Goal: Task Accomplishment & Management: Manage account settings

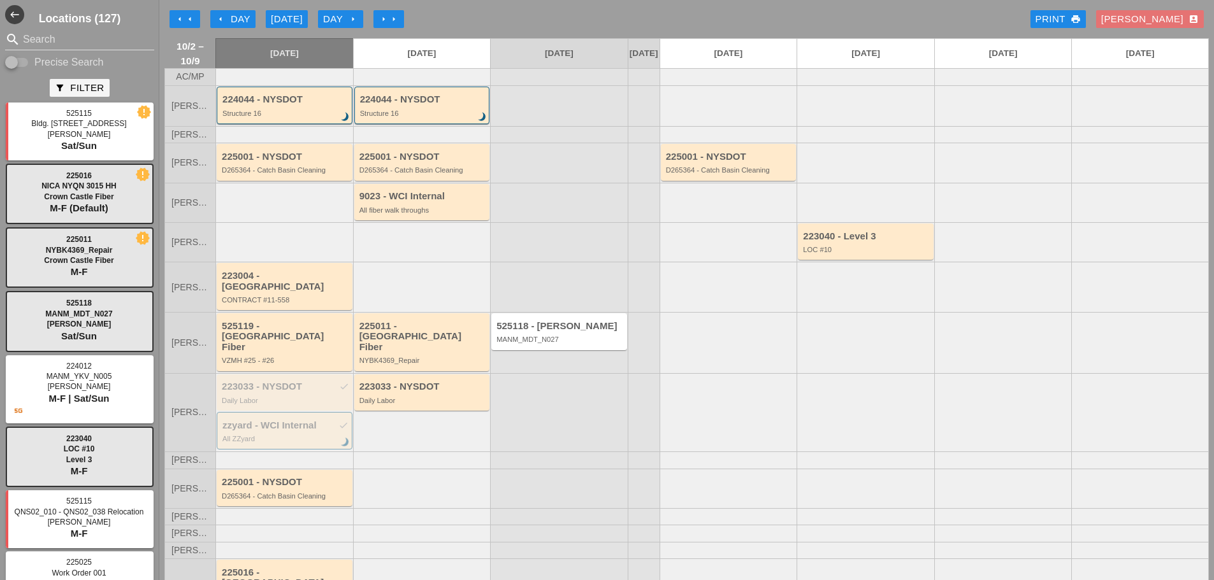
click at [334, 16] on div "Day arrow_right" at bounding box center [340, 19] width 35 height 15
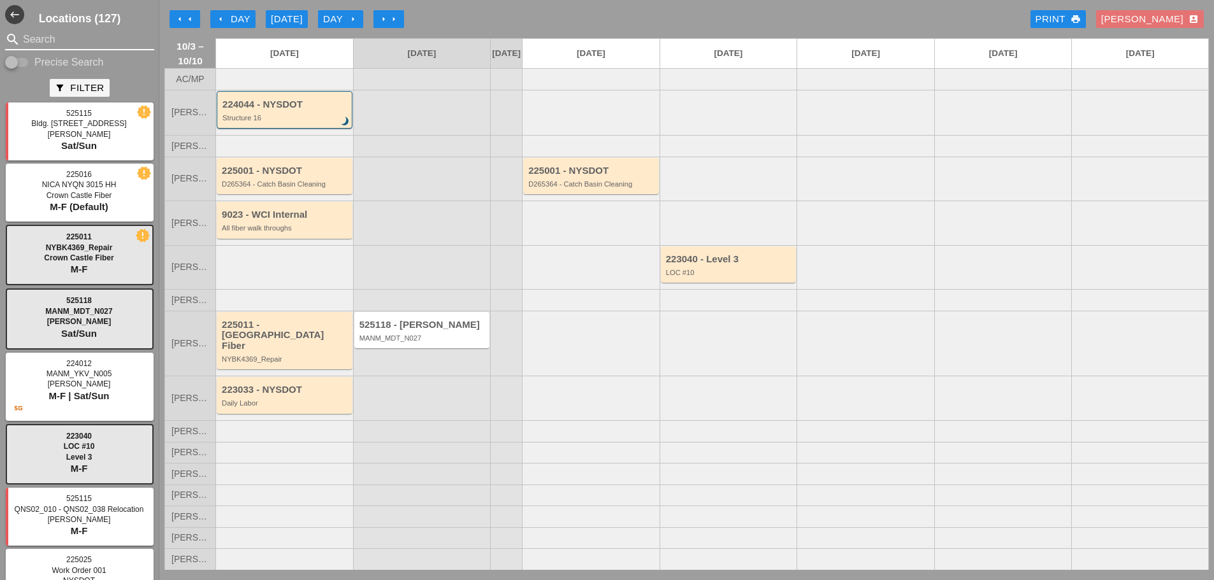
click at [60, 36] on input "Search" at bounding box center [79, 39] width 113 height 20
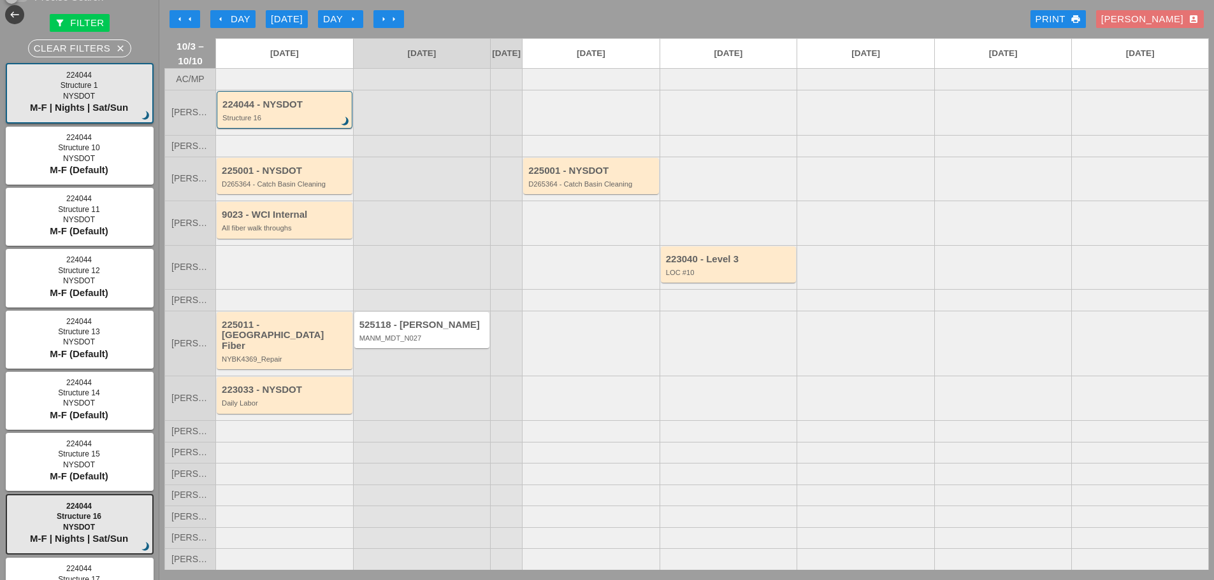
scroll to position [127, 0]
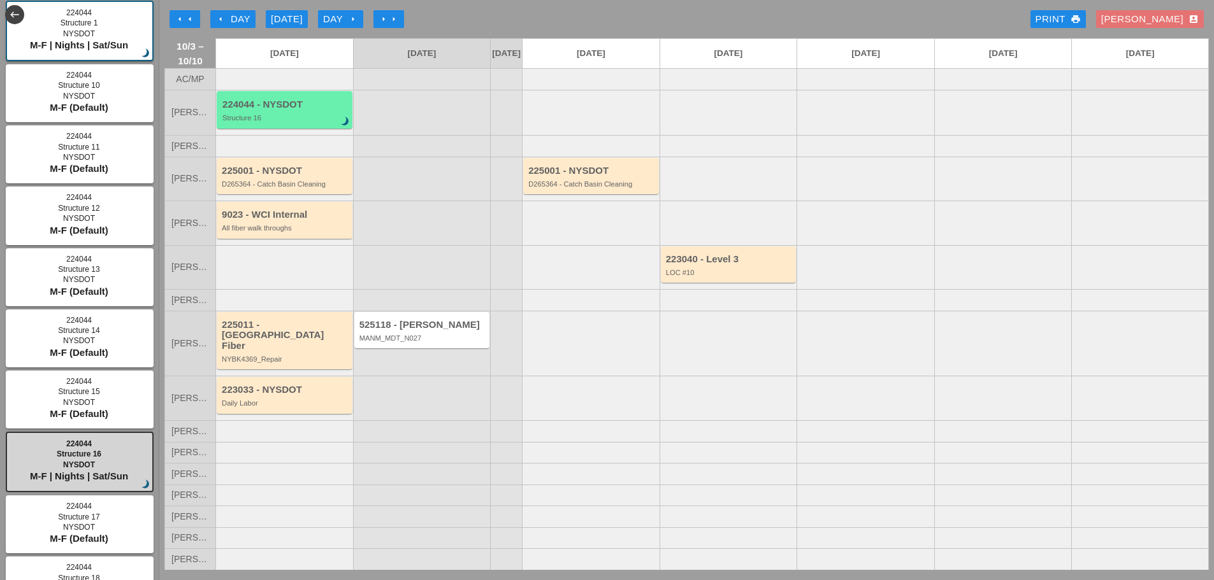
type input "STRUCTURE"
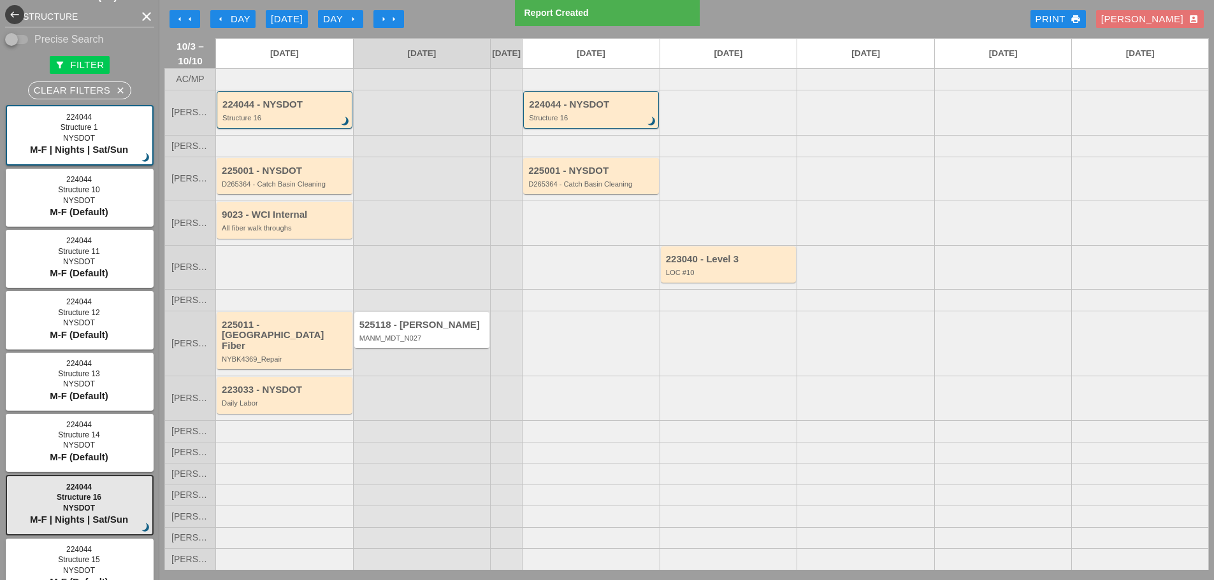
scroll to position [0, 0]
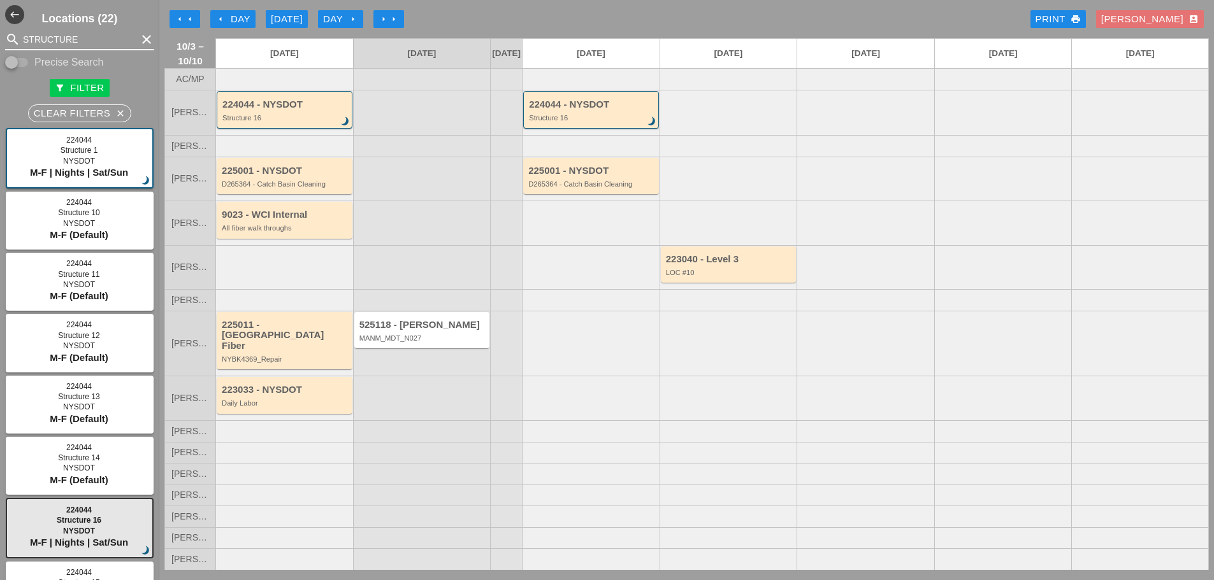
drag, startPoint x: 90, startPoint y: 47, endPoint x: 24, endPoint y: 41, distance: 67.1
click at [24, 41] on input "STRUCTURE" at bounding box center [79, 39] width 113 height 20
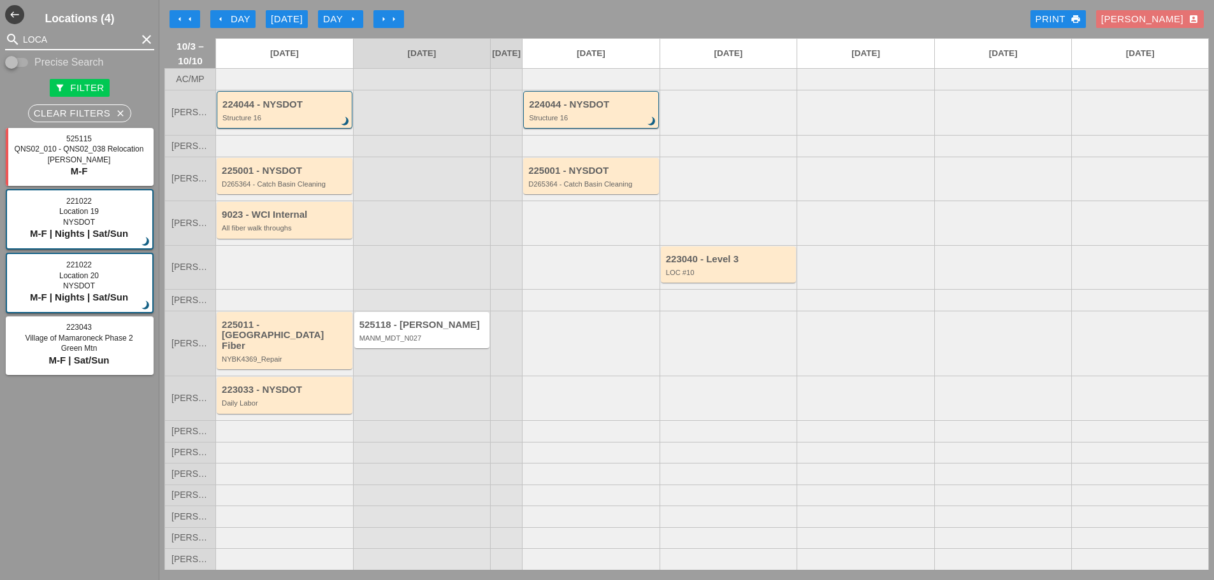
type input "LOCAT"
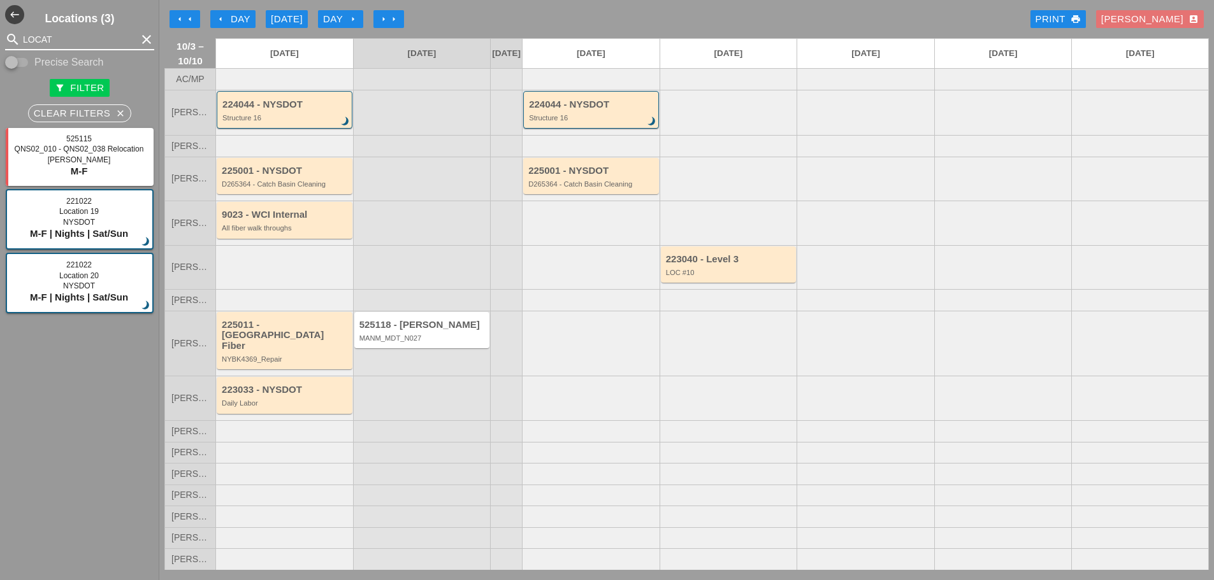
click at [141, 38] on icon "clear" at bounding box center [146, 39] width 15 height 15
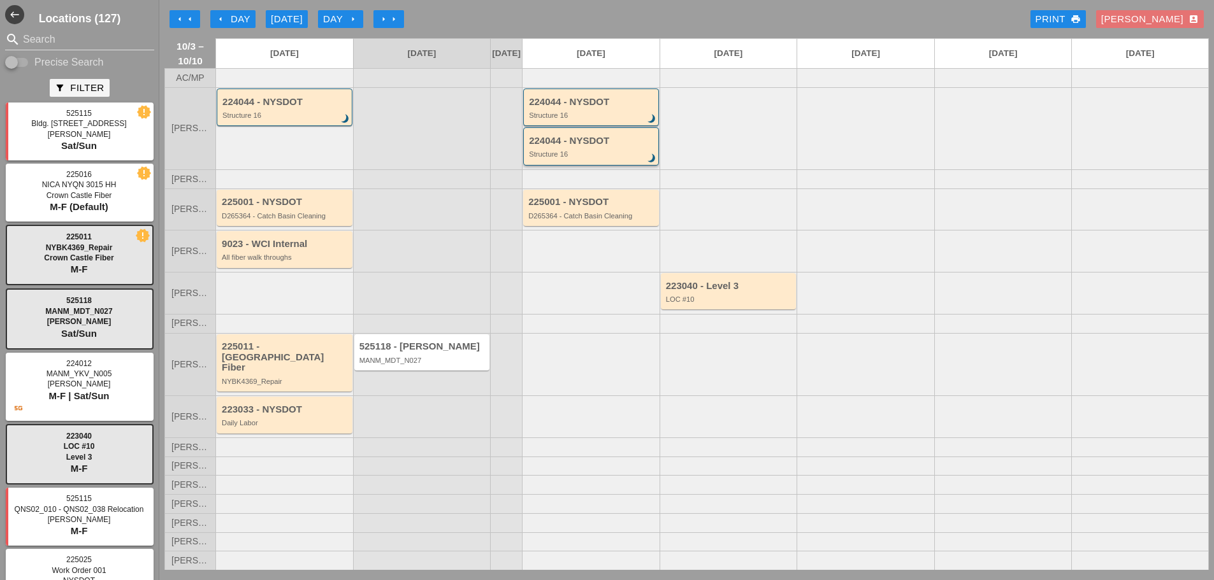
click at [554, 158] on div "Structure 16" at bounding box center [592, 154] width 126 height 8
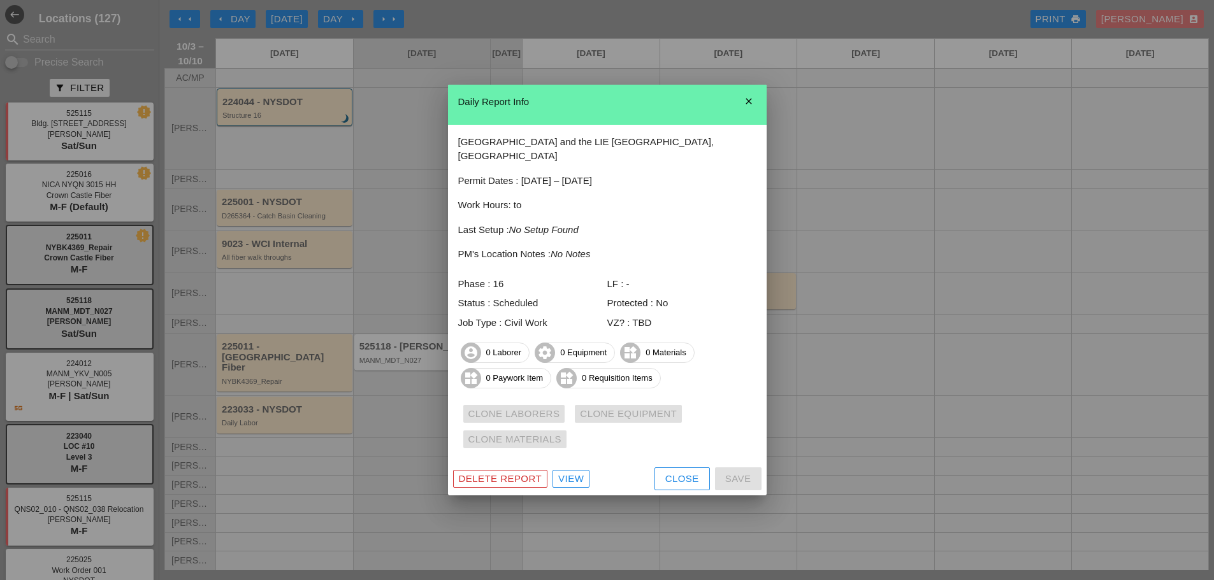
click at [755, 109] on icon "close" at bounding box center [748, 101] width 25 height 25
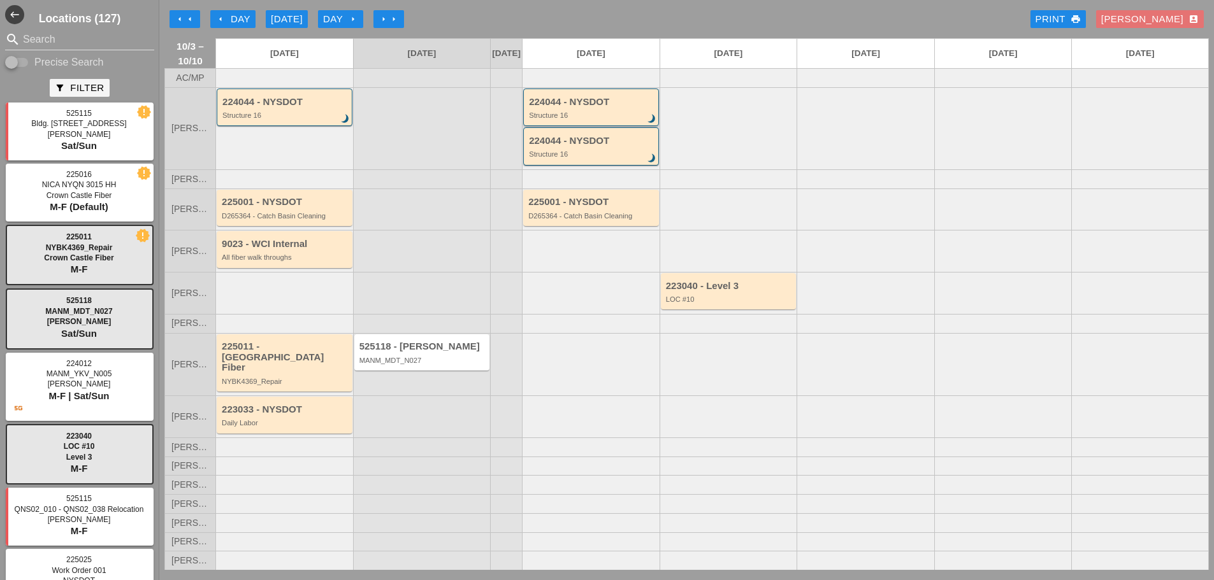
click at [608, 117] on div "224044 - NYSDOT Structure 16 brightness_3" at bounding box center [592, 108] width 126 height 23
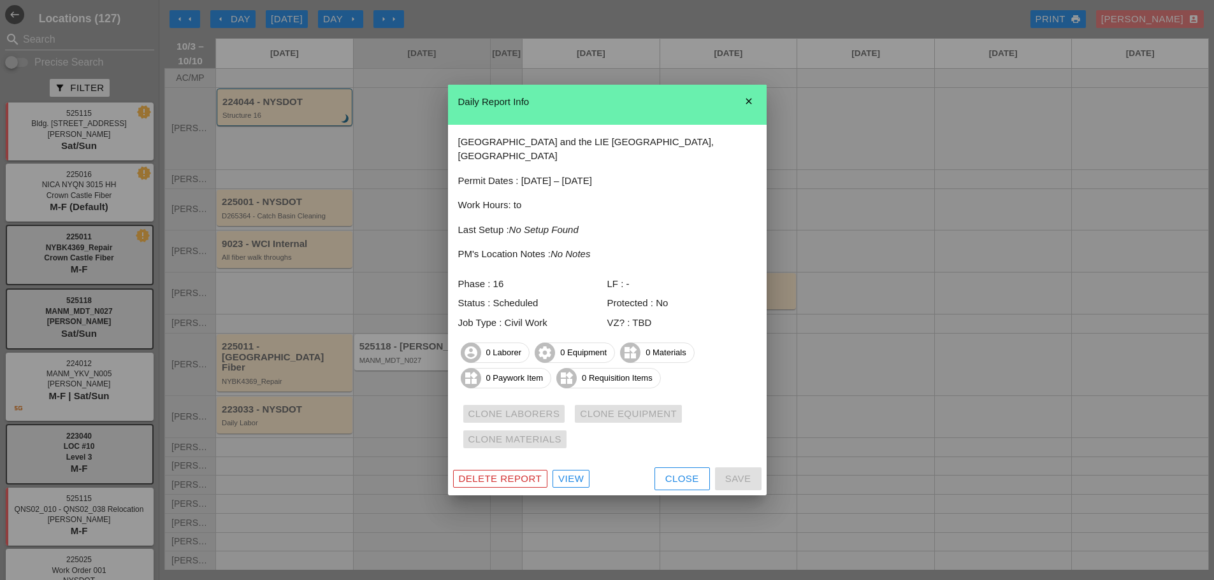
click at [669, 468] on button "Close" at bounding box center [681, 479] width 55 height 23
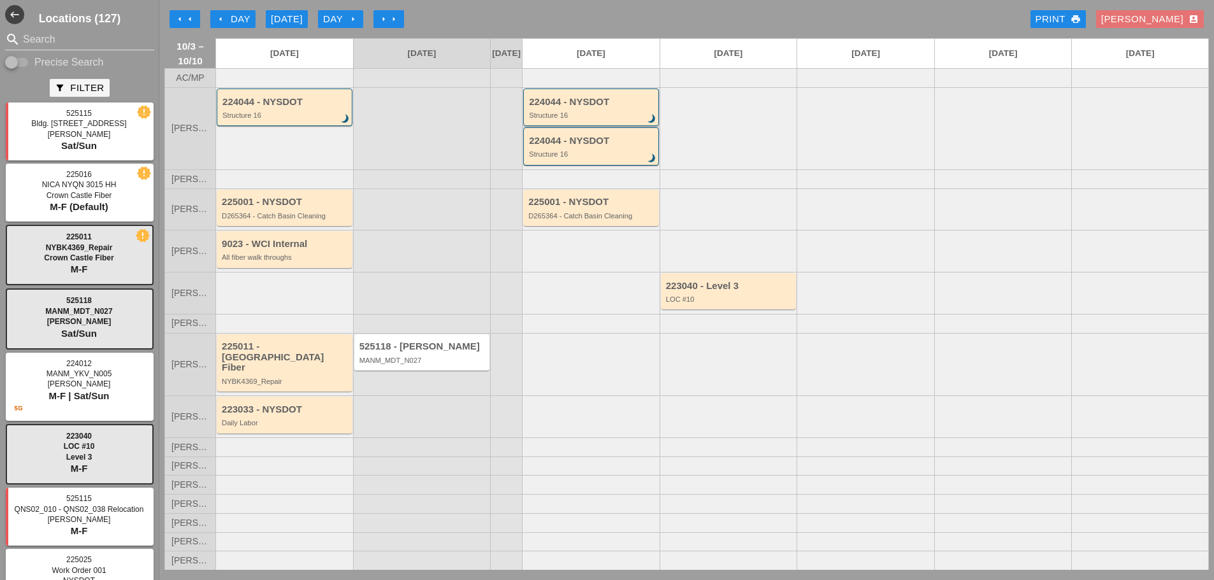
click at [612, 106] on div "224044 - NYSDOT Structure 16 brightness_3" at bounding box center [591, 108] width 136 height 38
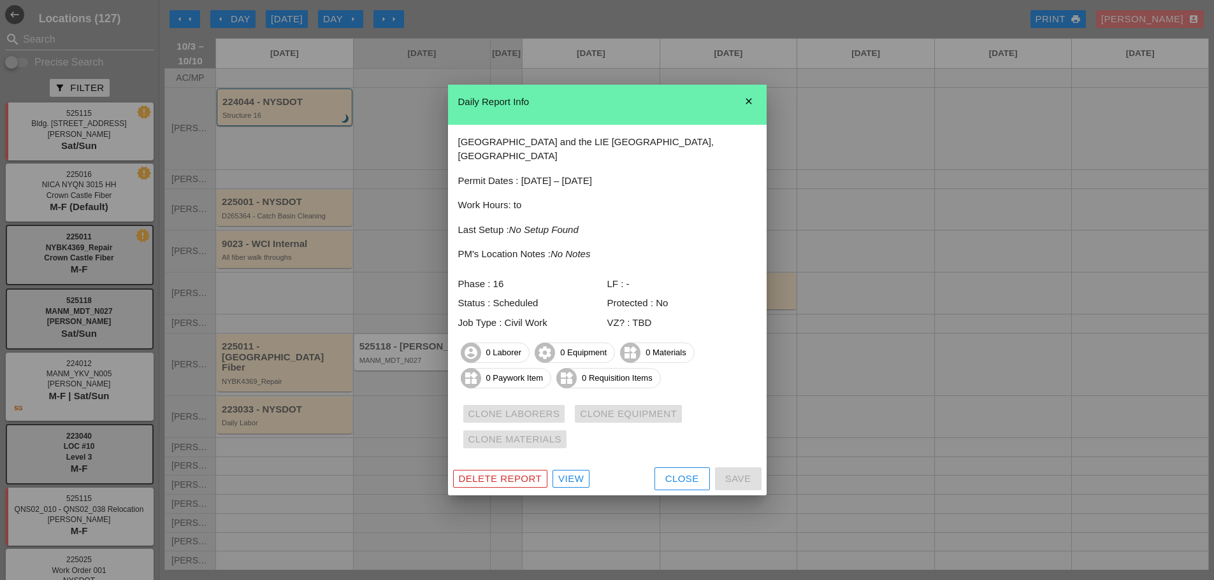
click at [749, 106] on icon "close" at bounding box center [748, 101] width 25 height 25
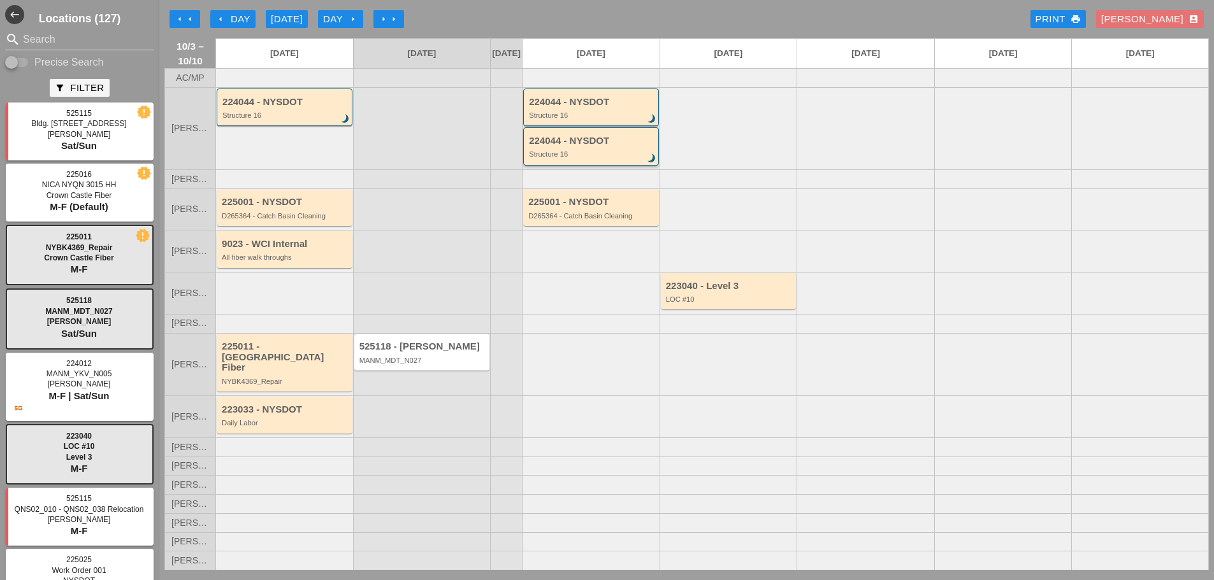
click at [586, 158] on div "Structure 16" at bounding box center [592, 154] width 126 height 8
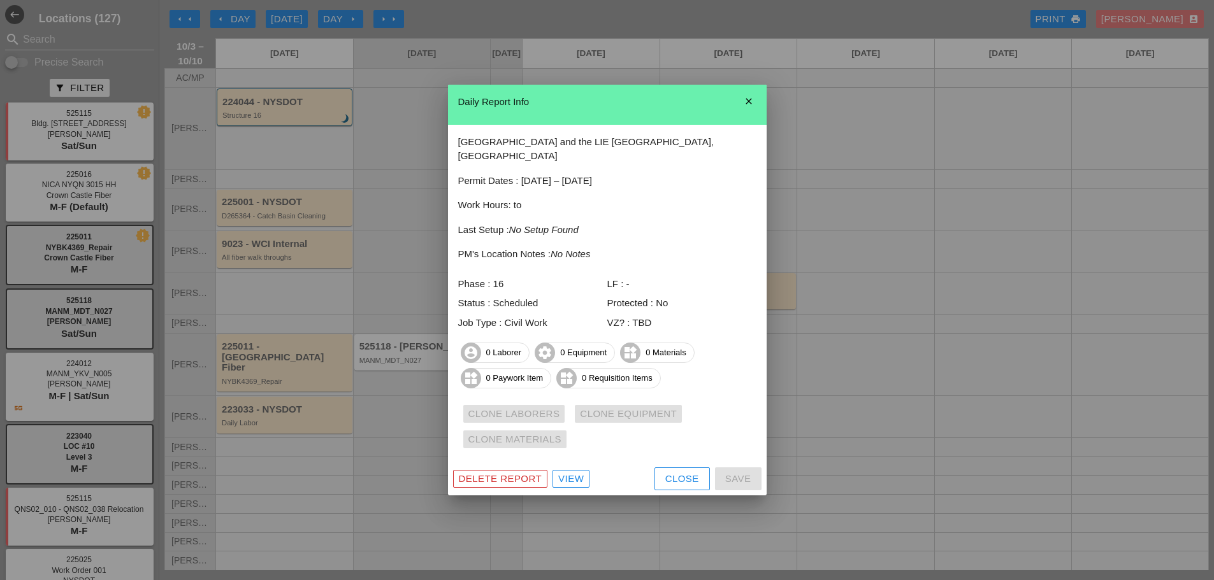
click at [739, 103] on icon "close" at bounding box center [748, 101] width 25 height 25
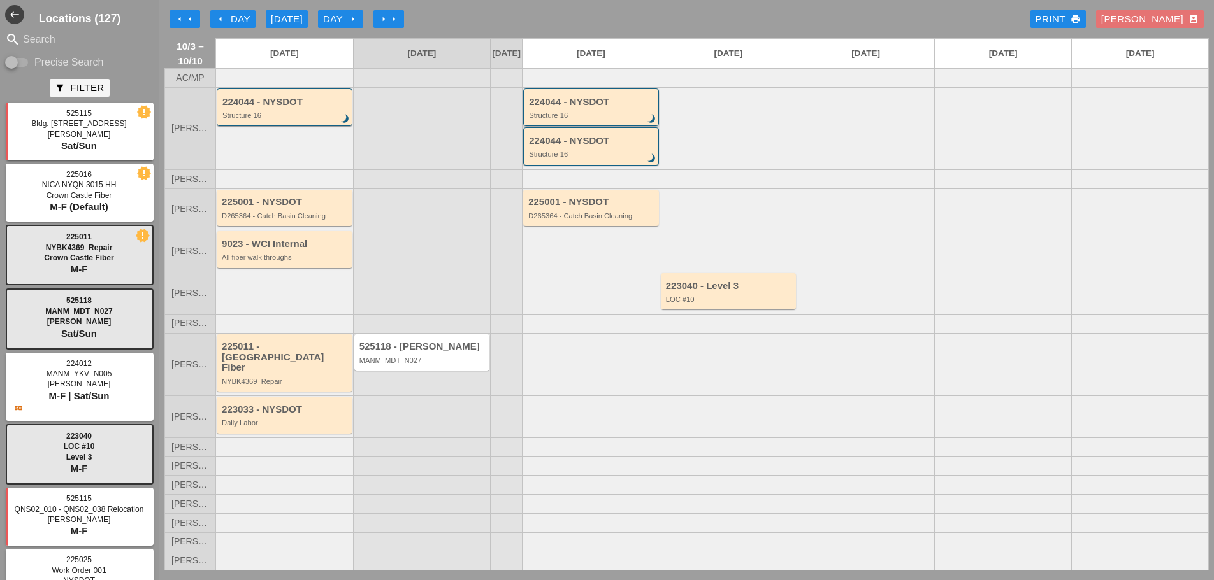
click at [619, 118] on div "224044 - NYSDOT Structure 16 brightness_3" at bounding box center [592, 108] width 126 height 23
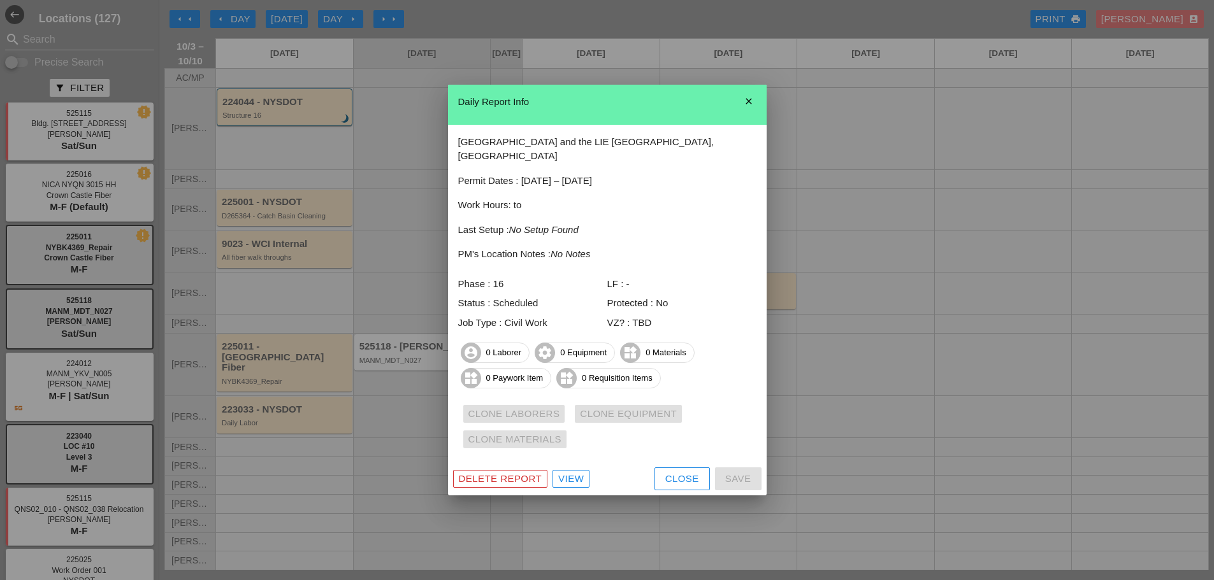
click at [500, 470] on button "Delete Report" at bounding box center [500, 479] width 95 height 18
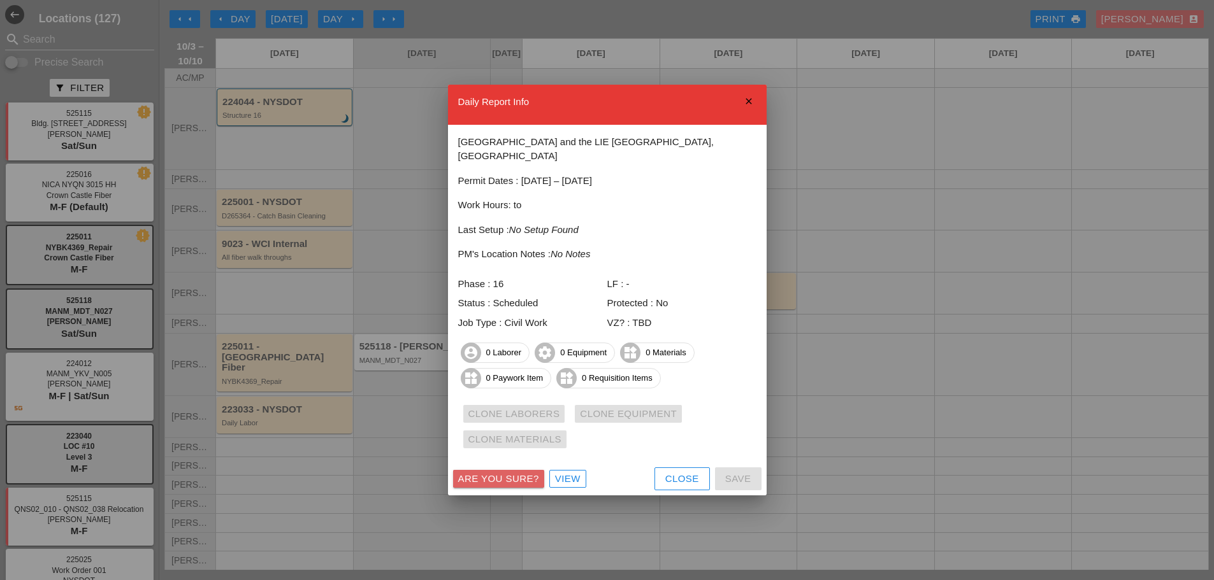
click at [500, 470] on button "Are you sure?" at bounding box center [498, 479] width 91 height 18
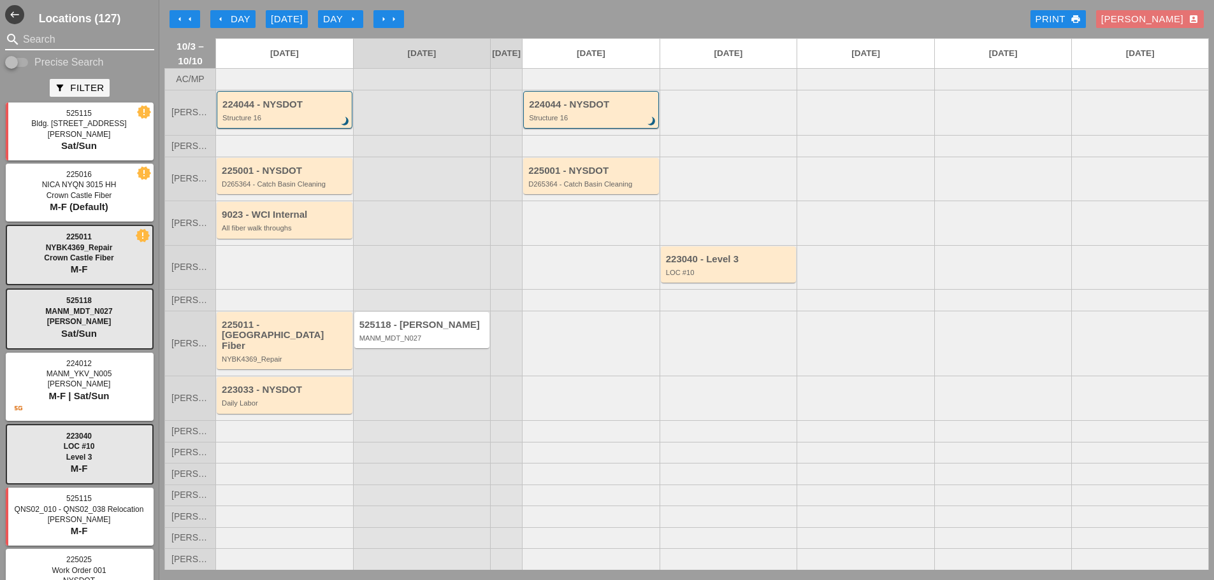
click at [43, 38] on input "Search" at bounding box center [79, 39] width 113 height 20
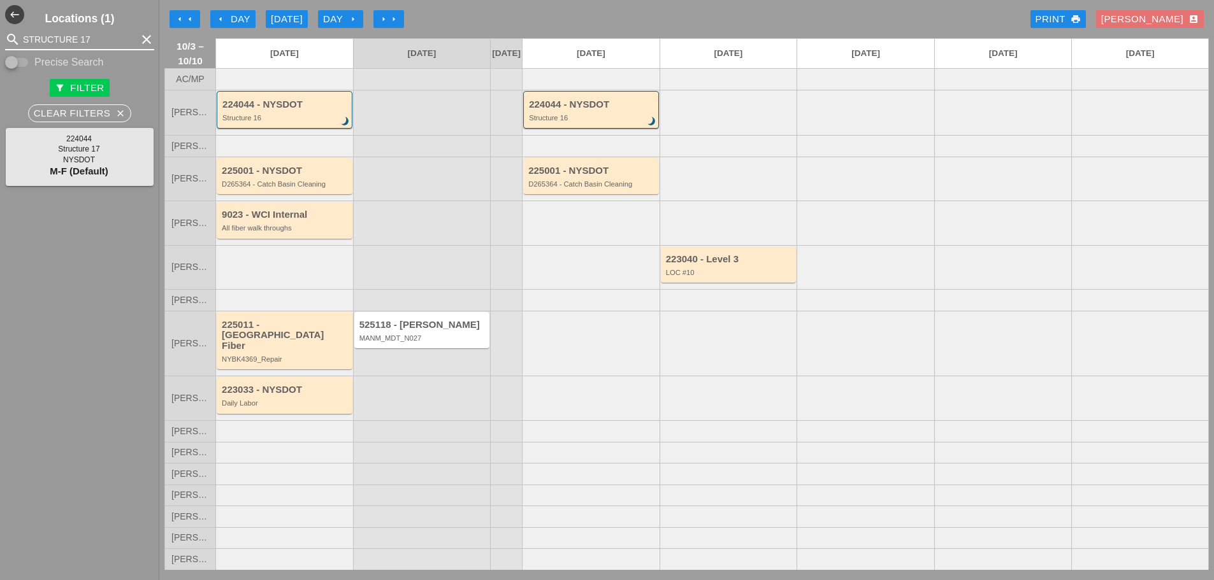
type input "STRUCTURE 17"
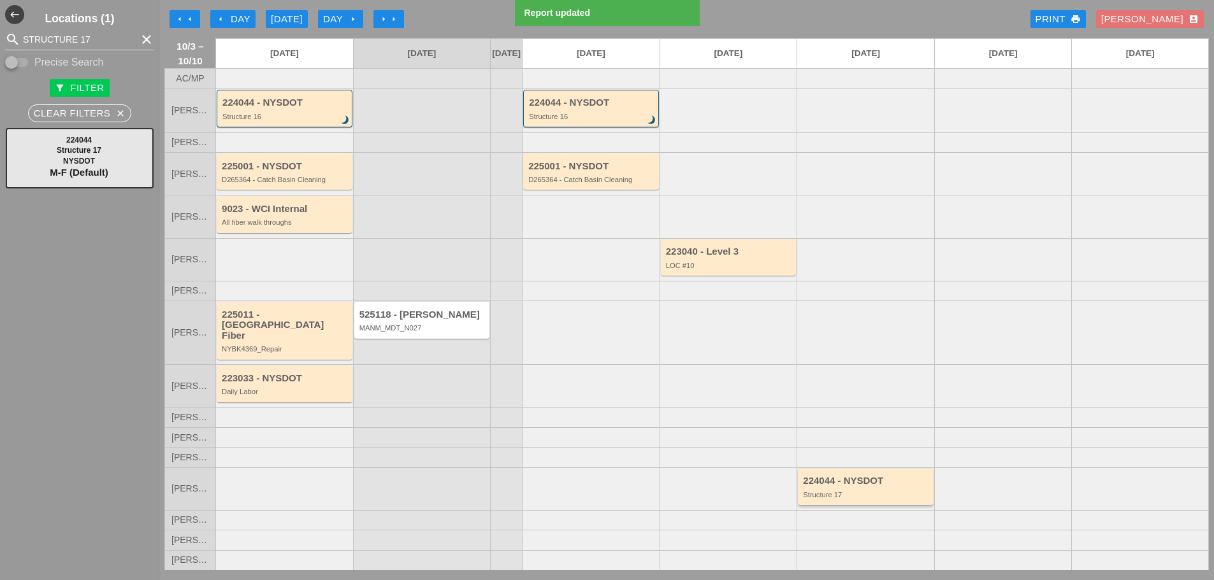
click at [855, 487] on div "224044 - NYSDOT Structure 17" at bounding box center [866, 487] width 127 height 23
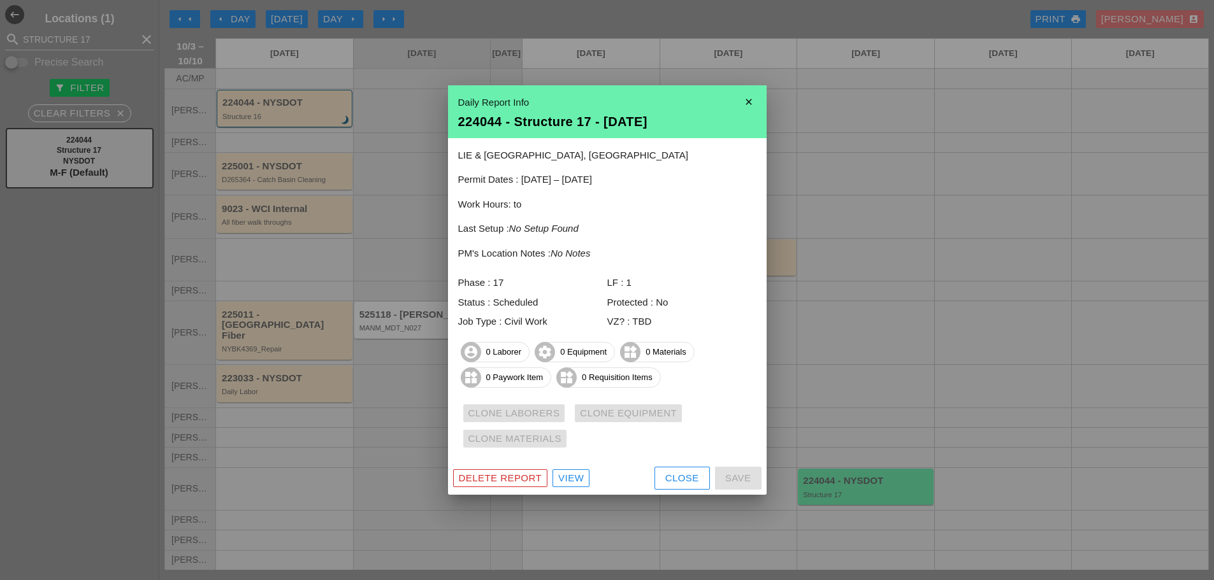
click at [612, 447] on div "Clone Laborers Clone Equipment Clone Materials" at bounding box center [607, 426] width 298 height 51
click at [668, 483] on div "Close" at bounding box center [682, 478] width 34 height 15
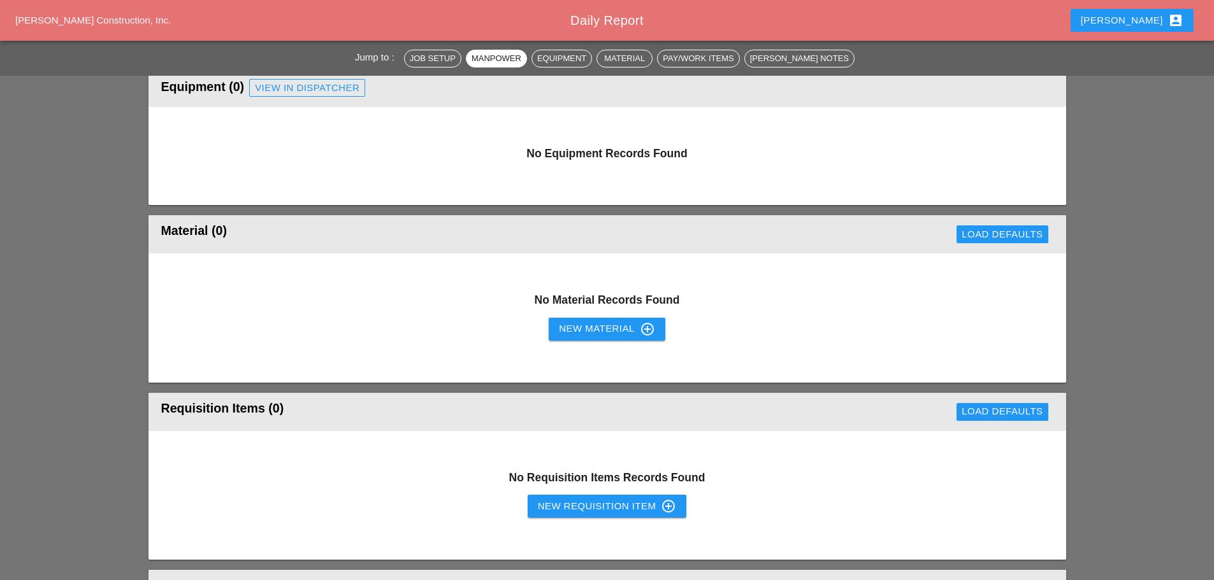
scroll to position [319, 0]
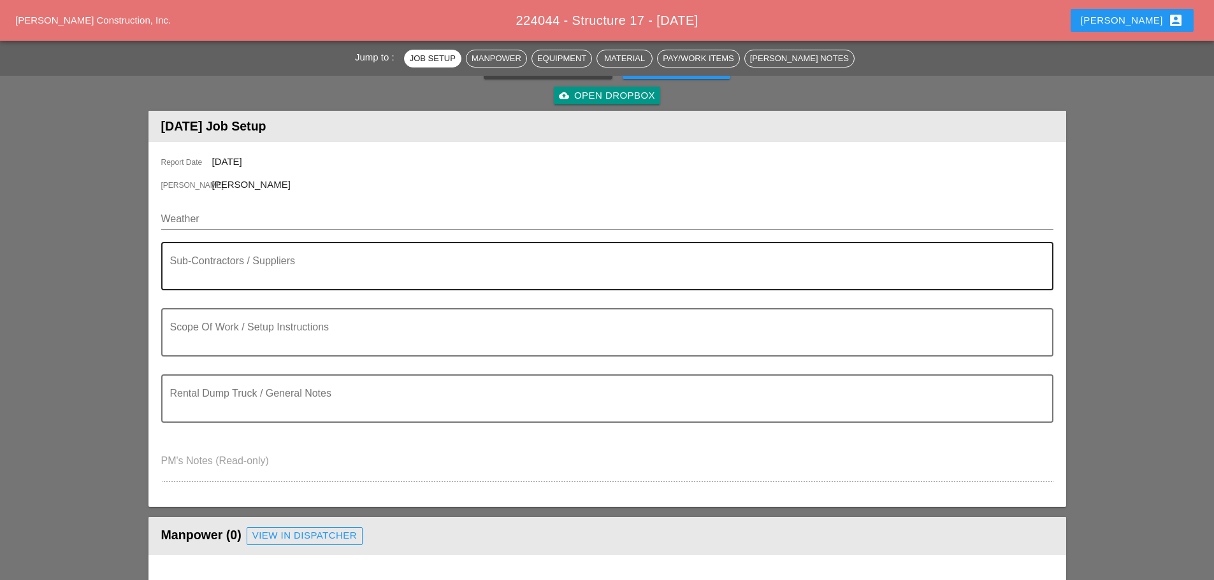
scroll to position [127, 0]
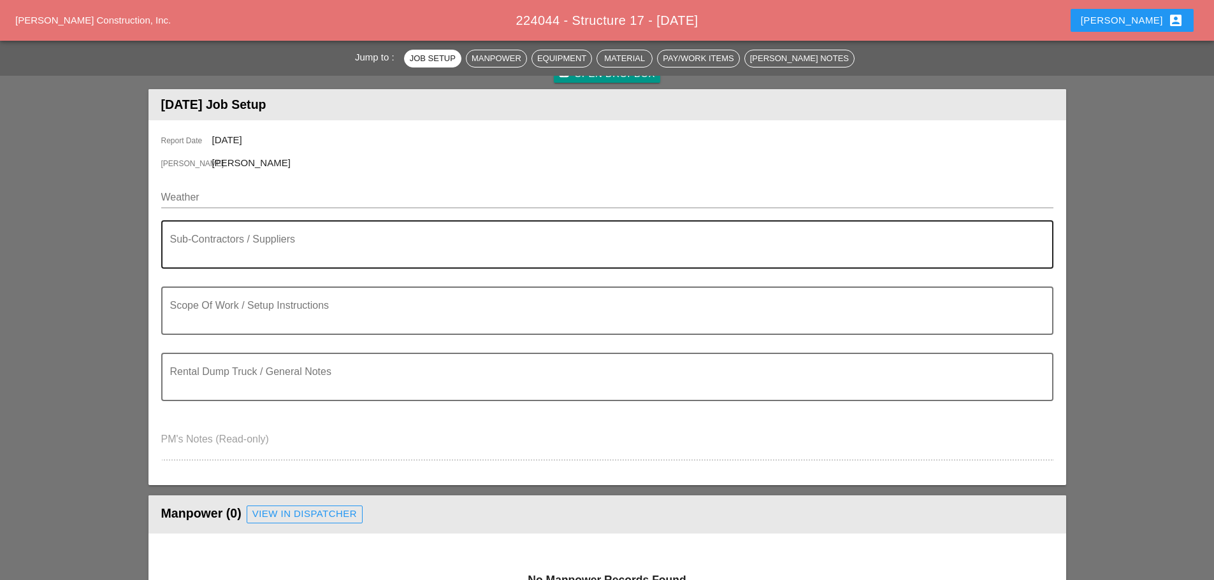
click at [331, 304] on textarea "Scope Of Work / Setup Instructions" at bounding box center [602, 318] width 864 height 31
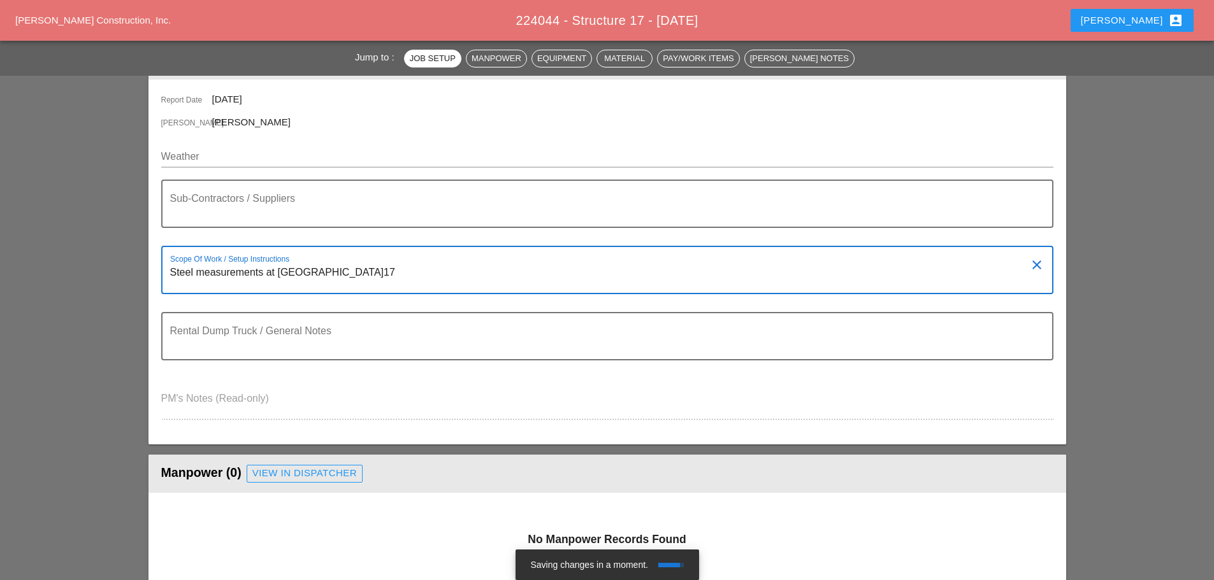
scroll to position [191, 0]
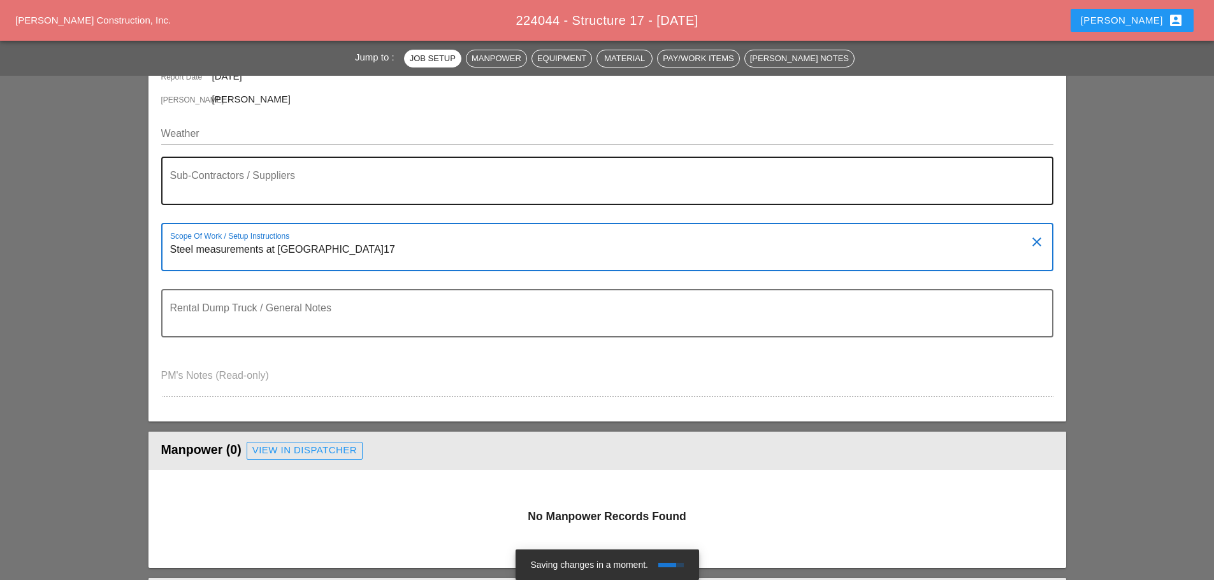
type textarea "Steel measurements at [GEOGRAPHIC_DATA]17"
click at [215, 178] on textarea "Sub-Contractors / Suppliers" at bounding box center [602, 188] width 864 height 31
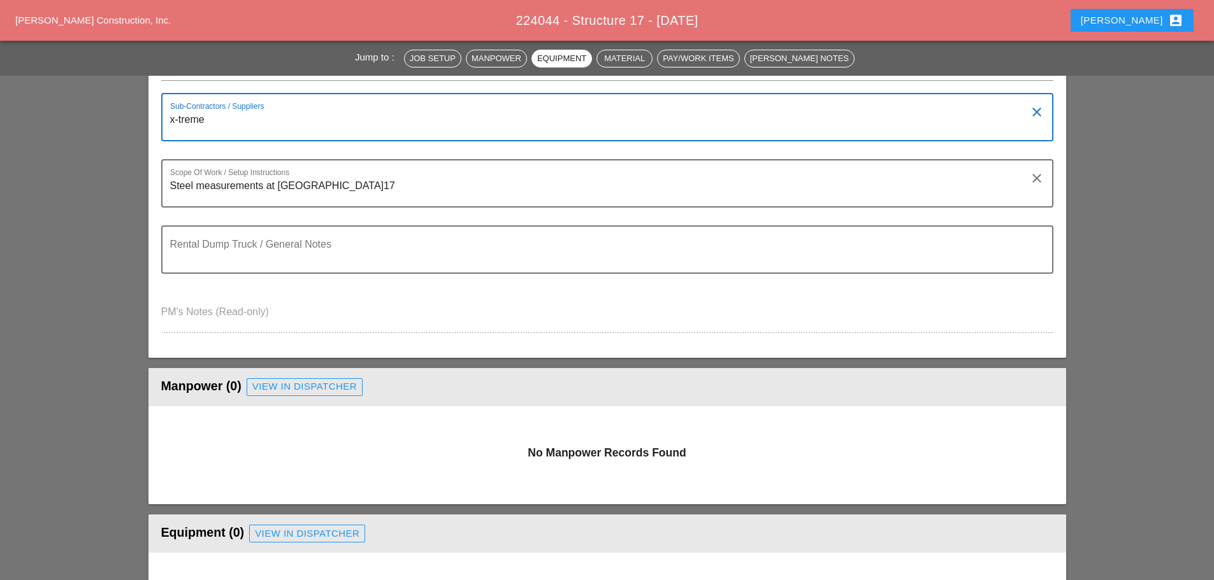
scroll to position [0, 0]
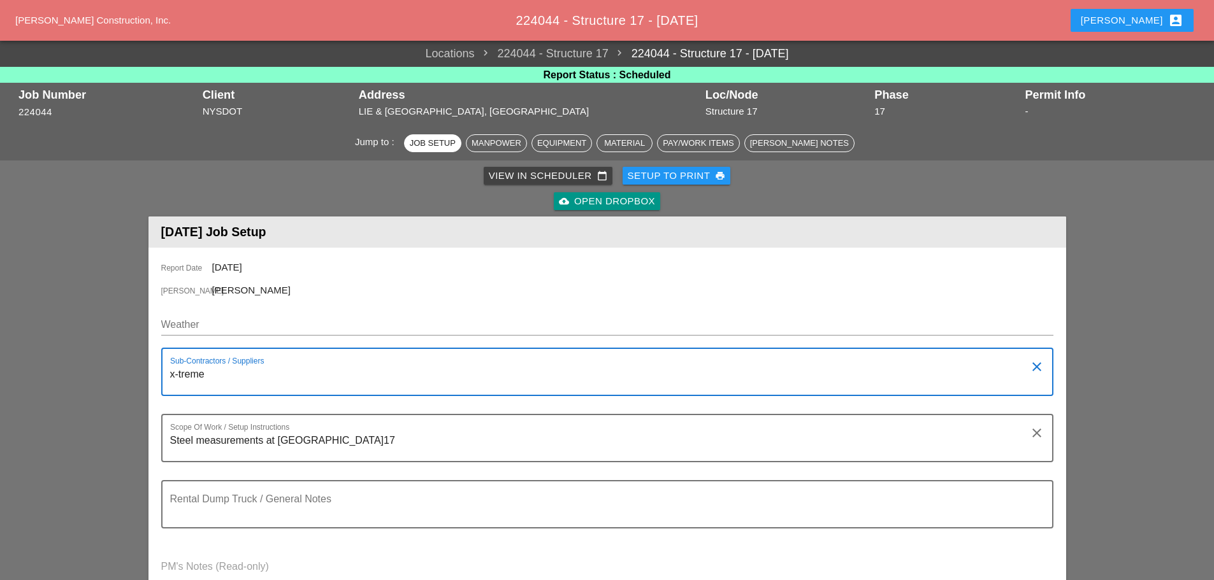
type textarea "x-treme"
click at [1164, 13] on div "Seth account_box" at bounding box center [1132, 20] width 103 height 15
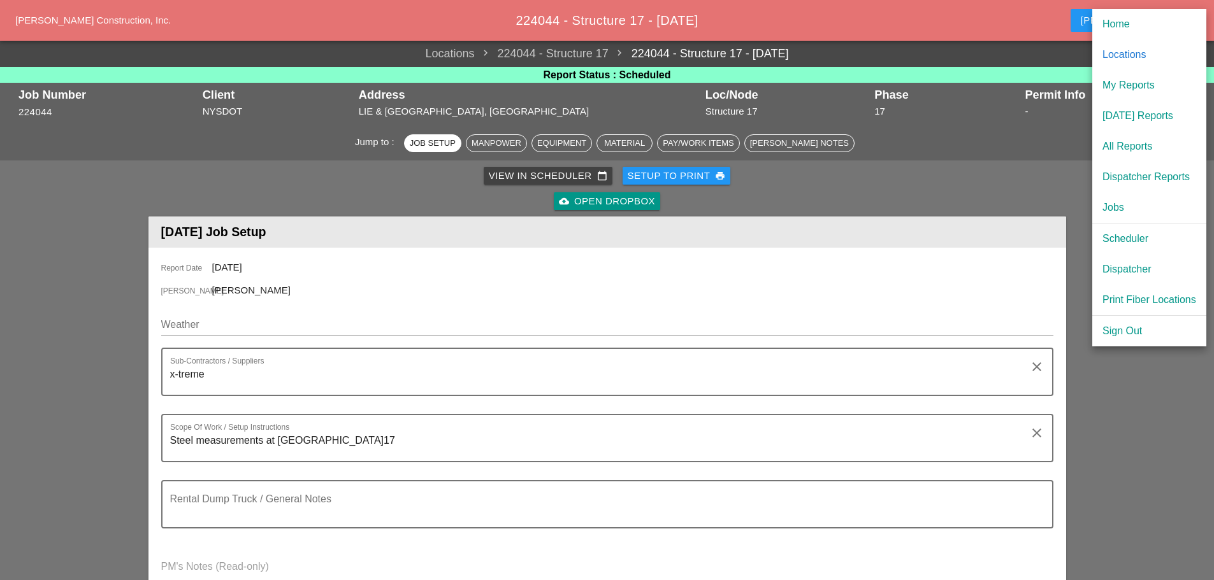
click at [974, 32] on div "Westmoreland Construction, Inc. 224044 - Structure 17 - 10/08/2025 Seth account…" at bounding box center [607, 20] width 1214 height 41
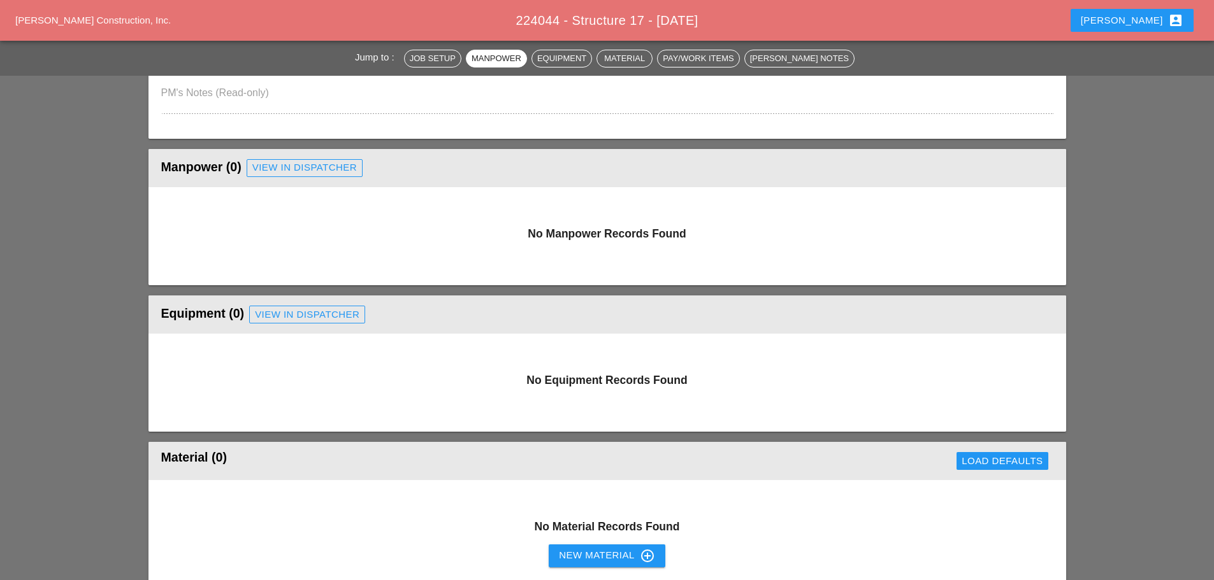
scroll to position [446, 0]
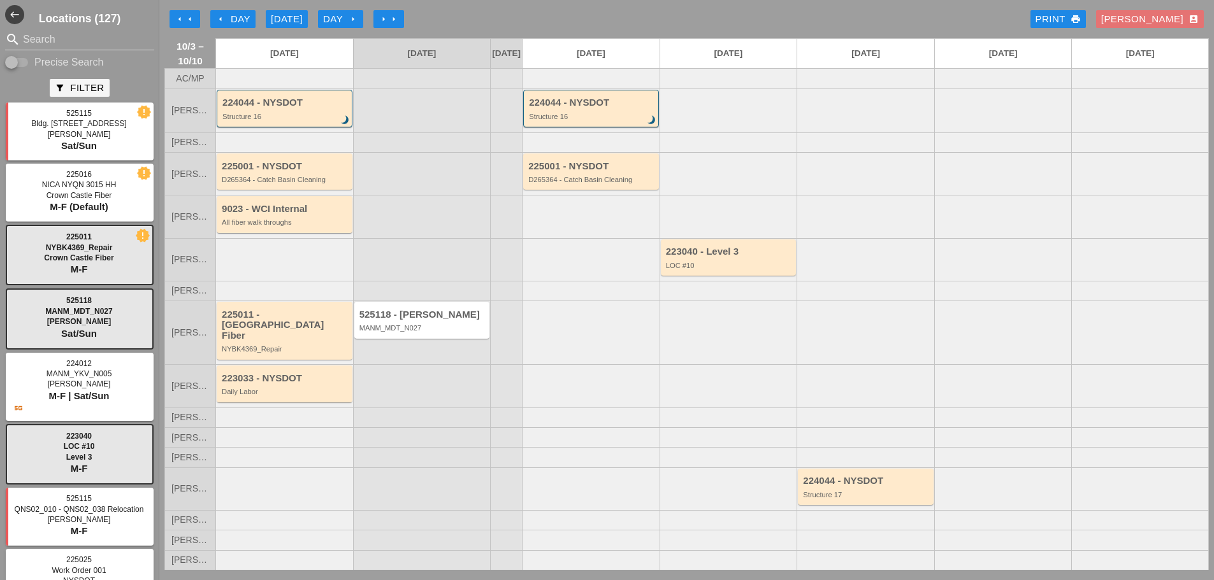
click at [1169, 14] on div "[PERSON_NAME] account_box" at bounding box center [1149, 19] width 97 height 15
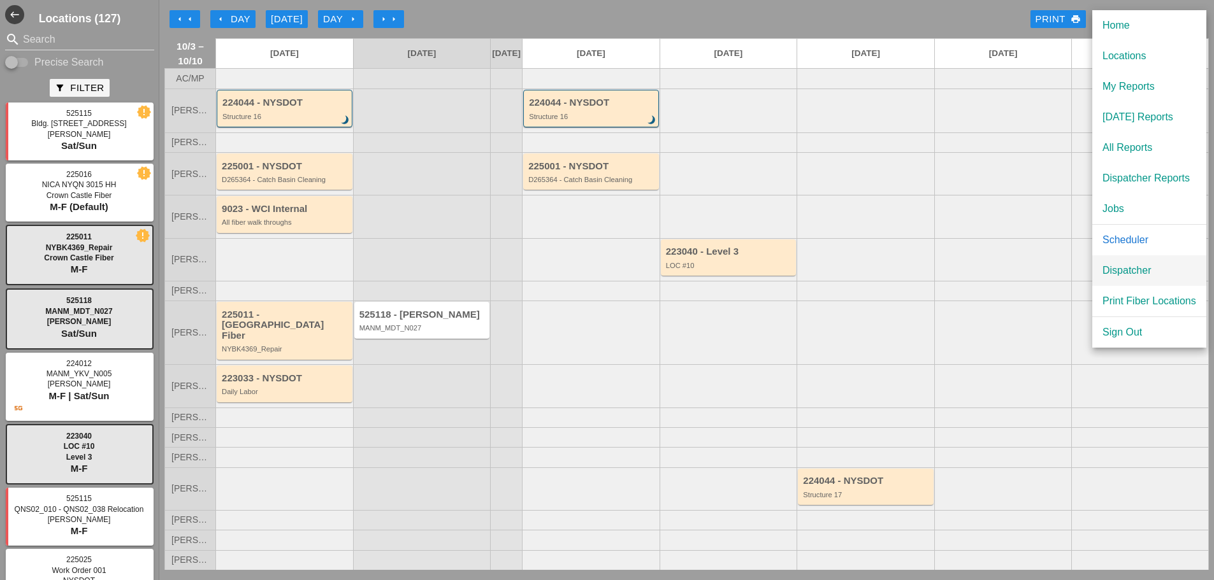
click at [1139, 268] on div "Dispatcher" at bounding box center [1149, 270] width 94 height 15
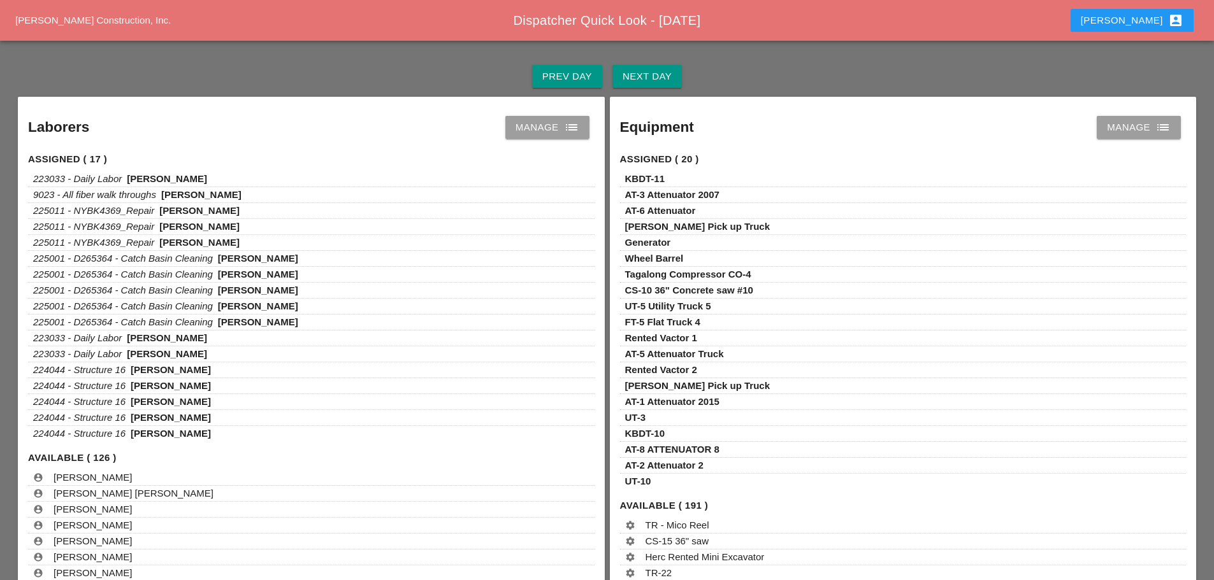
click at [544, 129] on div "Manage list" at bounding box center [547, 127] width 64 height 15
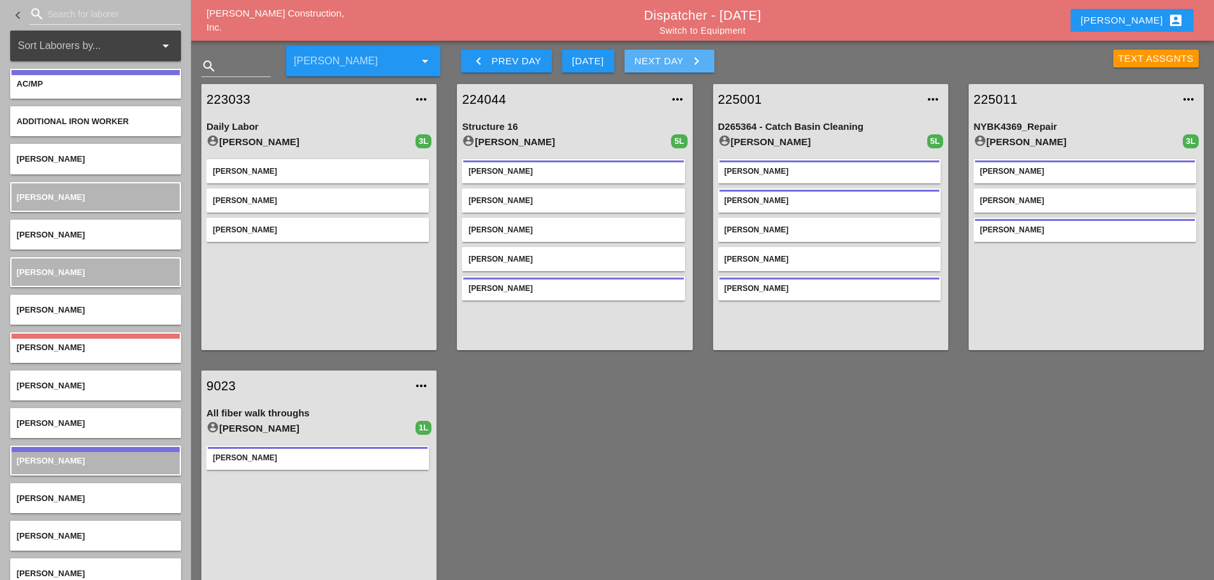
click at [673, 56] on div "Next Day keyboard_arrow_right" at bounding box center [669, 61] width 69 height 15
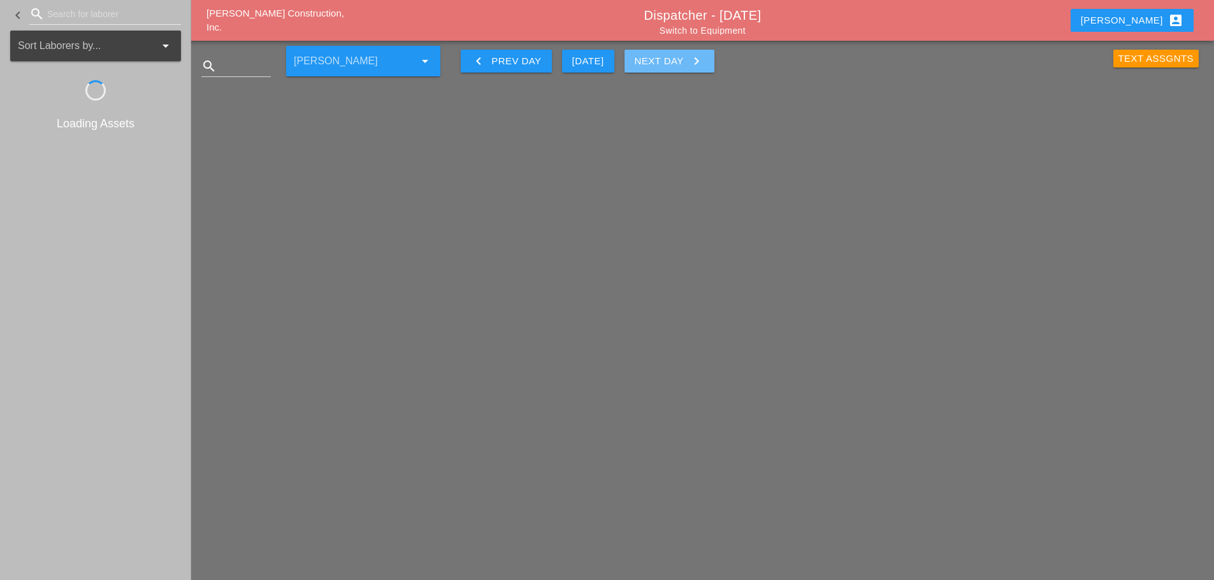
click at [673, 56] on div "Next Day keyboard_arrow_right" at bounding box center [669, 61] width 69 height 15
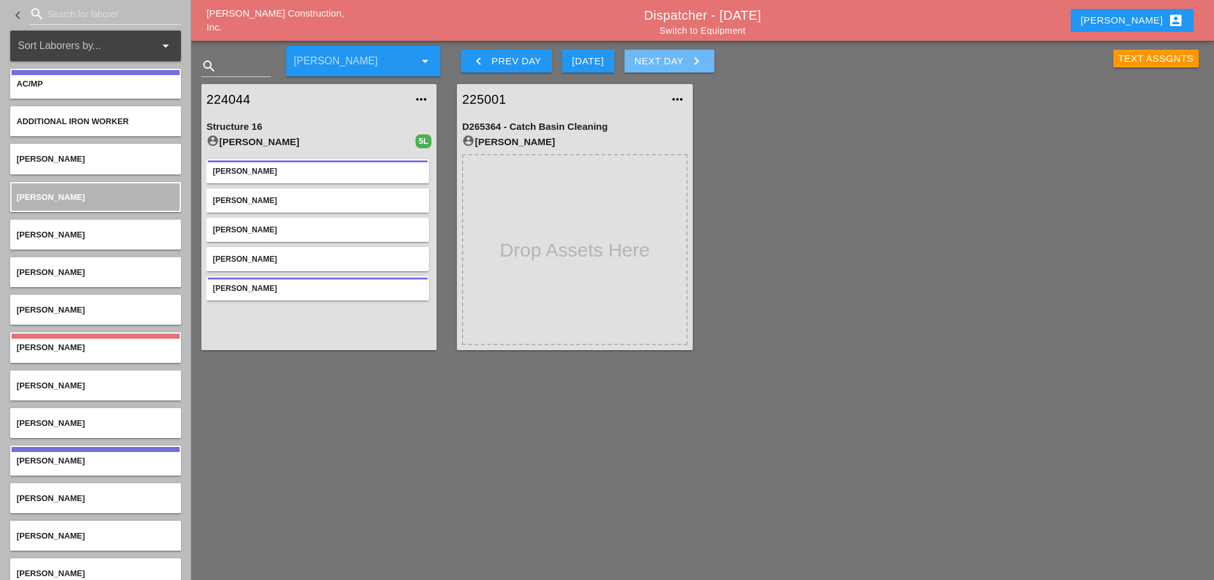
click at [673, 56] on div "Next Day keyboard_arrow_right" at bounding box center [669, 61] width 69 height 15
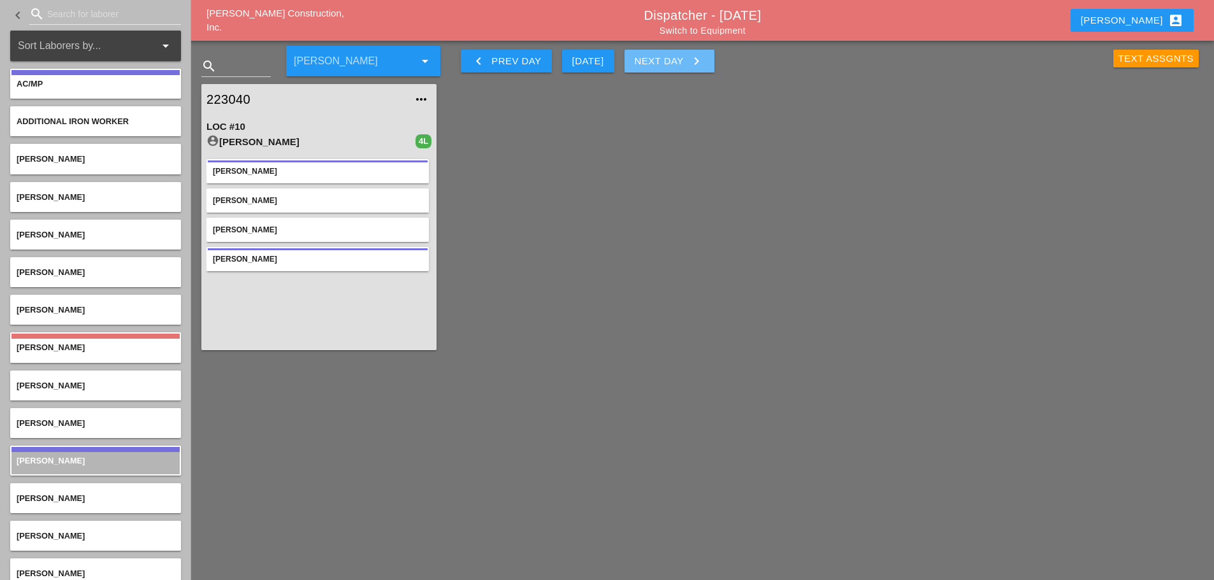
click at [673, 56] on div "Next Day keyboard_arrow_right" at bounding box center [669, 61] width 69 height 15
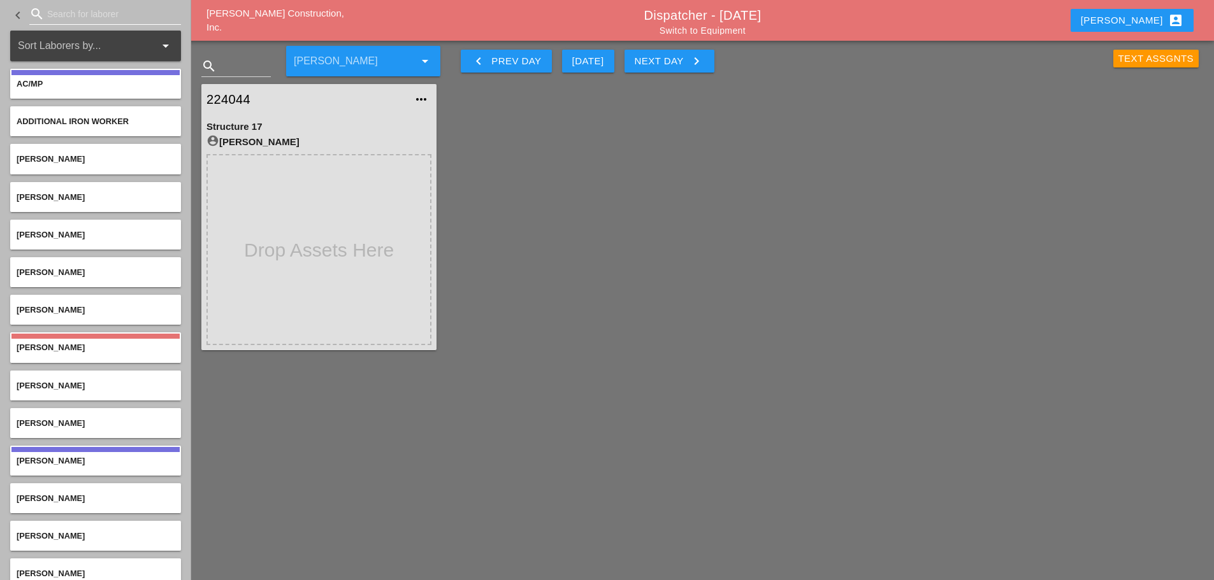
click at [97, 13] on input "Search for laborer" at bounding box center [105, 14] width 116 height 20
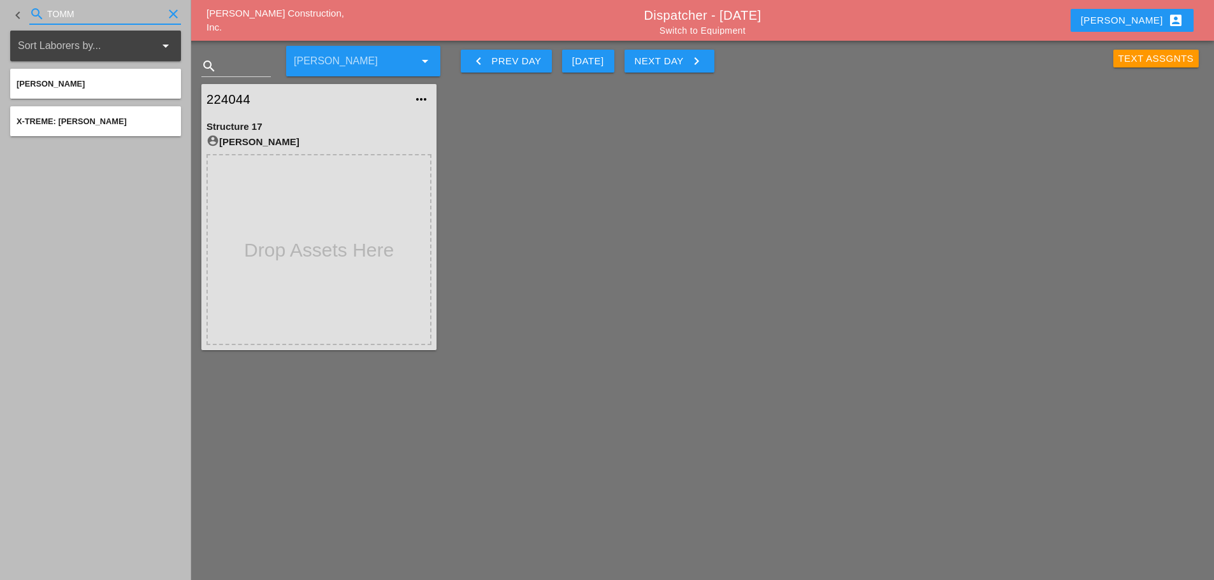
type input "TOMM"
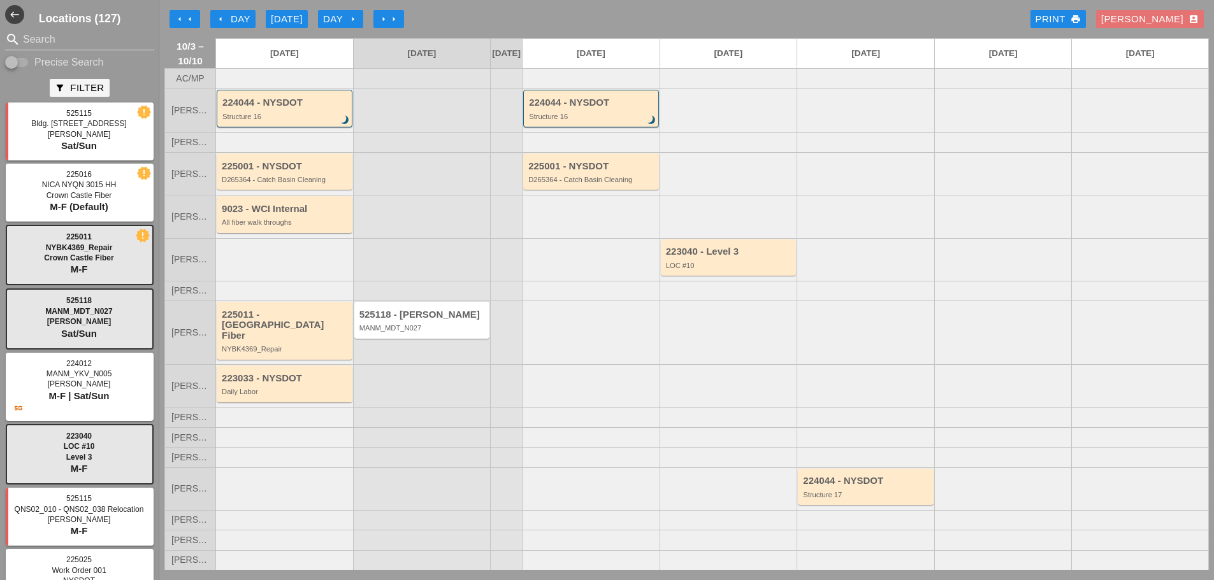
click at [628, 334] on div at bounding box center [591, 333] width 138 height 64
click at [187, 22] on icon "arrow_left" at bounding box center [190, 19] width 10 height 10
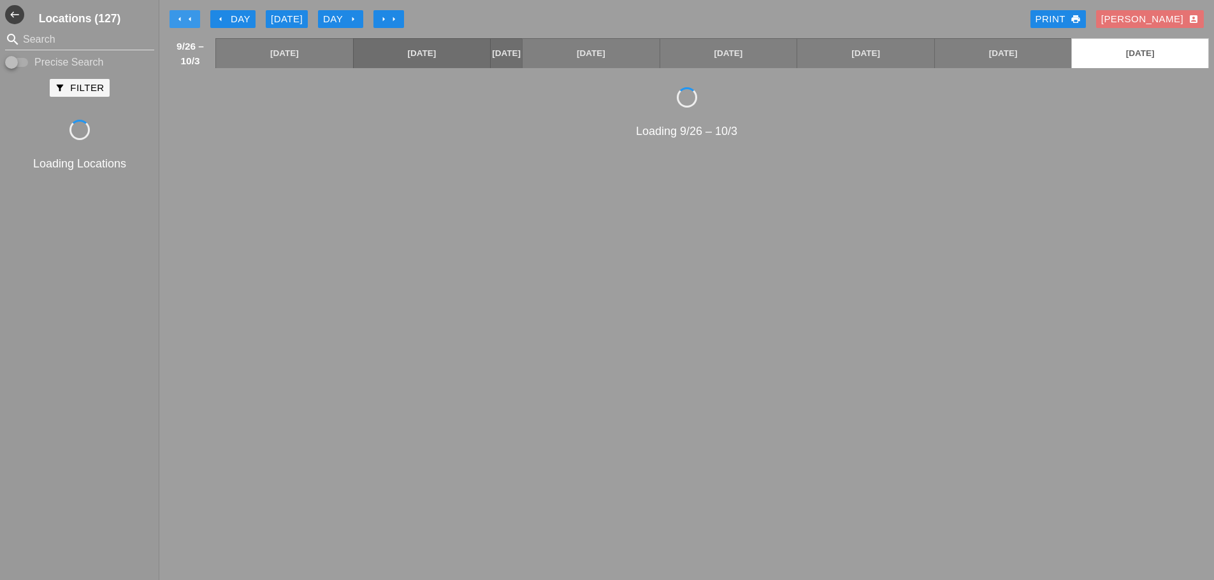
click at [187, 22] on icon "arrow_left" at bounding box center [190, 19] width 10 height 10
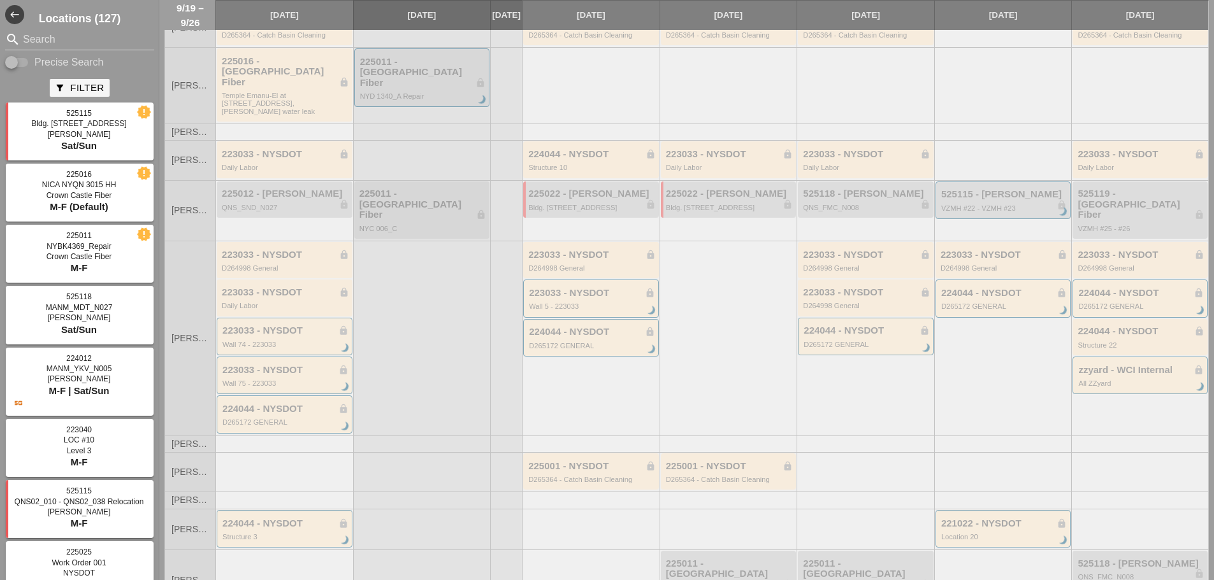
scroll to position [255, 0]
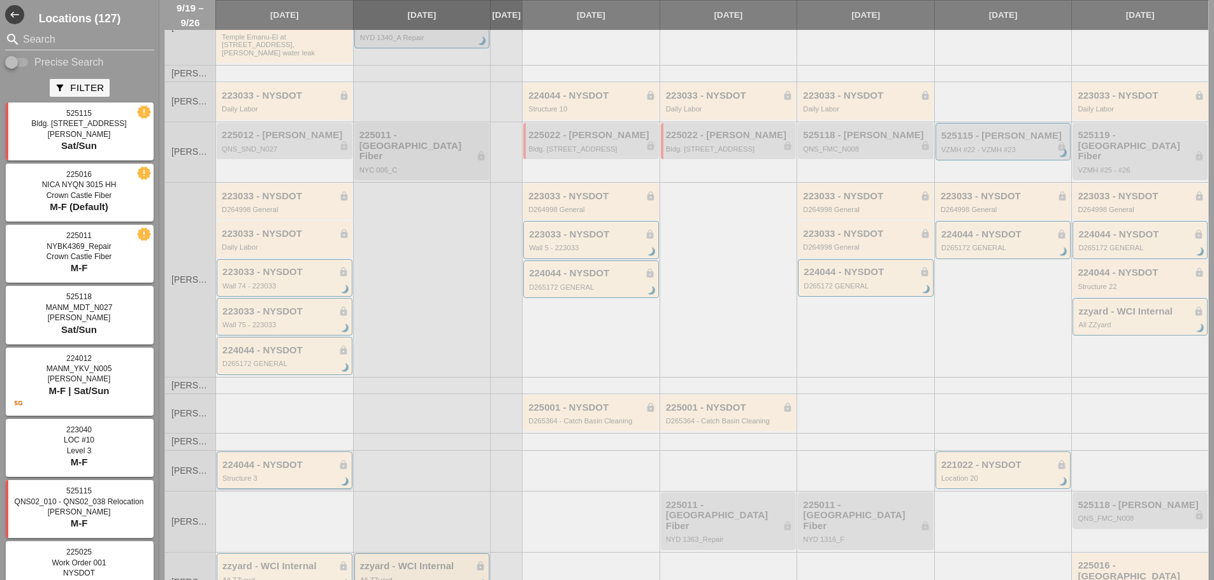
click at [277, 460] on div "224044 - NYSDOT lock" at bounding box center [285, 465] width 126 height 11
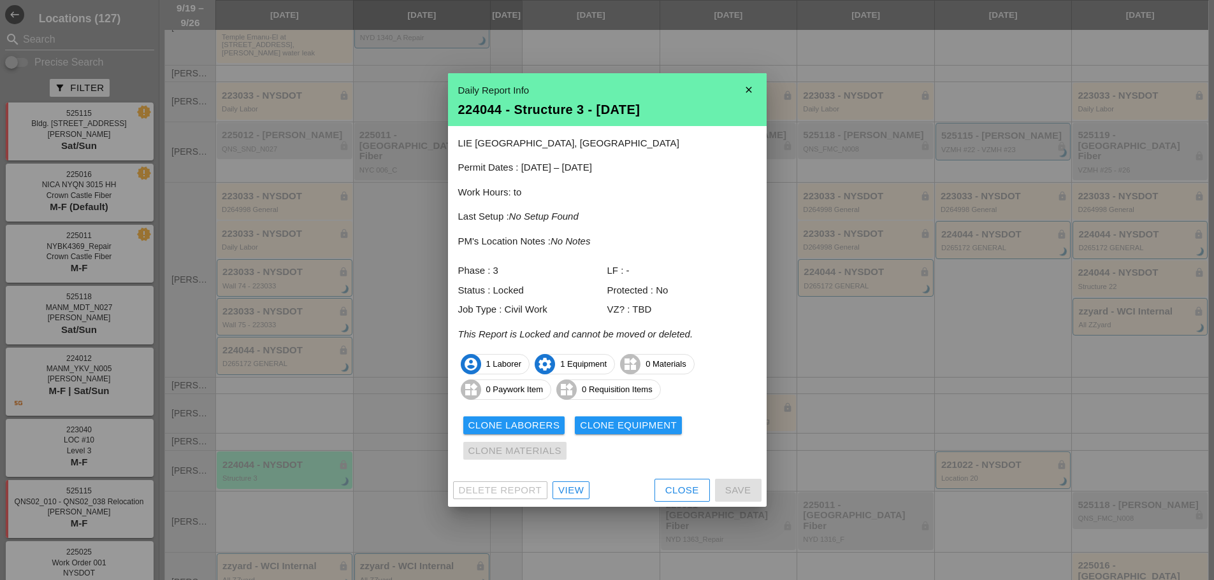
click at [751, 86] on icon "close" at bounding box center [748, 89] width 25 height 25
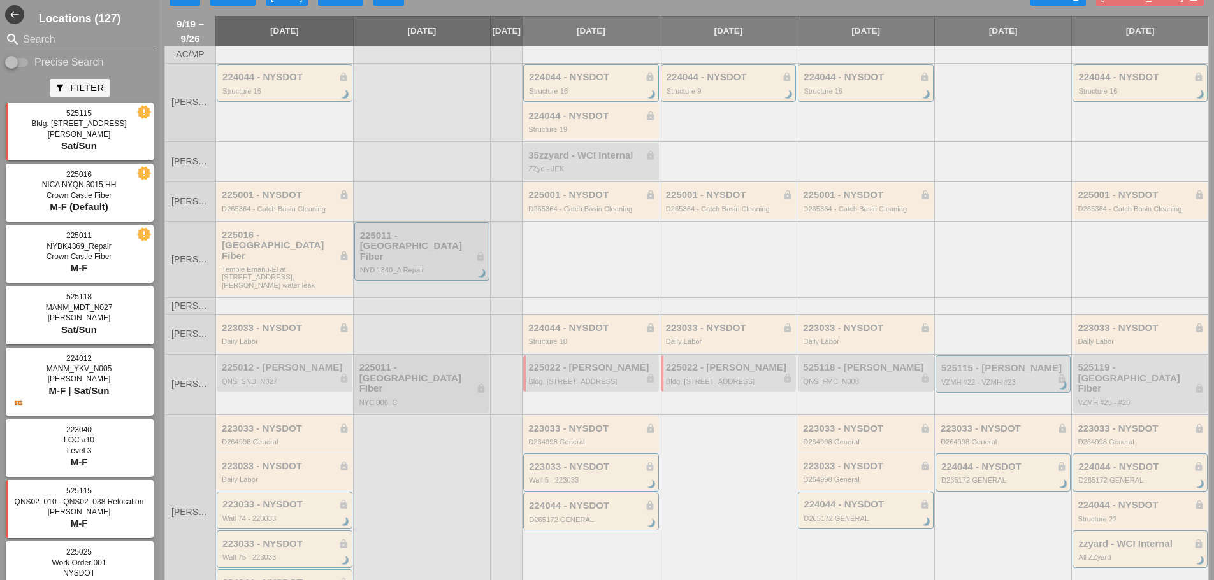
scroll to position [0, 0]
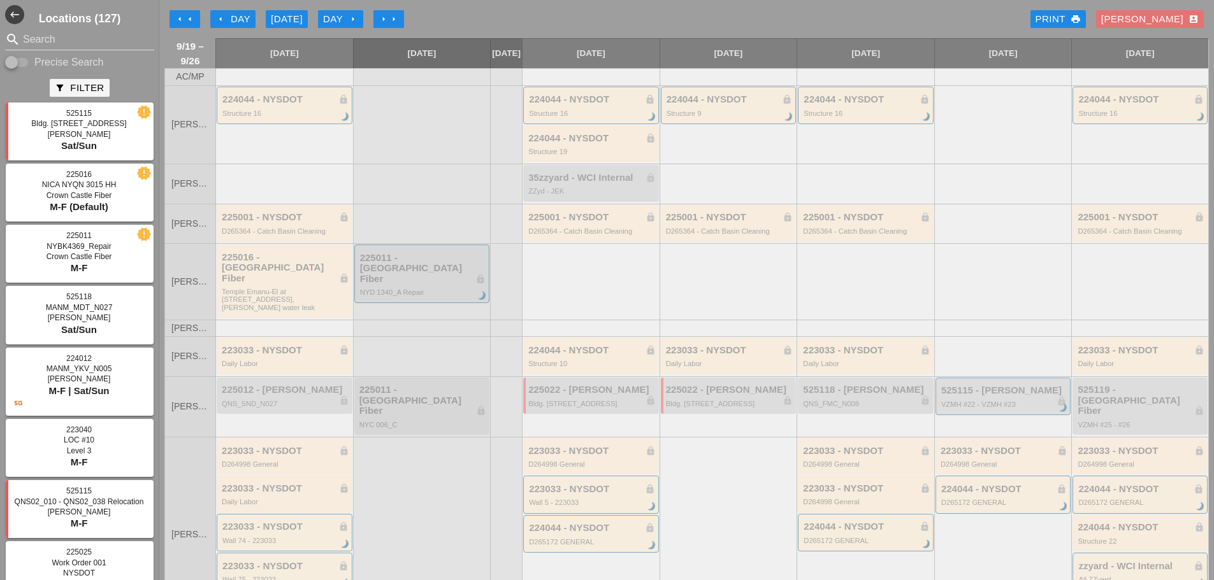
click at [379, 24] on button "arrow_right arrow_right" at bounding box center [388, 19] width 31 height 18
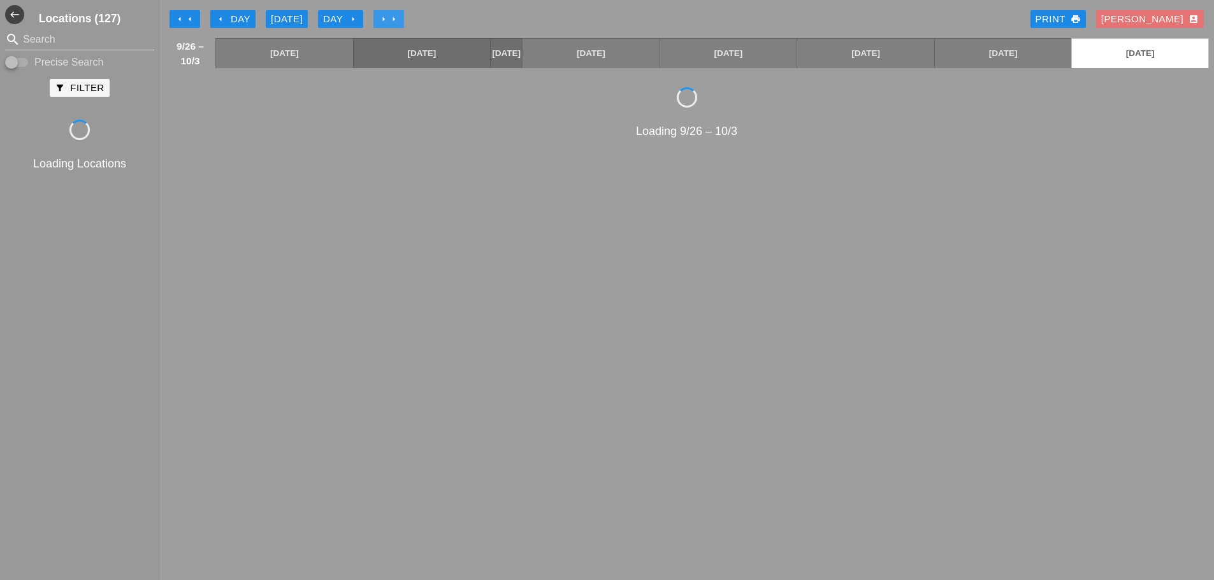
click at [379, 24] on button "arrow_right arrow_right" at bounding box center [388, 19] width 31 height 18
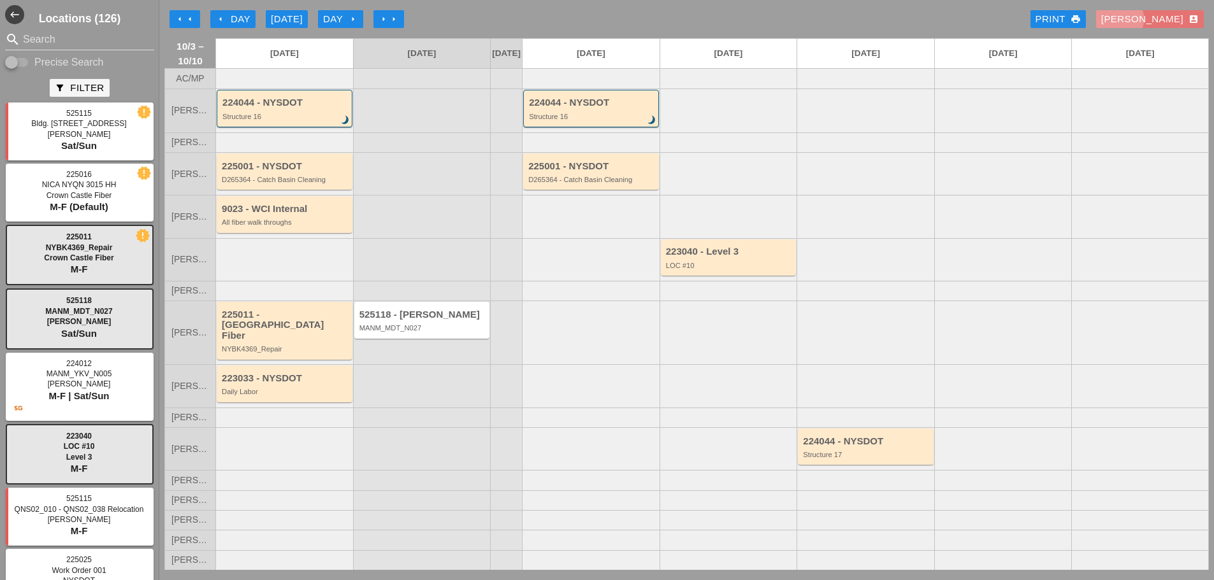
click at [1168, 16] on div "Seth account_box" at bounding box center [1149, 19] width 97 height 15
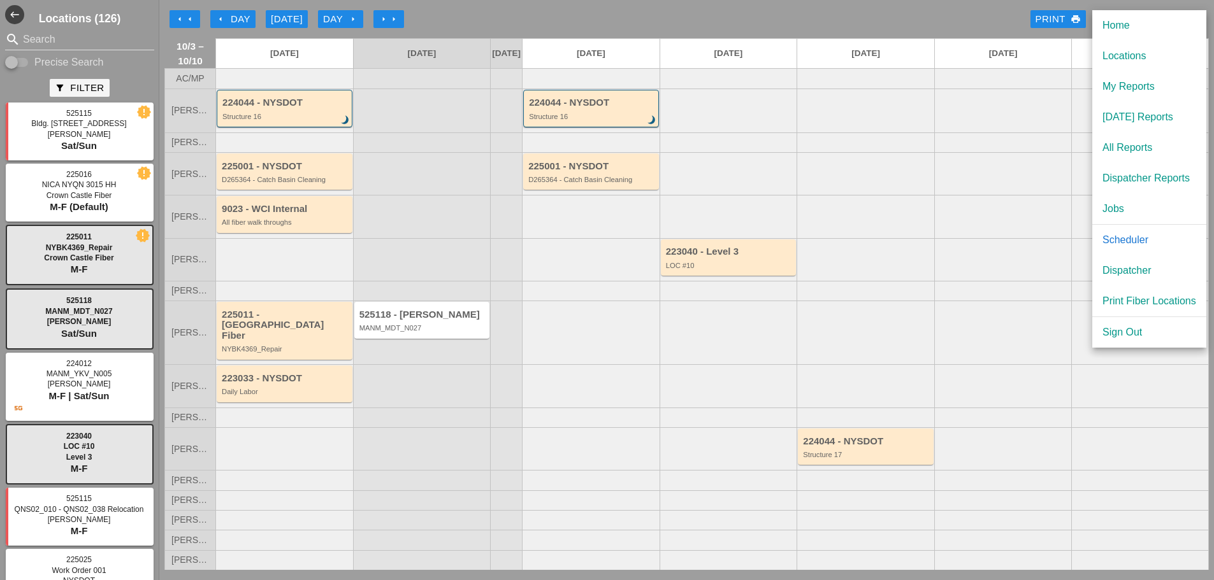
click at [759, 17] on div "arrow_left arrow_left arrow_left Day Today Day arrow_right arrow_right arrow_ri…" at bounding box center [686, 18] width 1044 height 25
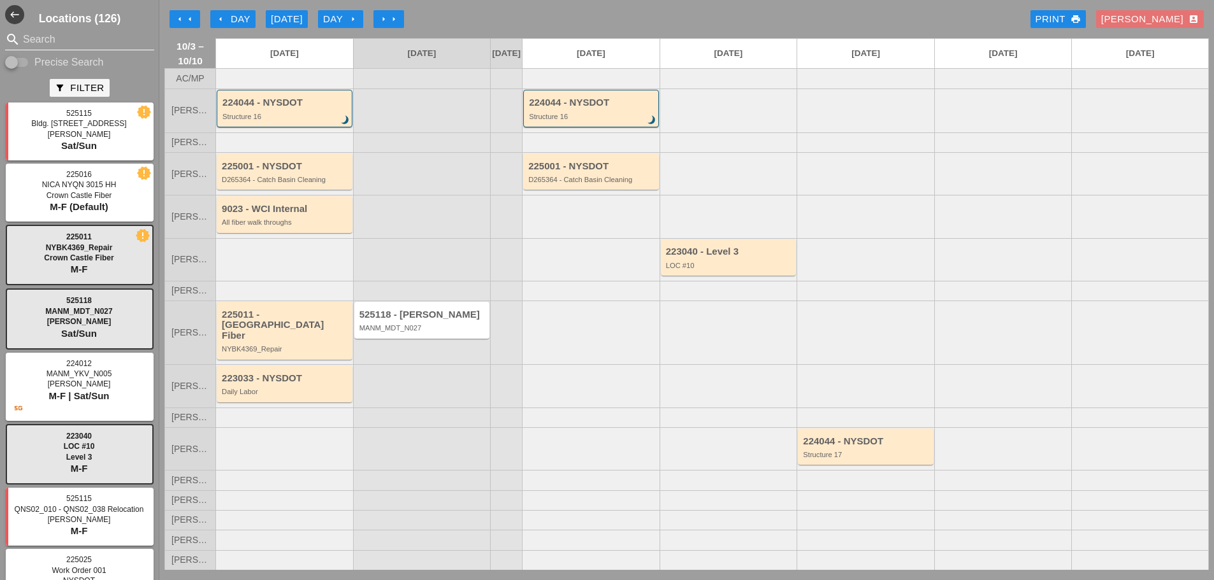
click at [85, 51] on div "search Search Precise Search" at bounding box center [79, 49] width 159 height 41
click at [78, 45] on input "Search" at bounding box center [79, 39] width 113 height 20
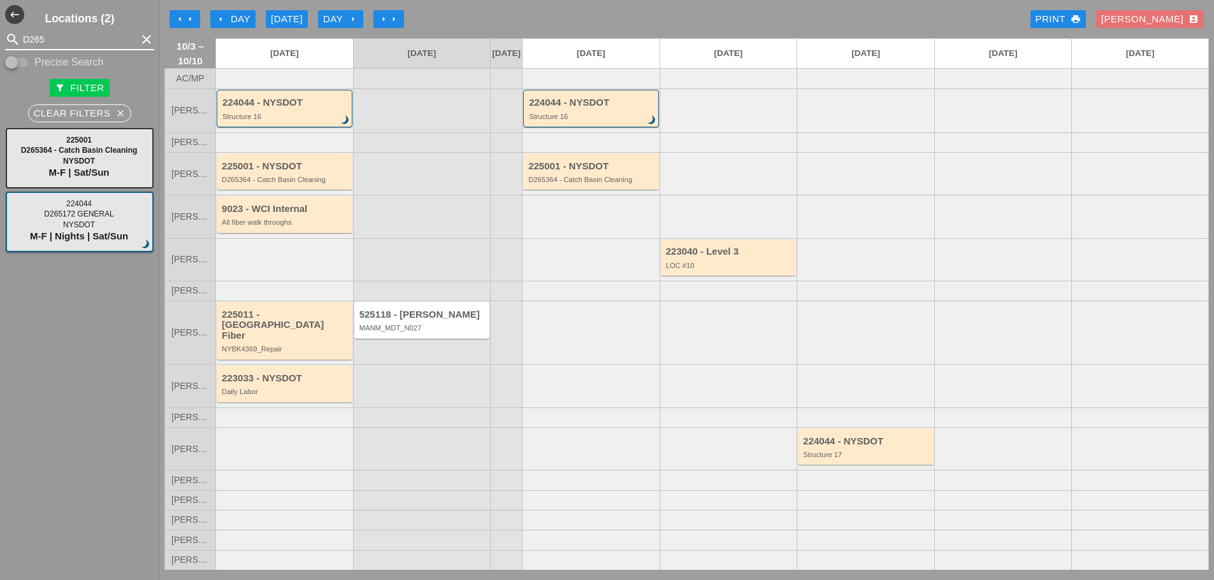
type input "D265"
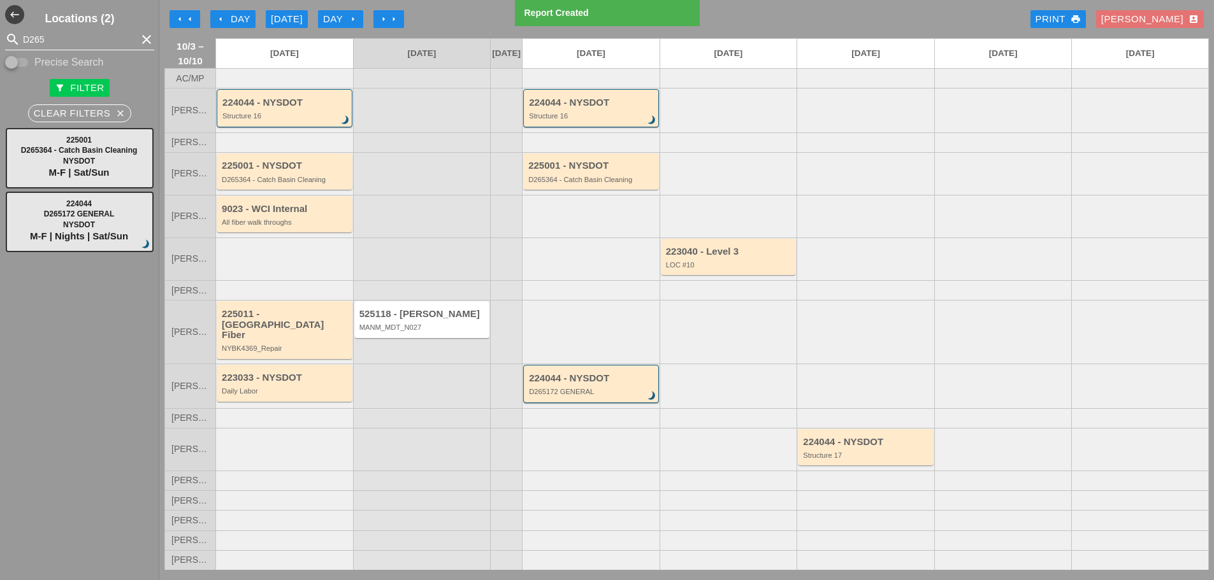
click at [139, 45] on icon "clear" at bounding box center [146, 39] width 15 height 15
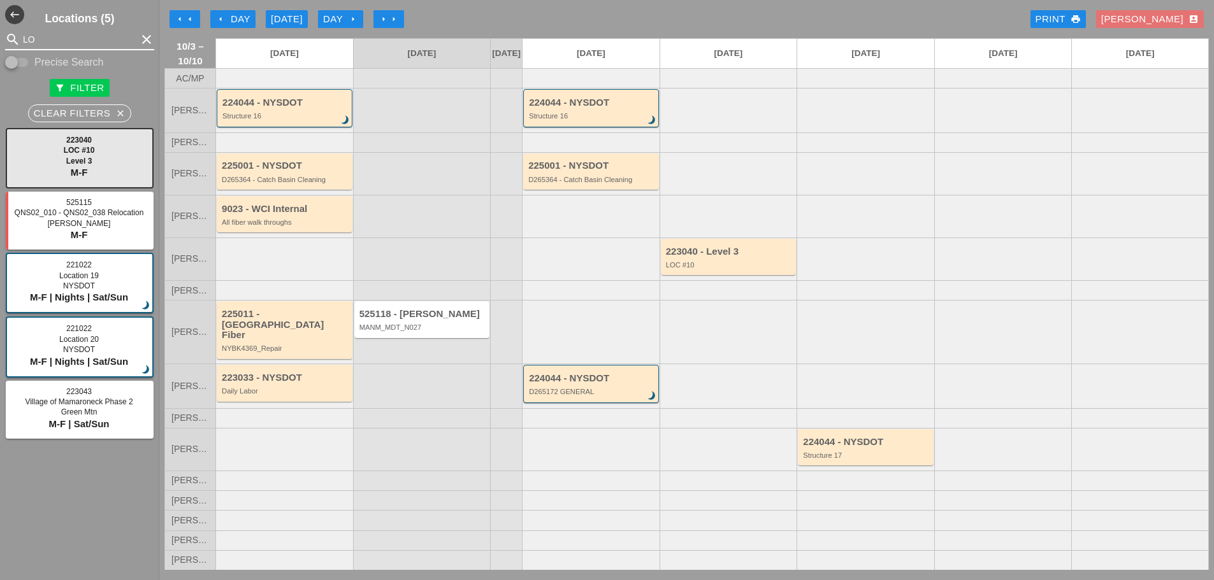
type input "L"
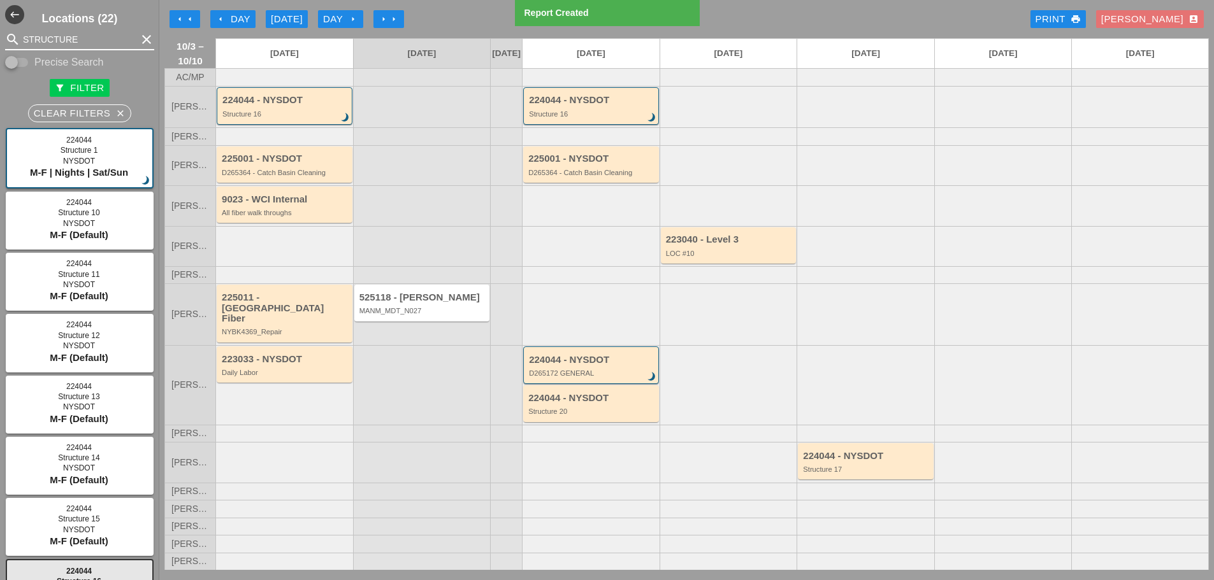
click at [78, 43] on input "STRUCTURE" at bounding box center [79, 39] width 113 height 20
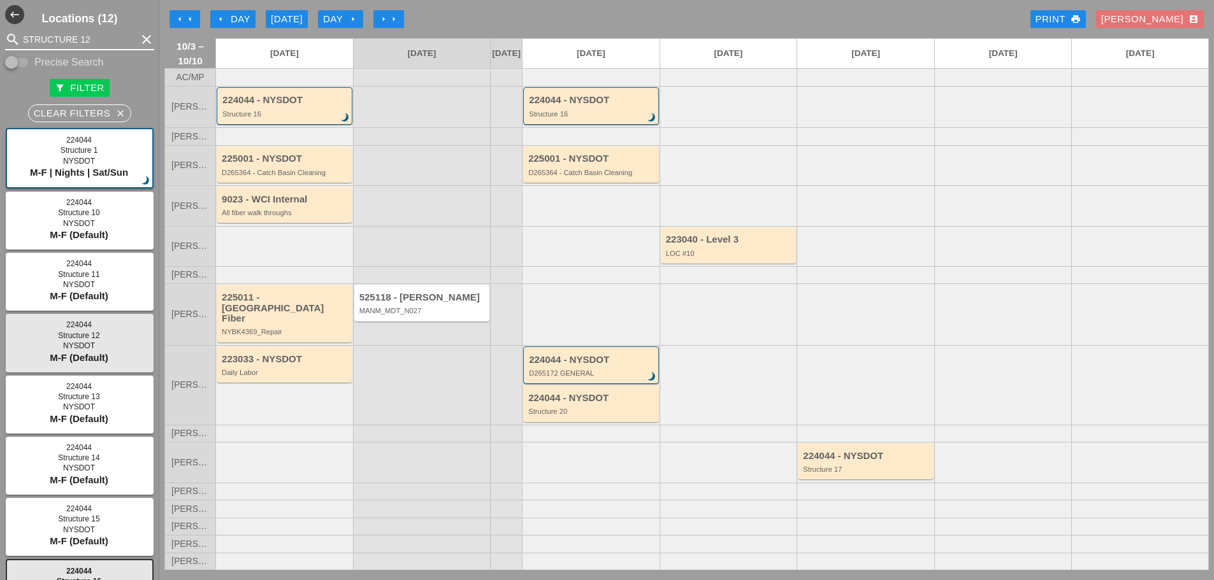
type input "STRUCTURE 12"
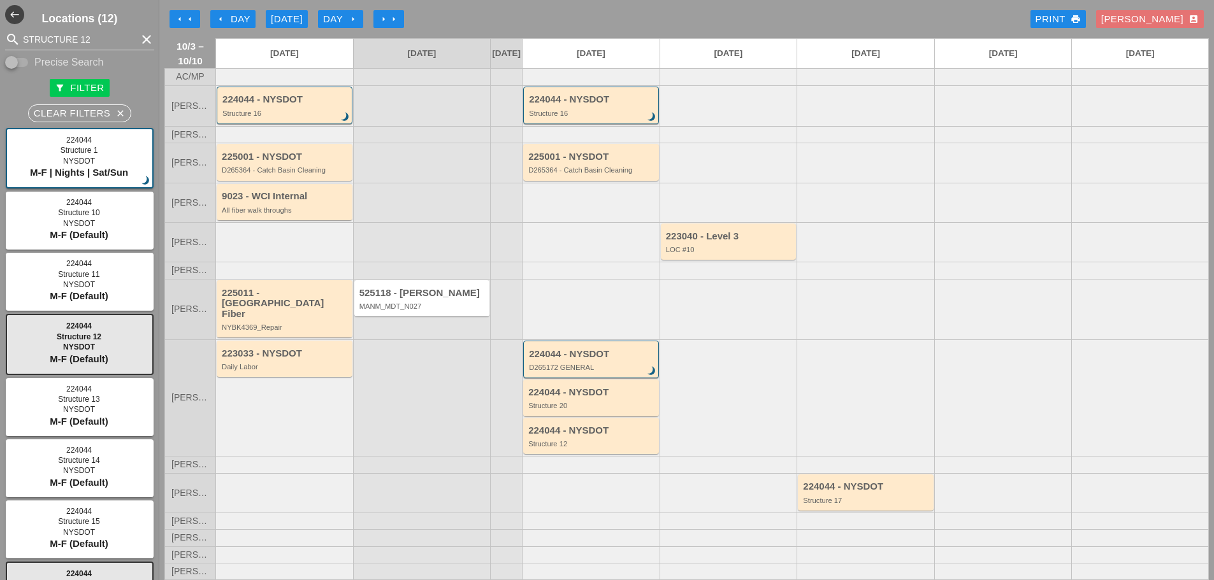
click at [378, 122] on div at bounding box center [422, 105] width 138 height 41
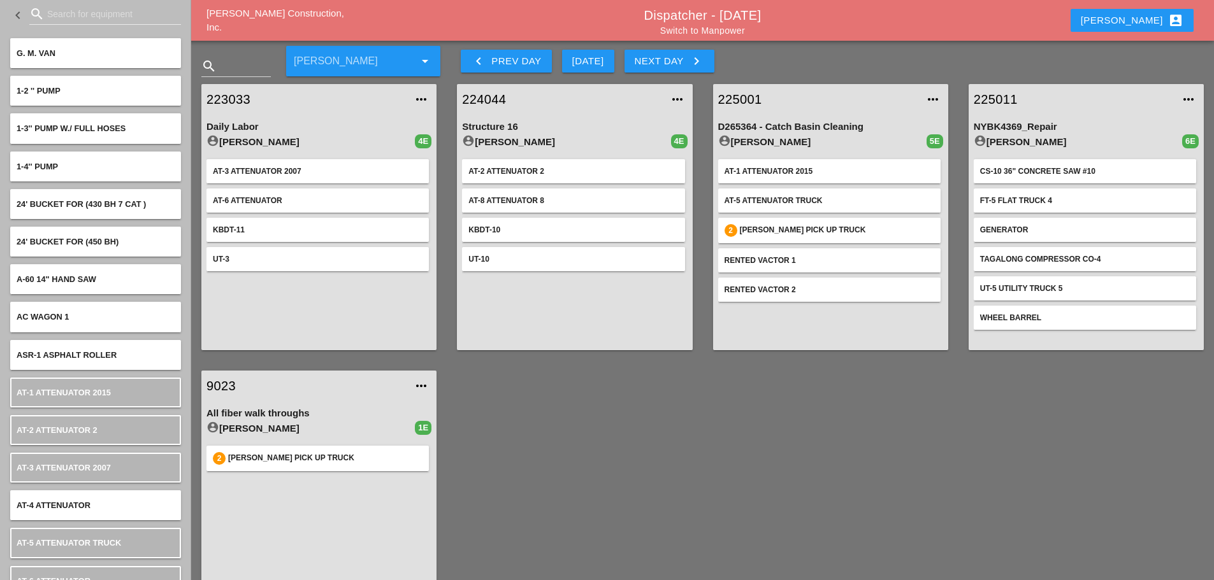
click at [687, 45] on div "keyboard_arrow_left Prev Day [DATE] Next Day keyboard_arrow_right" at bounding box center [660, 57] width 424 height 38
click at [686, 48] on div "keyboard_arrow_left Prev Day Today Next Day keyboard_arrow_right" at bounding box center [660, 57] width 424 height 38
click at [684, 54] on div "Next Day keyboard_arrow_right" at bounding box center [669, 61] width 69 height 15
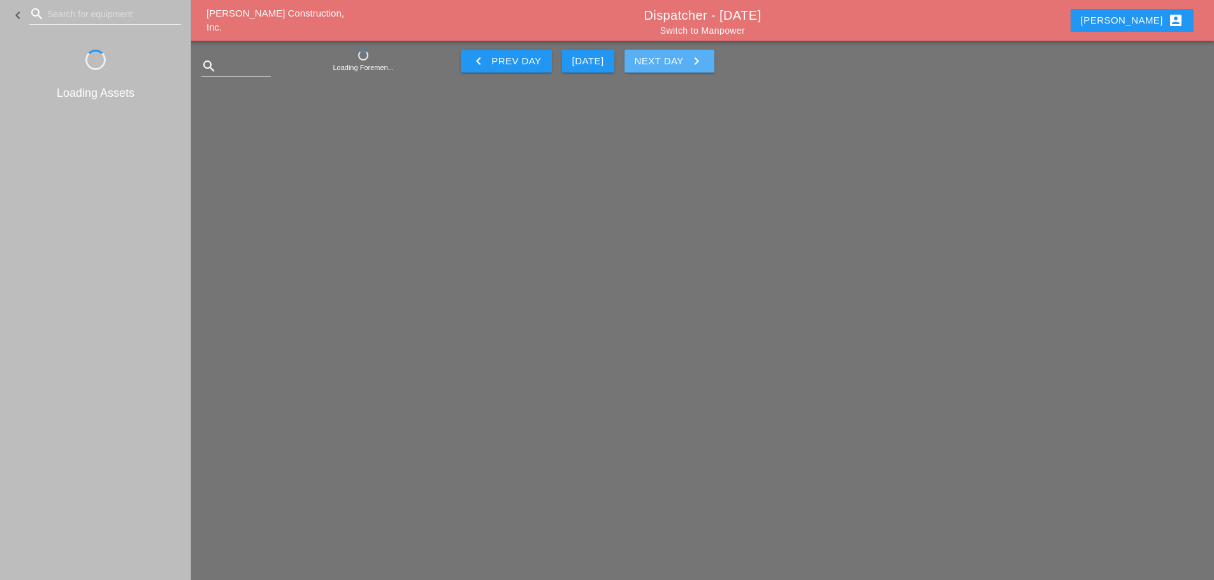
click at [684, 54] on div "Next Day keyboard_arrow_right" at bounding box center [669, 61] width 69 height 15
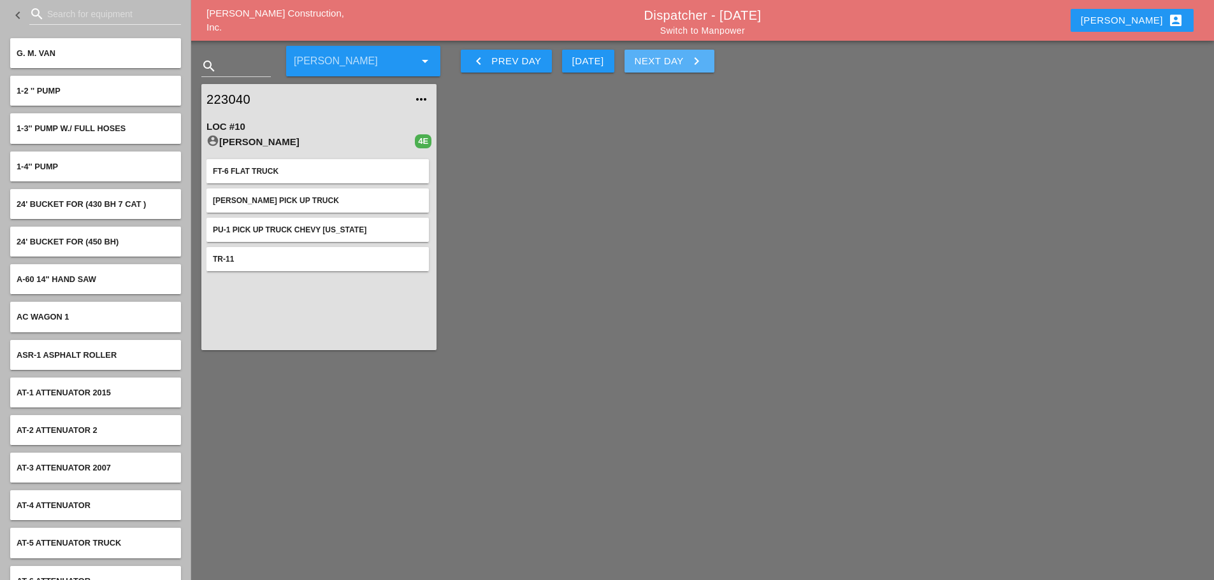
click at [673, 55] on div "Next Day keyboard_arrow_right" at bounding box center [669, 61] width 69 height 15
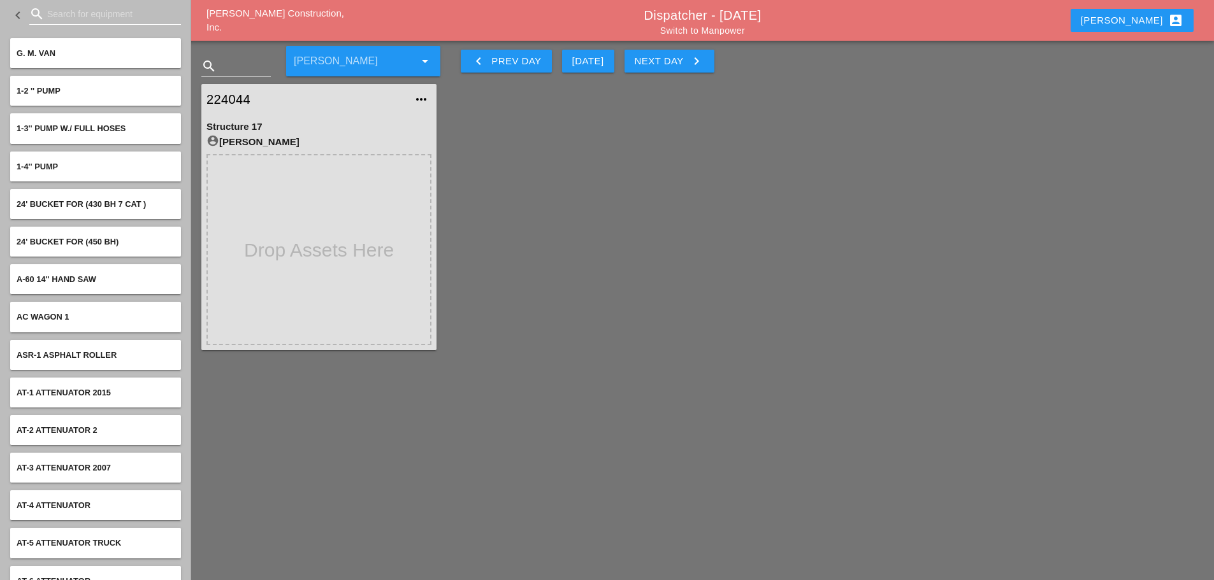
click at [47, 15] on div "search" at bounding box center [38, 13] width 18 height 15
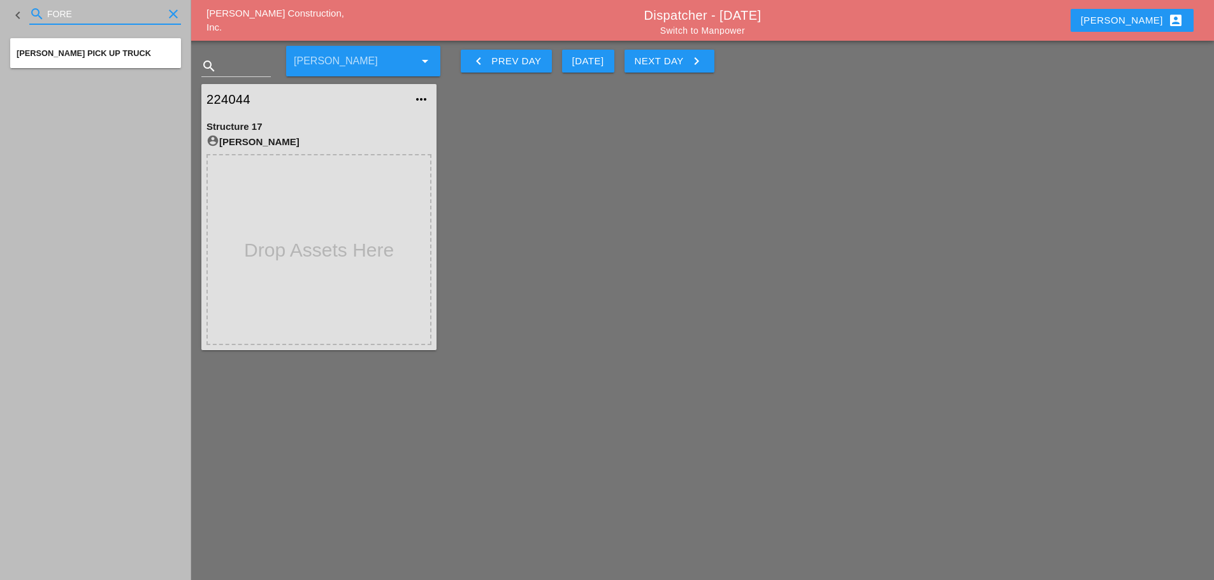
type input "FORE"
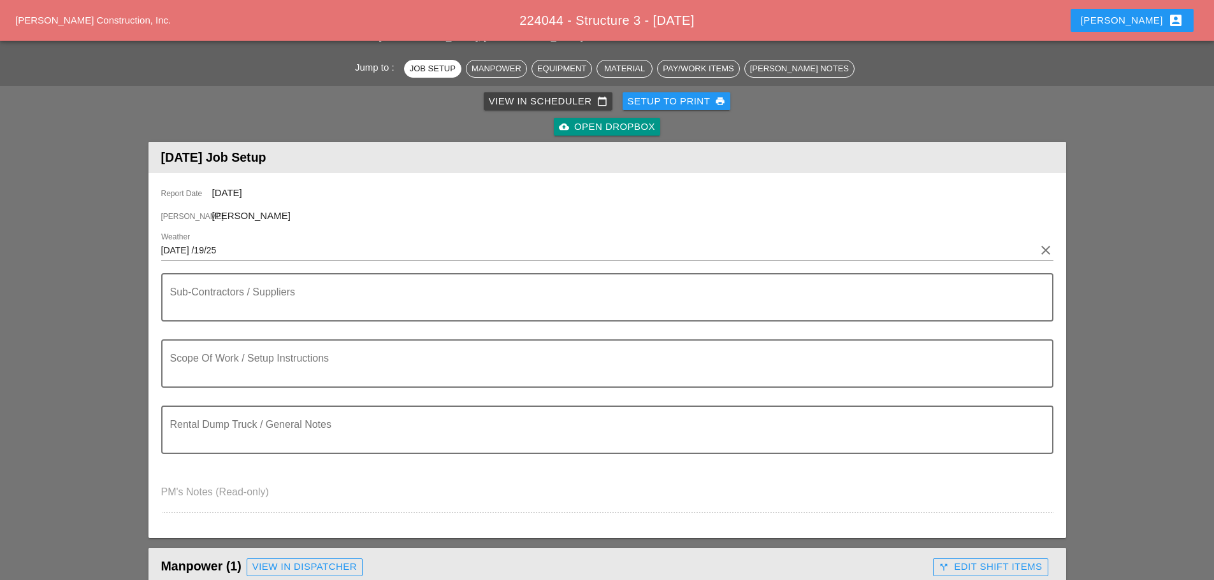
scroll to position [191, 0]
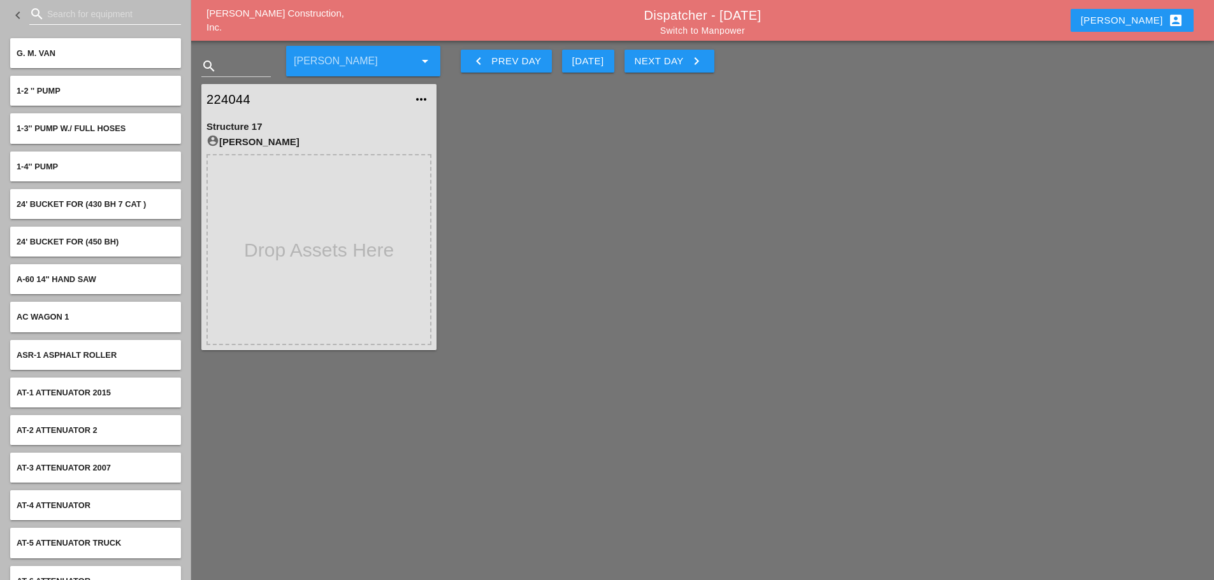
click at [69, 10] on input "Search for equipment" at bounding box center [105, 14] width 116 height 20
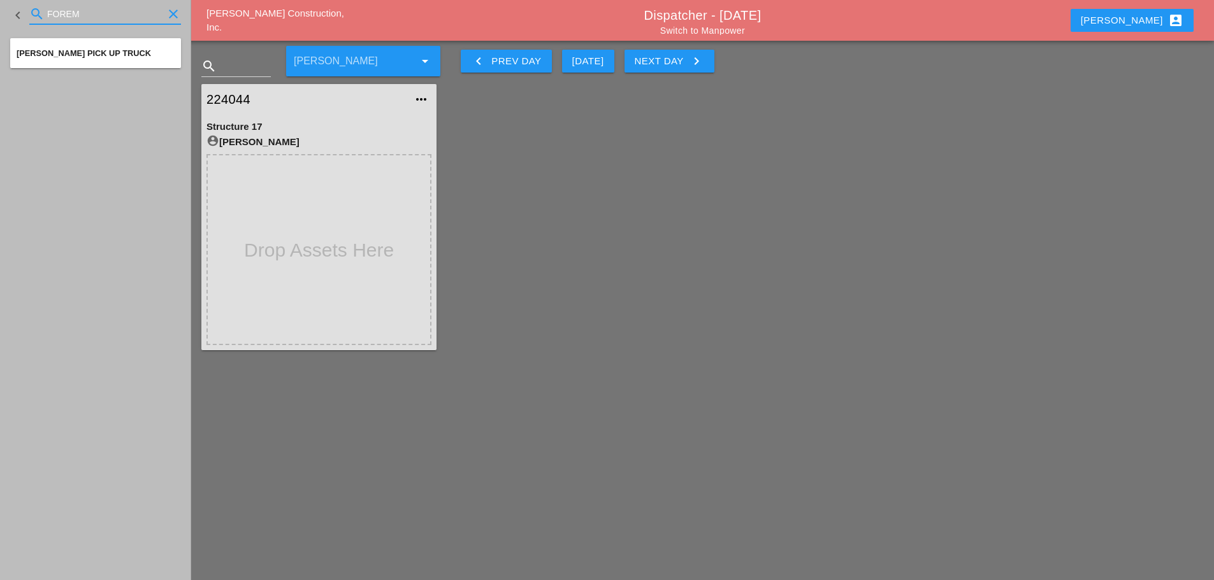
type input "FOREM"
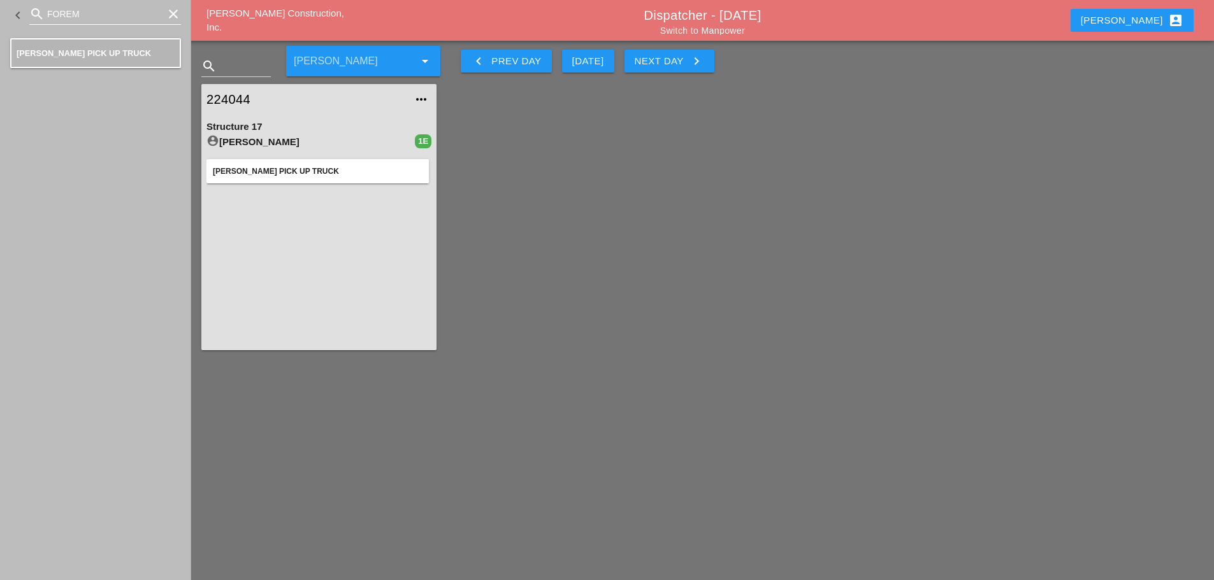
click at [175, 10] on icon "clear" at bounding box center [173, 13] width 15 height 15
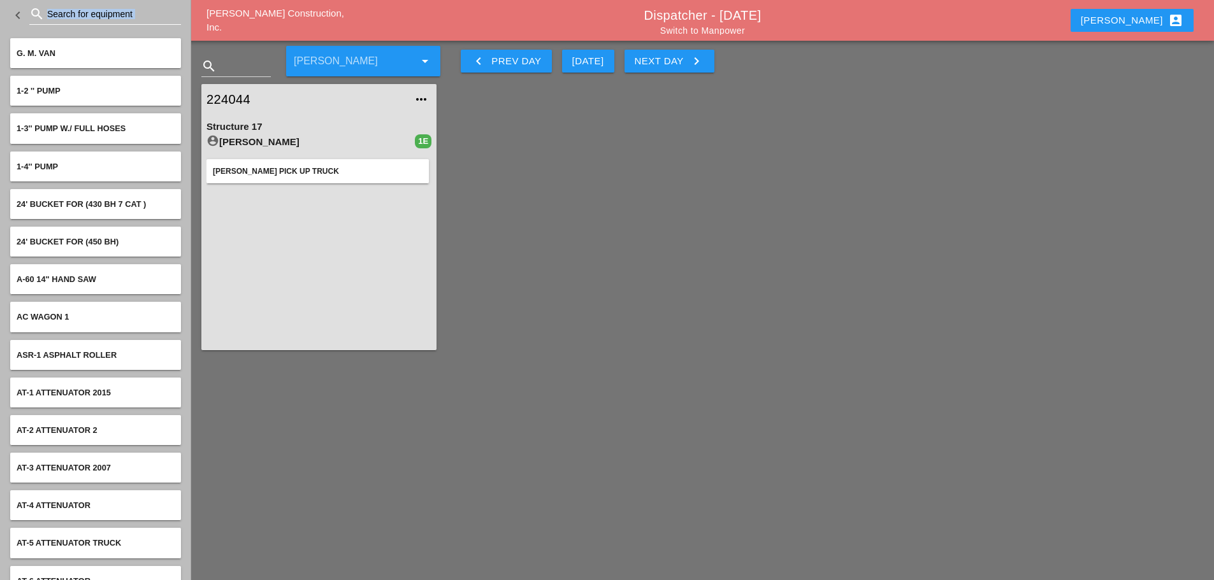
click at [175, 10] on div "keyboard_arrow_left search" at bounding box center [95, 15] width 191 height 31
click at [139, 18] on input "Search for equipment" at bounding box center [105, 14] width 116 height 20
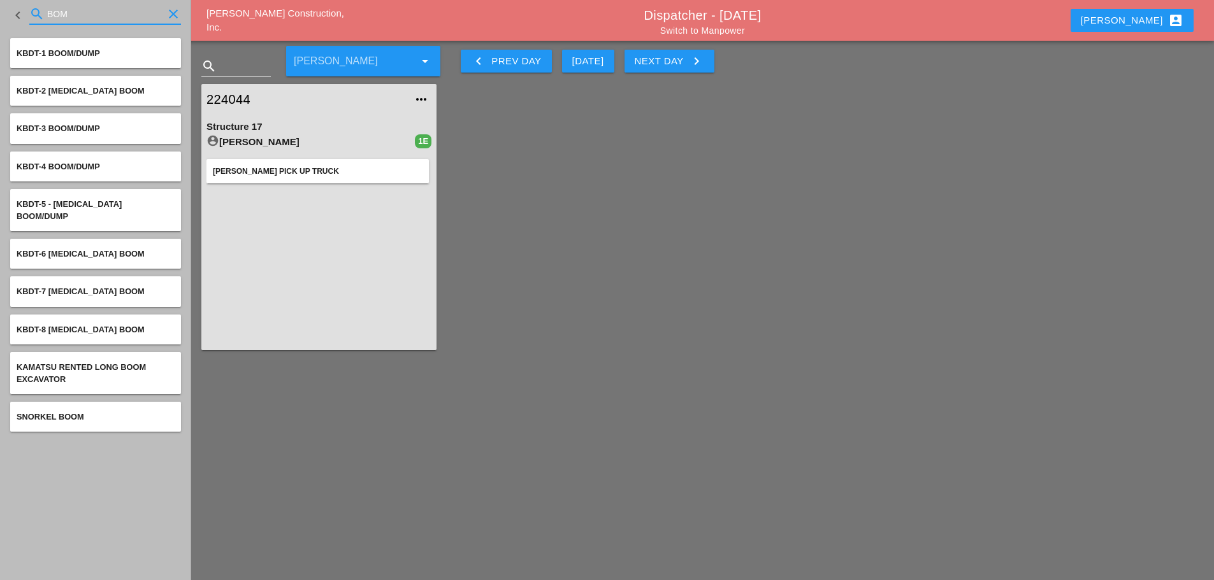
type input "BOM"
click at [106, 15] on input "BOM" at bounding box center [105, 14] width 116 height 20
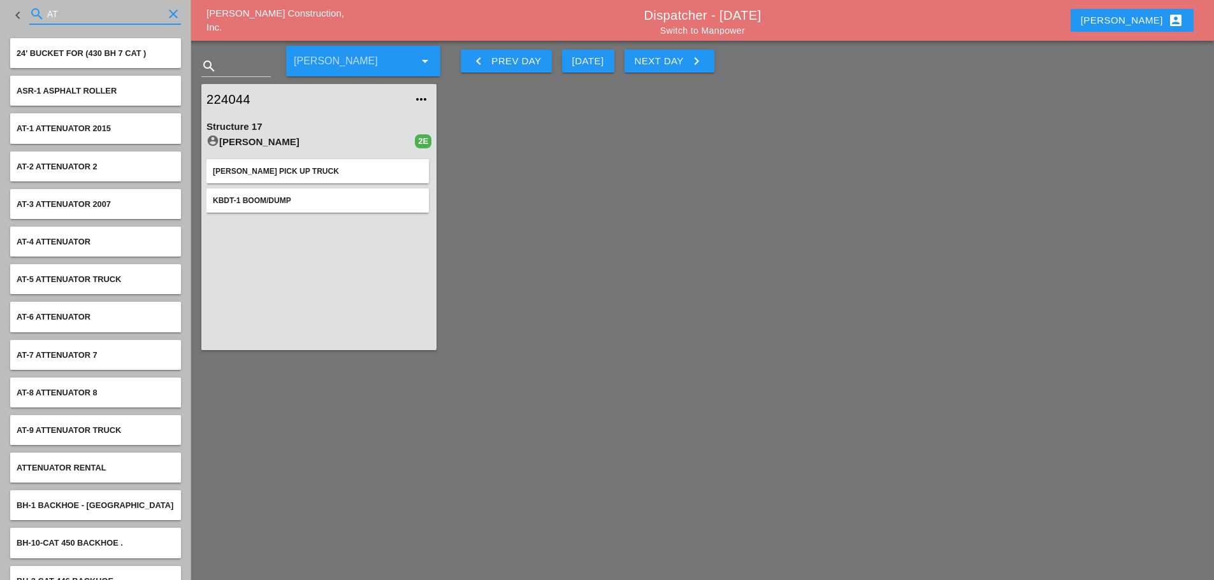
type input "AT"
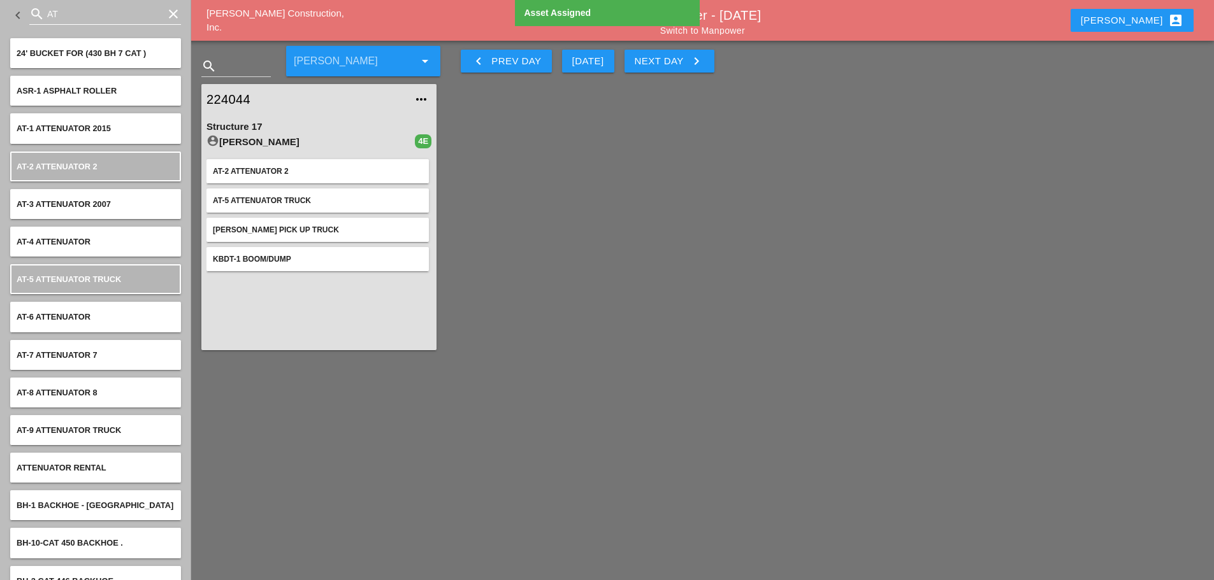
click at [85, 13] on input "AT" at bounding box center [105, 14] width 116 height 20
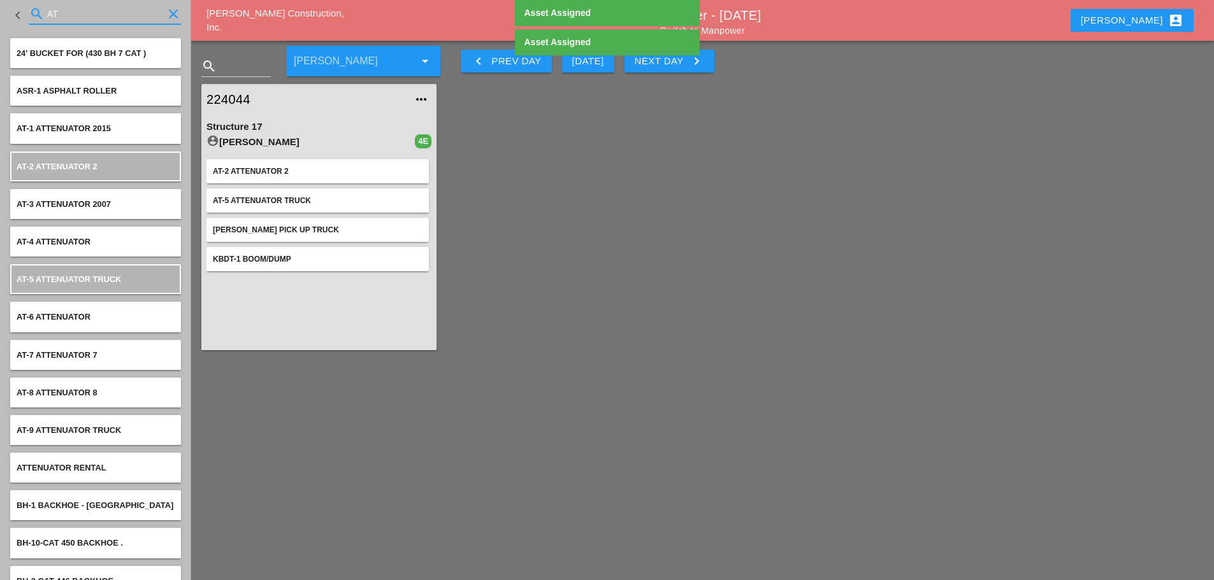
click at [85, 13] on input "AT" at bounding box center [105, 14] width 116 height 20
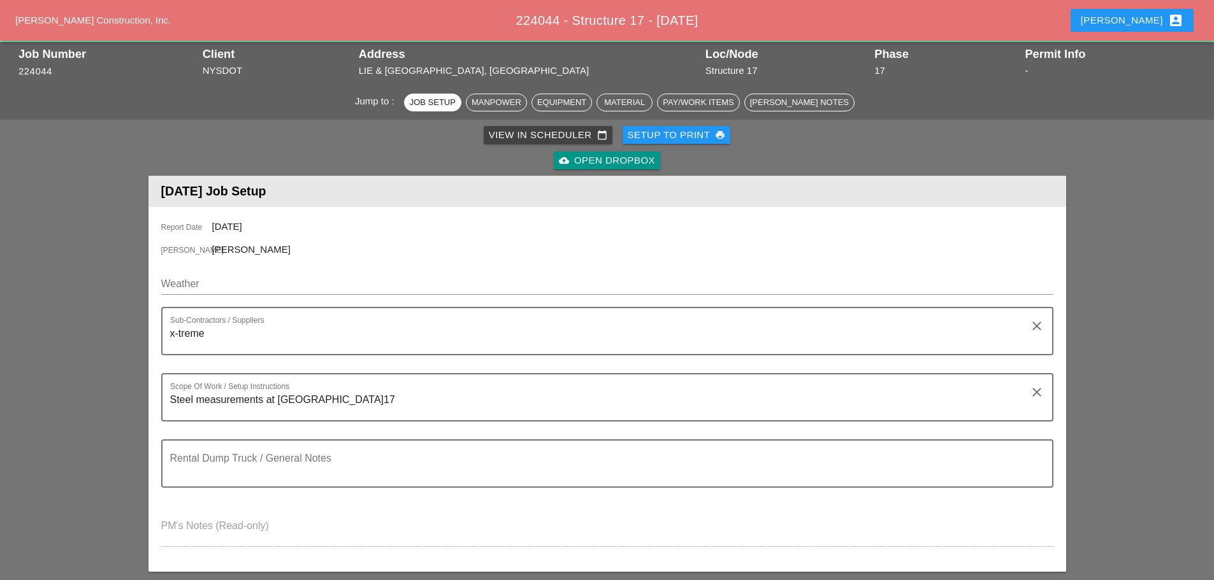
scroll to position [64, 0]
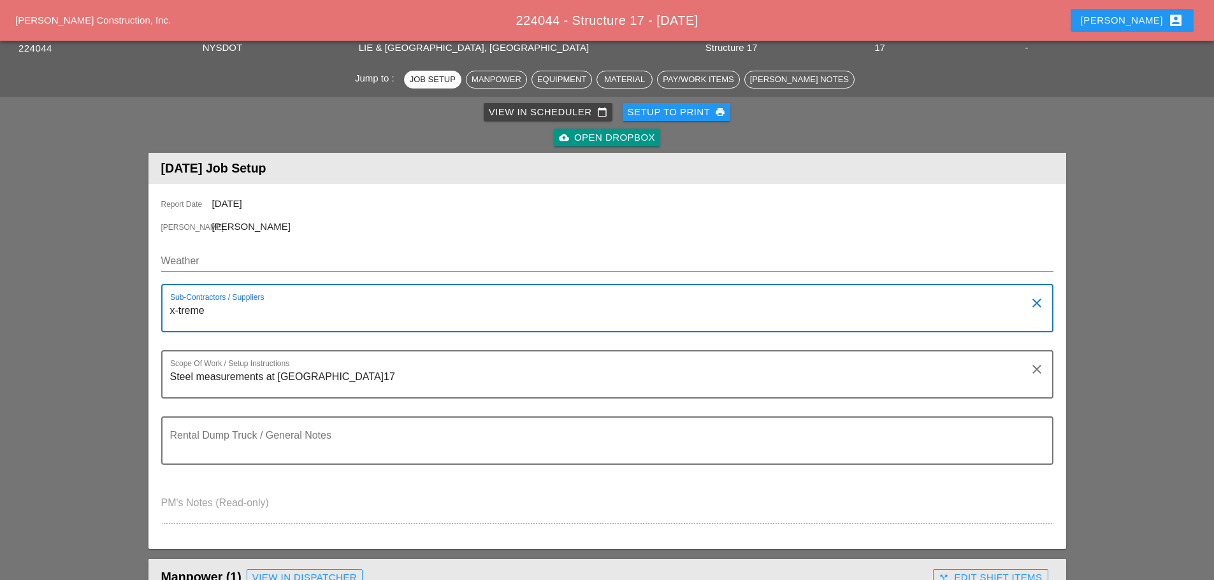
drag, startPoint x: 248, startPoint y: 316, endPoint x: 166, endPoint y: 313, distance: 82.2
click at [166, 313] on div "Sub-Contractors / Suppliers x-treme clear" at bounding box center [607, 308] width 892 height 48
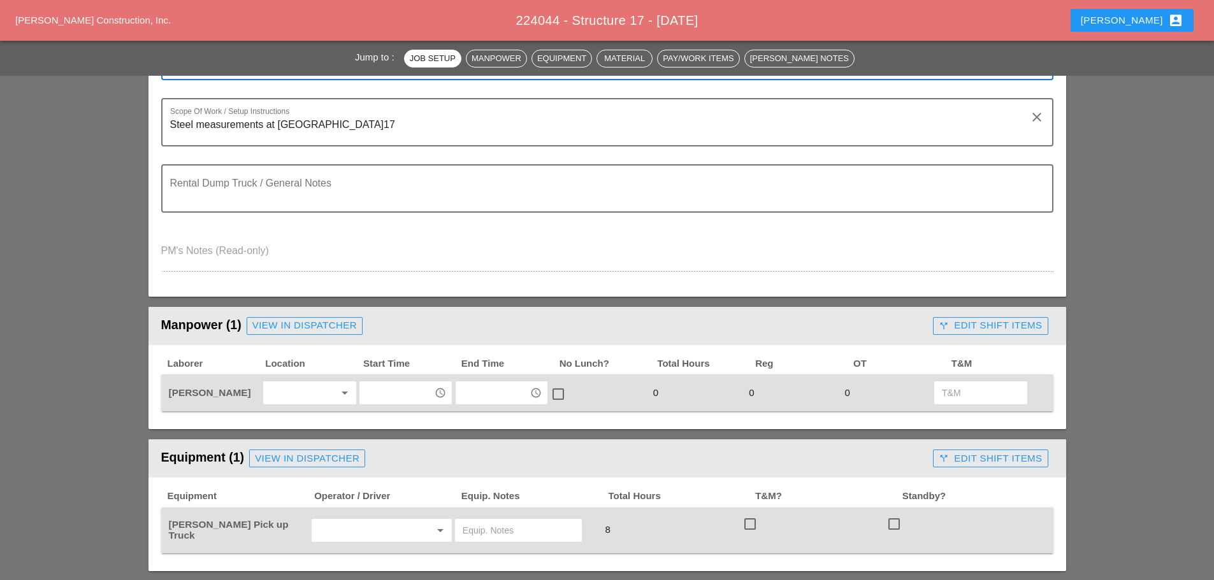
scroll to position [319, 0]
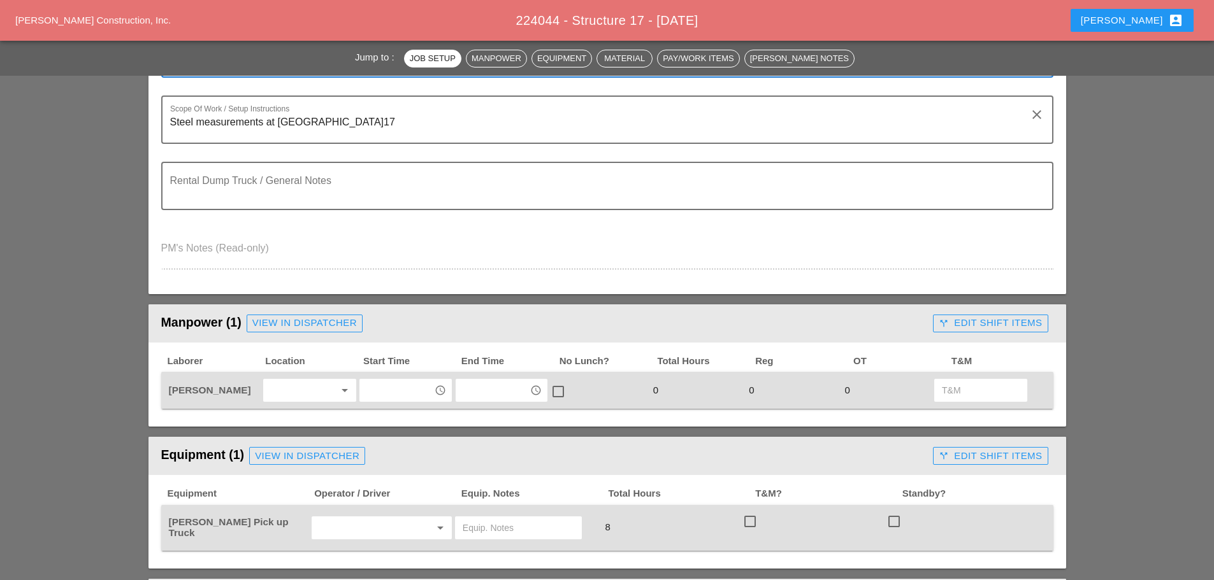
type textarea "[X-TREME]"
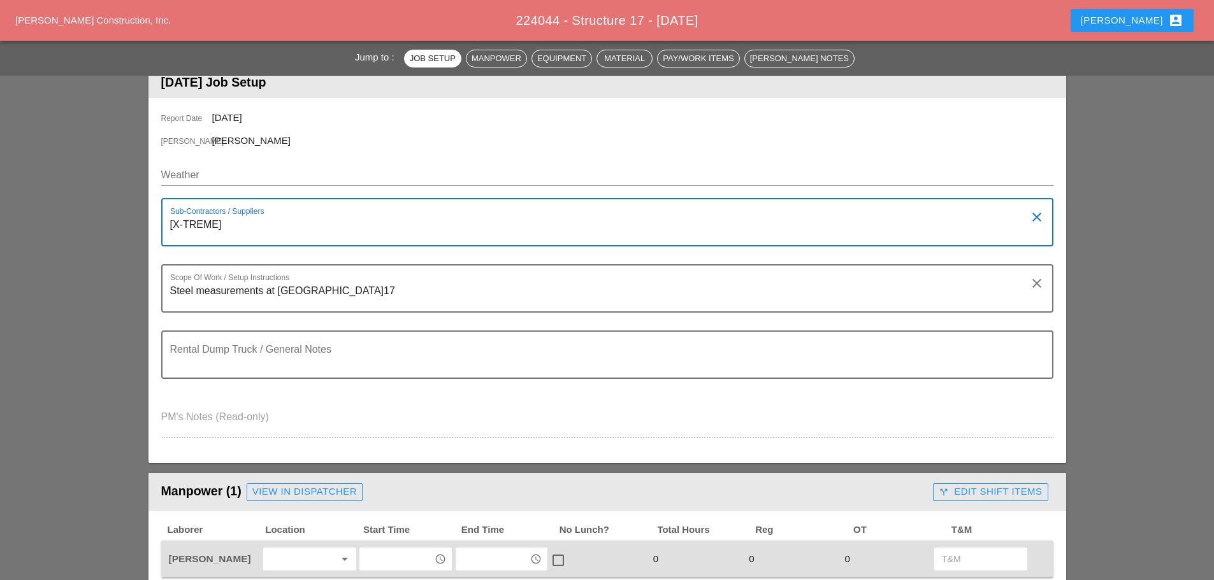
scroll to position [127, 0]
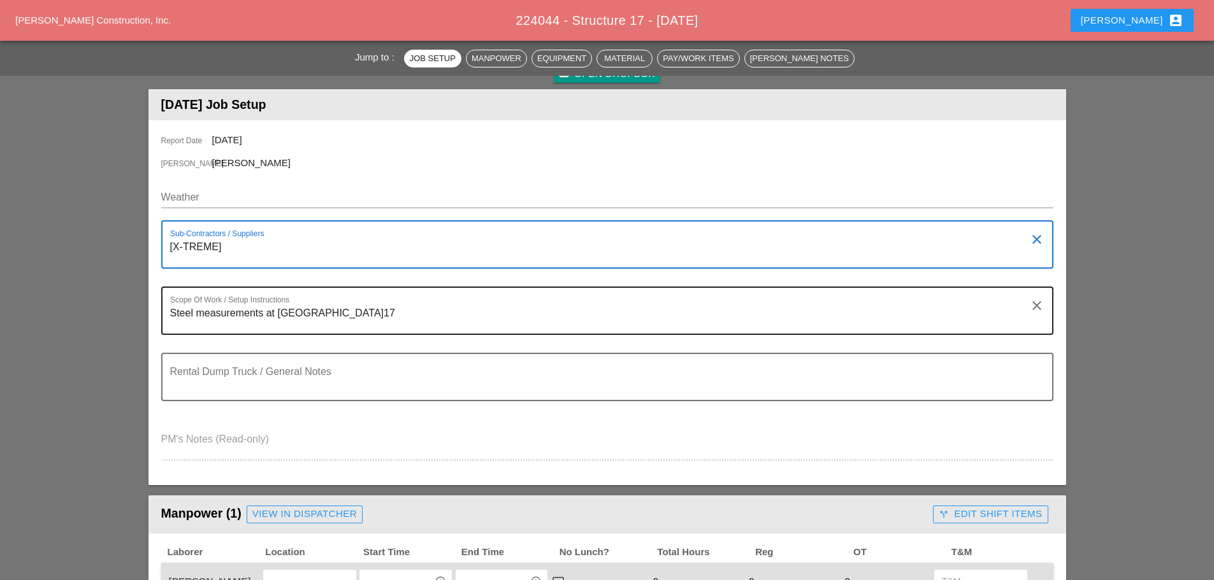
click at [170, 318] on textarea "Steel measurements at [GEOGRAPHIC_DATA]17" at bounding box center [602, 318] width 864 height 31
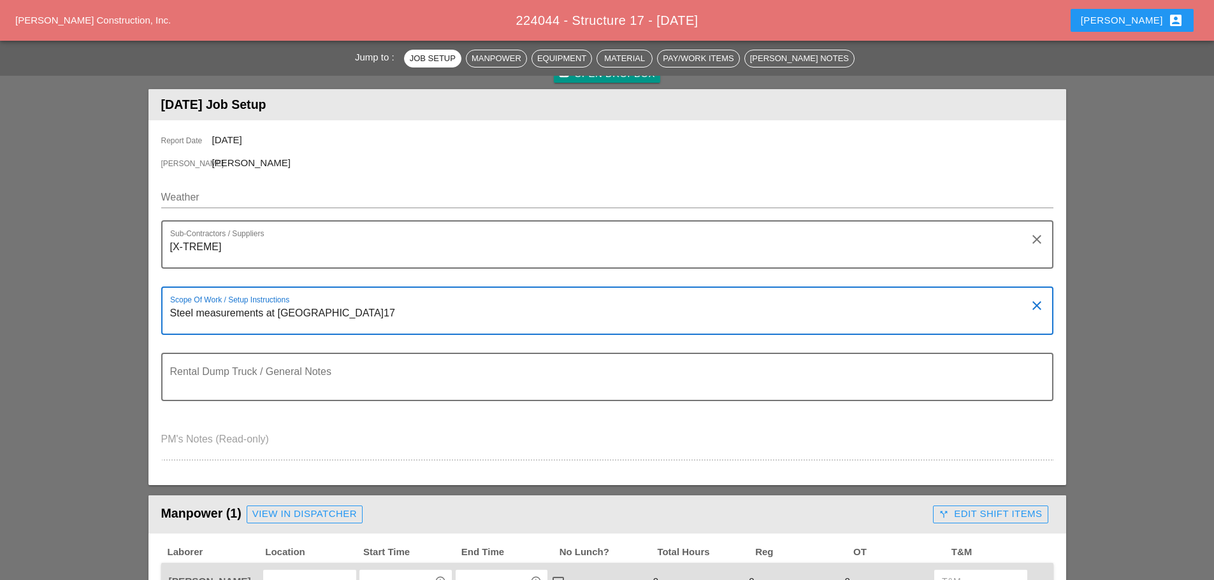
paste textarea "LOCATION: 17 NEW SIGN STRUCTURE NO.: N2855 EXISTING SIGN STRUCTURE NO.: NV790 W…"
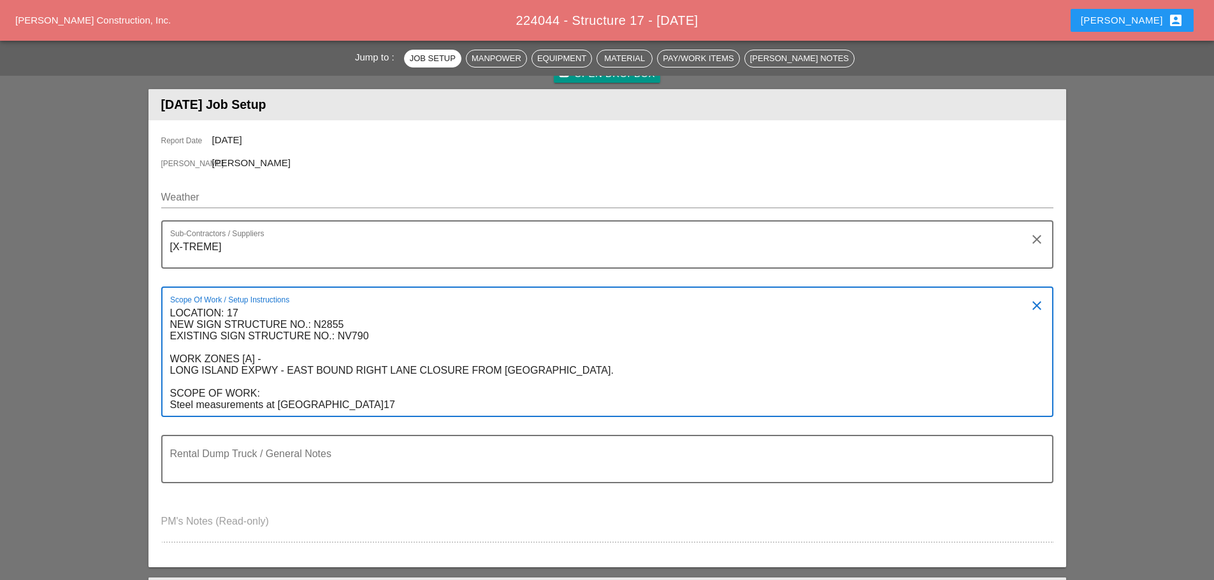
click at [296, 377] on textarea "LOCATION: 17 NEW SIGN STRUCTURE NO.: N2855 EXISTING SIGN STRUCTURE NO.: NV790 W…" at bounding box center [602, 359] width 864 height 113
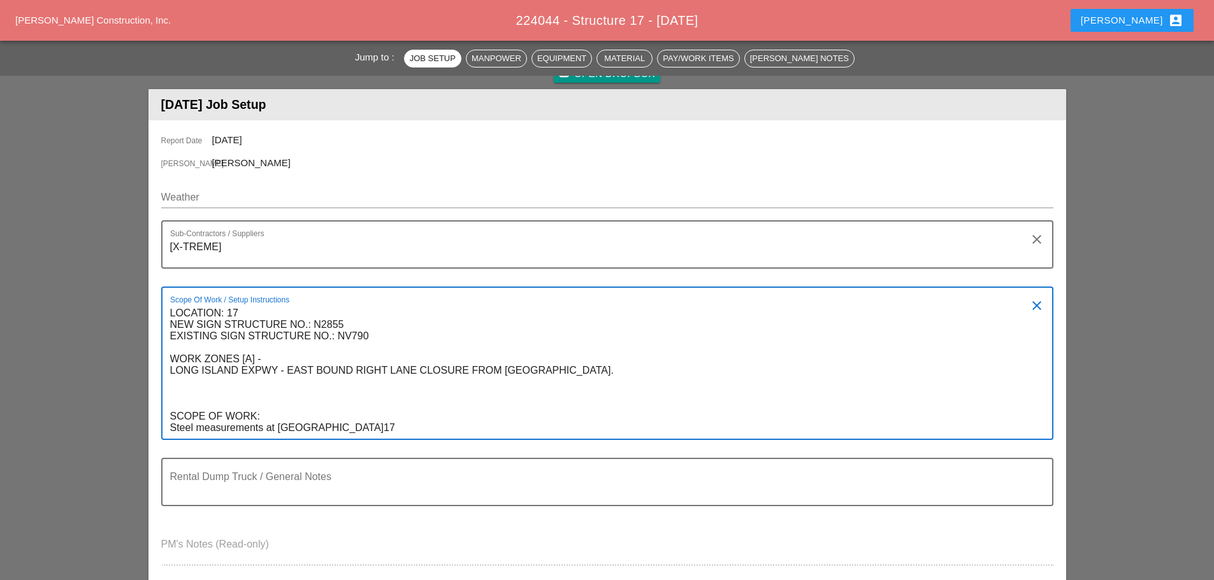
paste textarea "WORK ZONE [B] - [GEOGRAPHIC_DATA] EXPWY - WEST BOUND RIGHT LANE CLOSURE FROM [G…"
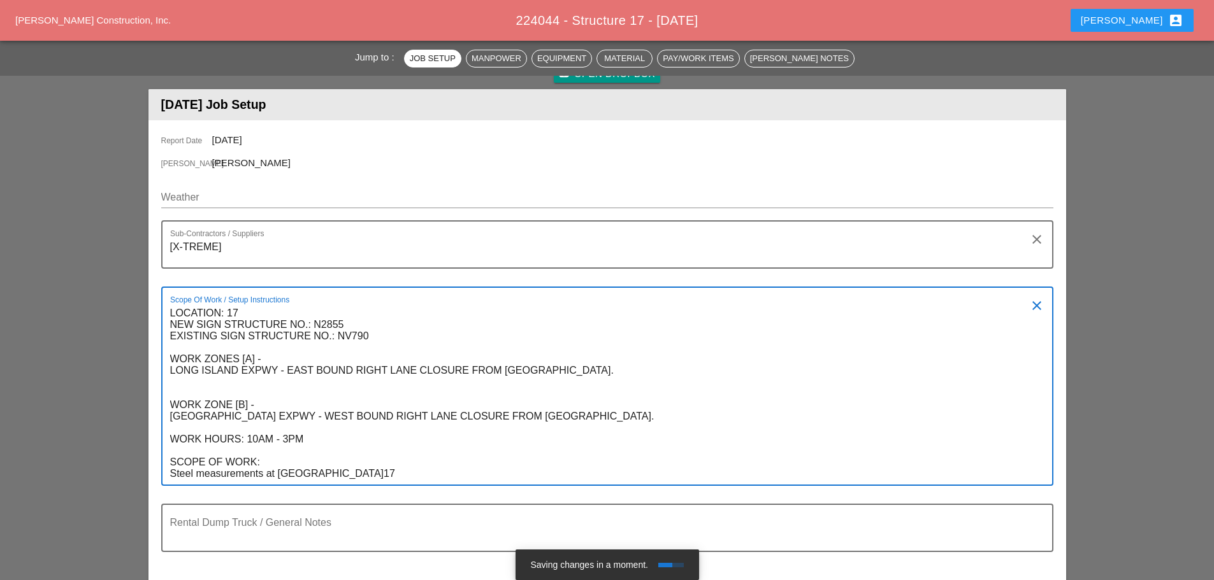
drag, startPoint x: 313, startPoint y: 442, endPoint x: 161, endPoint y: 439, distance: 152.3
click at [161, 439] on div "Scope Of Work / Setup Instructions LOCATION: 17 NEW SIGN STRUCTURE NO.: N2855 E…" at bounding box center [607, 386] width 892 height 199
click at [187, 373] on textarea "LOCATION: 17 NEW SIGN STRUCTURE NO.: N2855 EXISTING SIGN STRUCTURE NO.: NV790 W…" at bounding box center [602, 394] width 864 height 182
click at [183, 381] on textarea "LOCATION: 17 NEW SIGN STRUCTURE NO.: N2855 EXISTING SIGN STRUCTURE NO.: NV790 W…" at bounding box center [602, 394] width 864 height 182
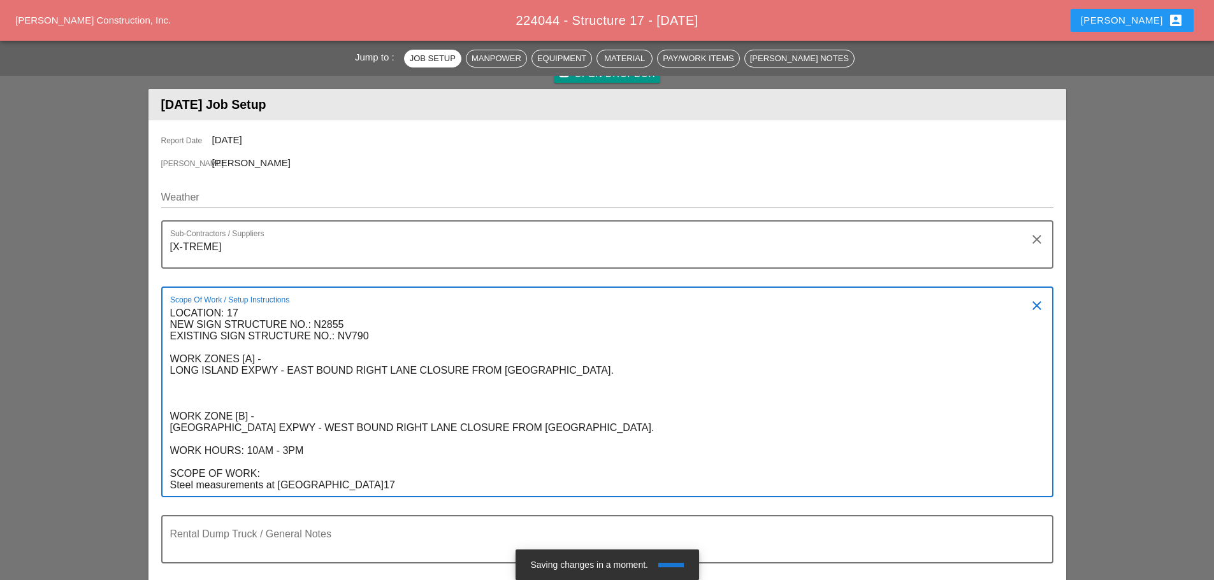
paste textarea "WORK HOURS: 10AM - 3PM"
click at [285, 399] on textarea "LOCATION: 17 NEW SIGN STRUCTURE NO.: N2855 EXISTING SIGN STRUCTURE NO.: NV790 W…" at bounding box center [602, 399] width 864 height 193
click at [287, 398] on textarea "LOCATION: 17 NEW SIGN STRUCTURE NO.: N2855 EXISTING SIGN STRUCTURE NO.: NV790 W…" at bounding box center [602, 399] width 864 height 193
click at [291, 476] on textarea "LOCATION: 17 NEW SIGN STRUCTURE NO.: N2855 EXISTING SIGN STRUCTURE NO.: NV790 W…" at bounding box center [602, 399] width 864 height 193
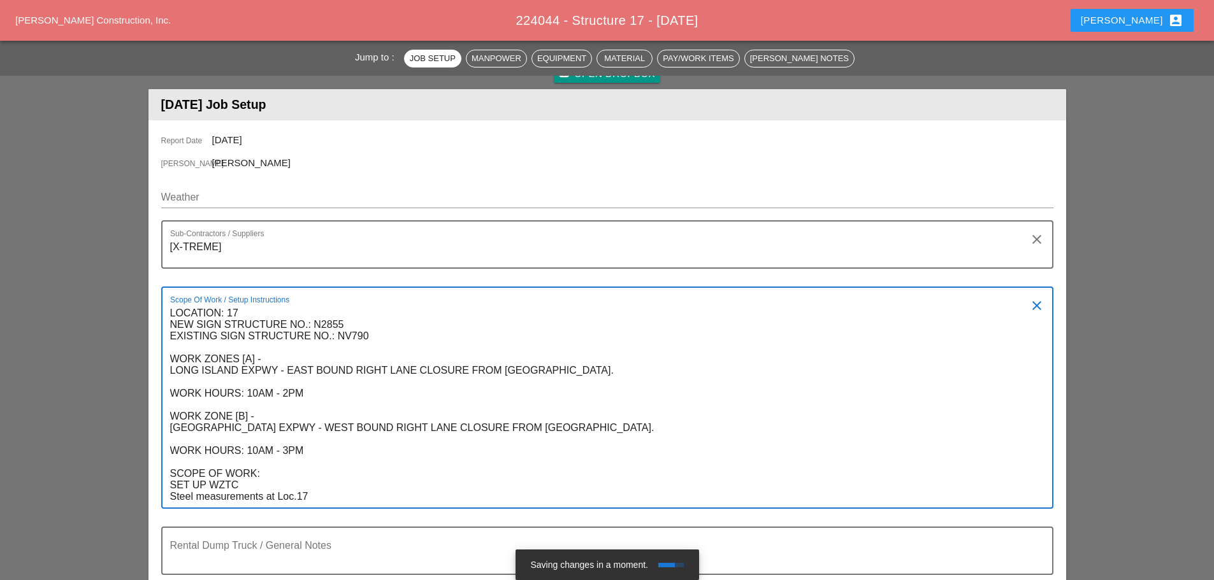
drag, startPoint x: 314, startPoint y: 498, endPoint x: 178, endPoint y: 500, distance: 135.7
click at [178, 500] on textarea "LOCATION: 17 NEW SIGN STRUCTURE NO.: N2855 EXISTING SIGN STRUCTURE NO.: NV790 W…" at bounding box center [602, 405] width 864 height 205
click at [366, 491] on textarea "LOCATION: 17 NEW SIGN STRUCTURE NO.: N2855 EXISTING SIGN STRUCTURE NO.: NV790 W…" at bounding box center [602, 405] width 864 height 205
type textarea "LOCATION: 17 NEW SIGN STRUCTURE NO.: N2855 EXISTING SIGN STRUCTURE NO.: NV790 W…"
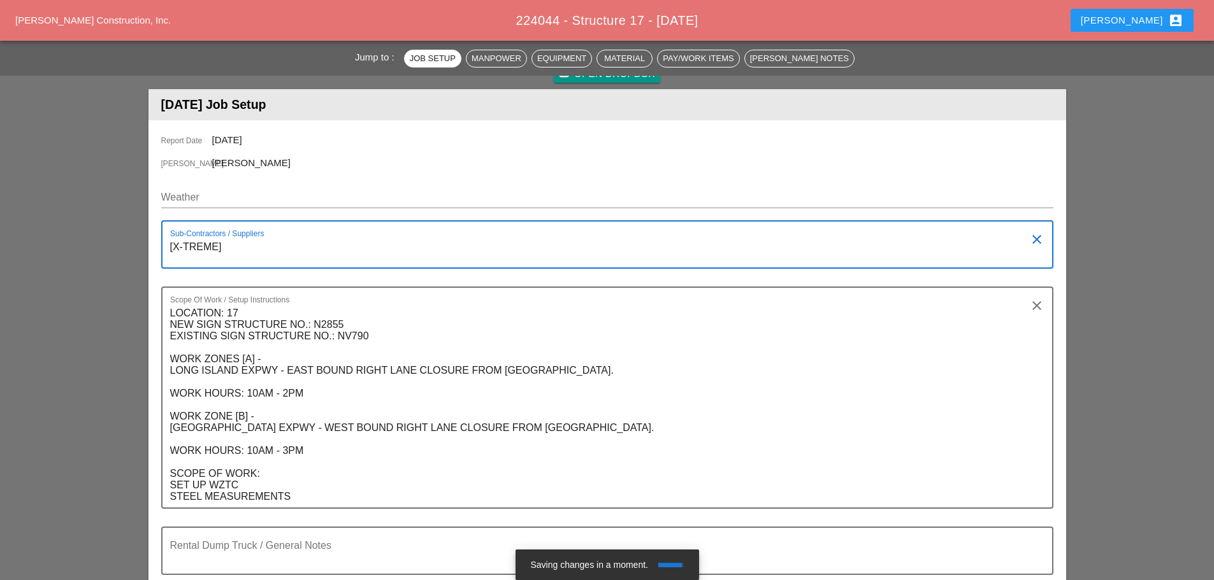
drag, startPoint x: 226, startPoint y: 247, endPoint x: 169, endPoint y: 248, distance: 56.7
click at [169, 248] on div "Sub-Contractors / Suppliers [X-TREME] clear" at bounding box center [607, 244] width 892 height 48
type textarea "[NONE]"
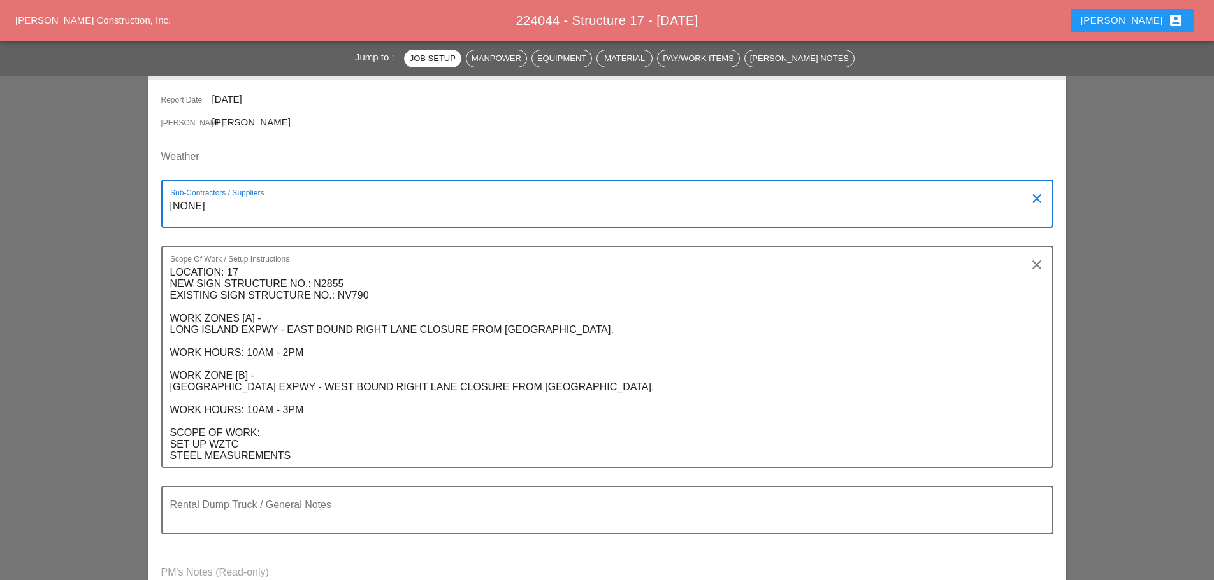
scroll to position [191, 0]
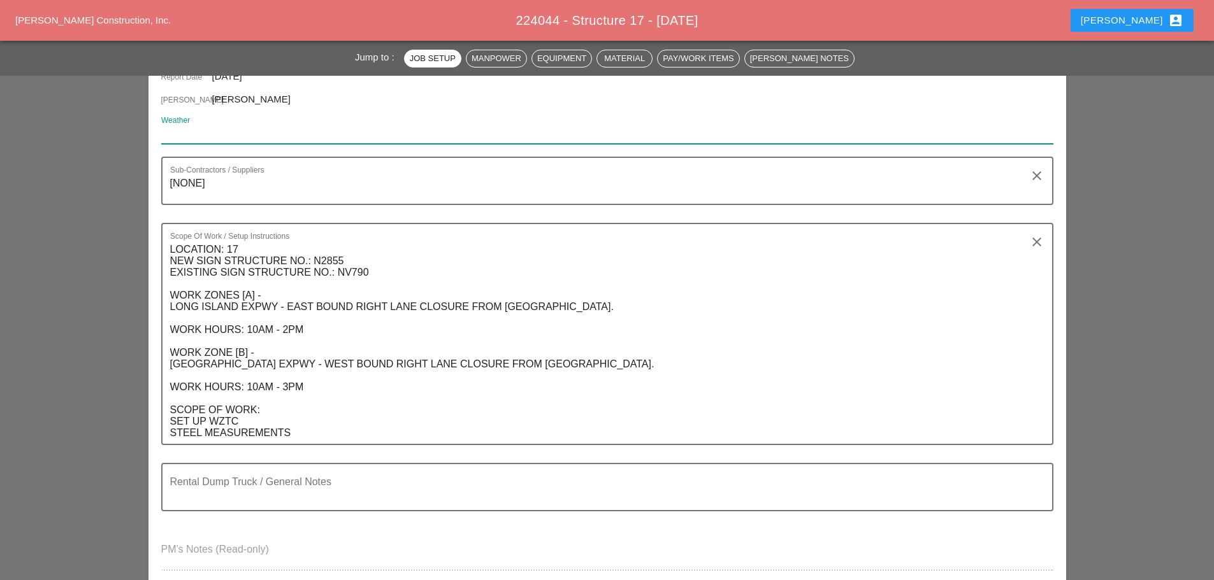
click at [234, 138] on input "Weather" at bounding box center [598, 134] width 874 height 20
paste input "Wed 08 Day 67° 69% NNW 11 mph A steady rain in the morning. Showers continuing …"
type input "Wed 08 Day 67° 69% NNW 11 mph A steady rain in the morning. Showers continuing …"
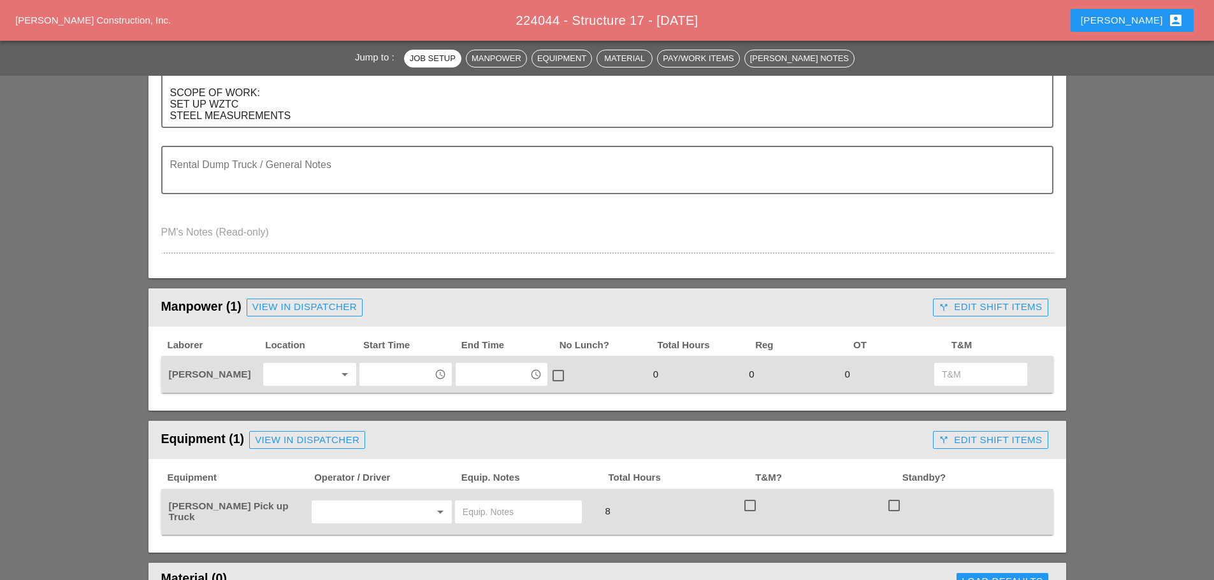
scroll to position [510, 0]
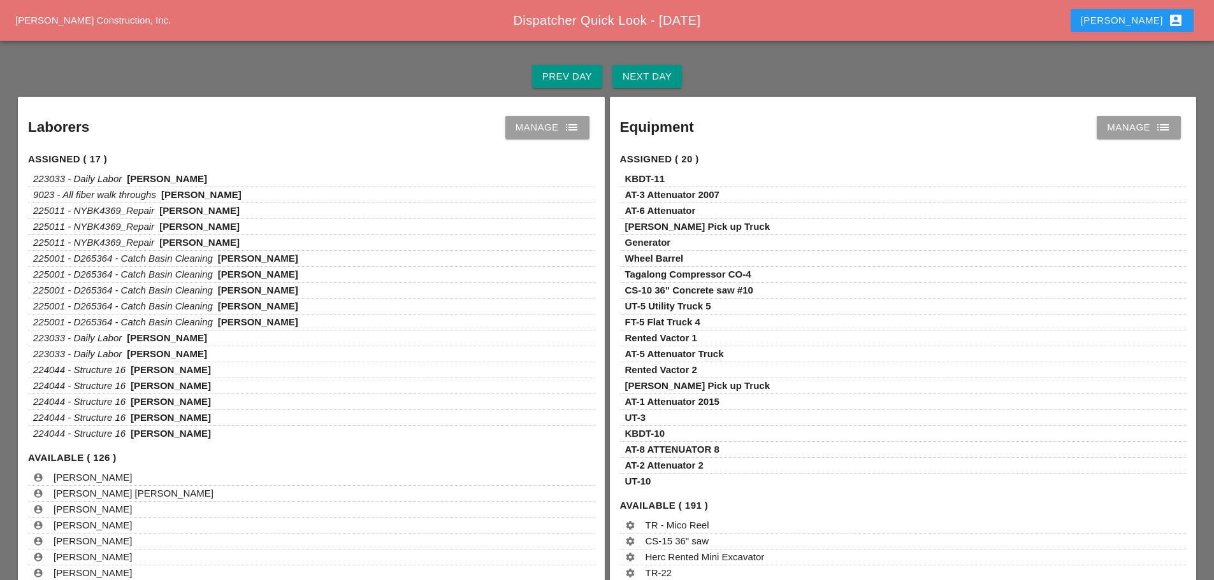
click at [552, 129] on div "Manage list" at bounding box center [547, 127] width 64 height 15
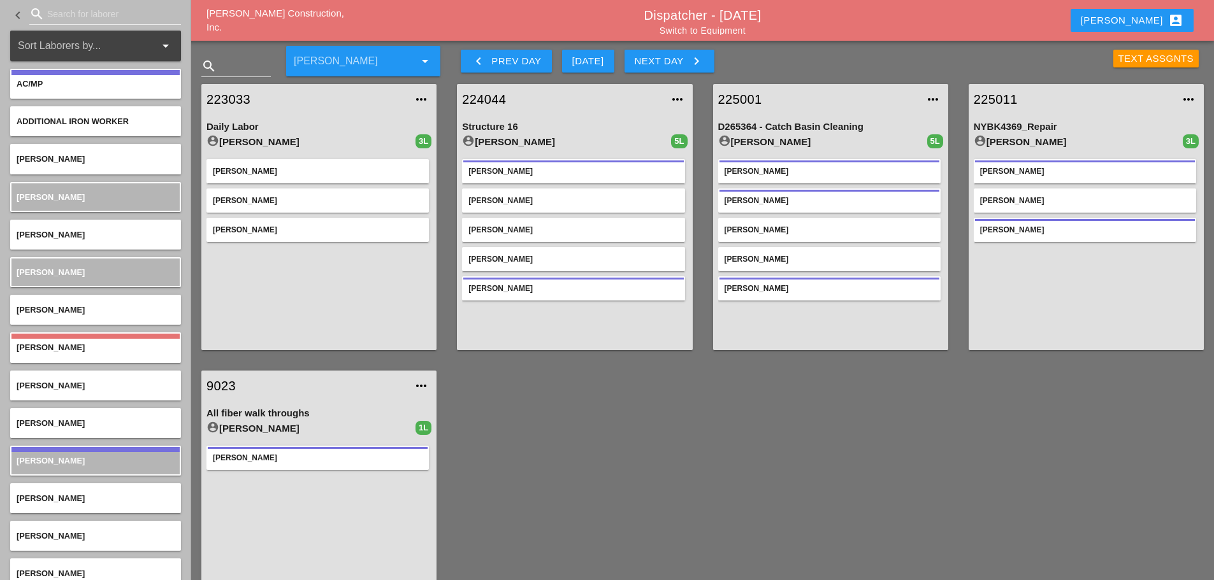
click at [663, 54] on div "Next Day keyboard_arrow_right" at bounding box center [669, 61] width 69 height 15
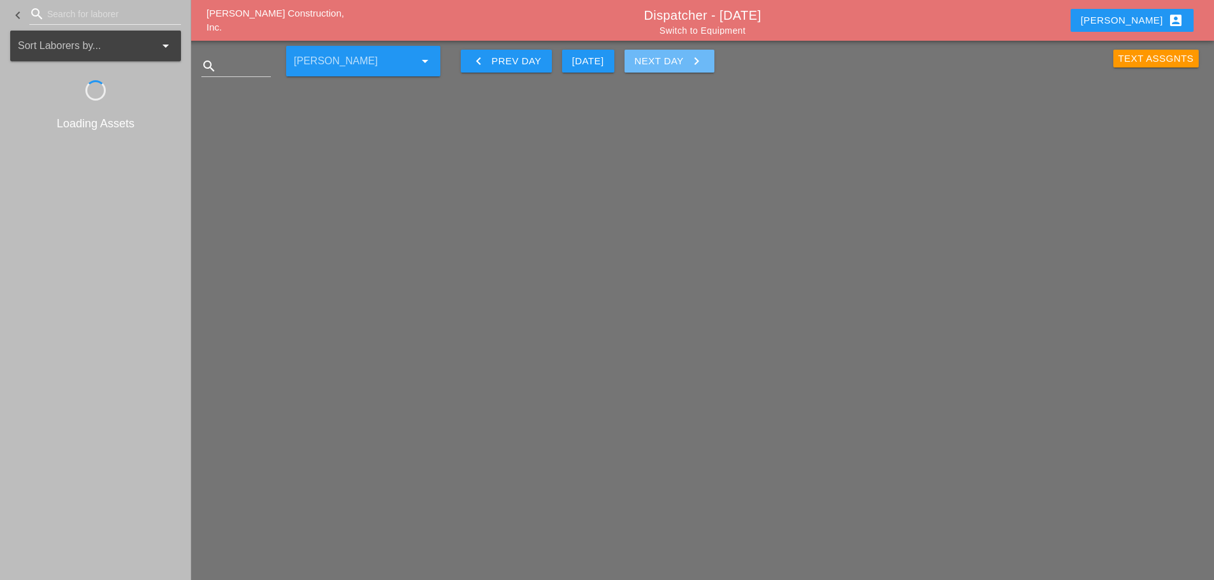
click at [663, 54] on div "Next Day keyboard_arrow_right" at bounding box center [669, 61] width 69 height 15
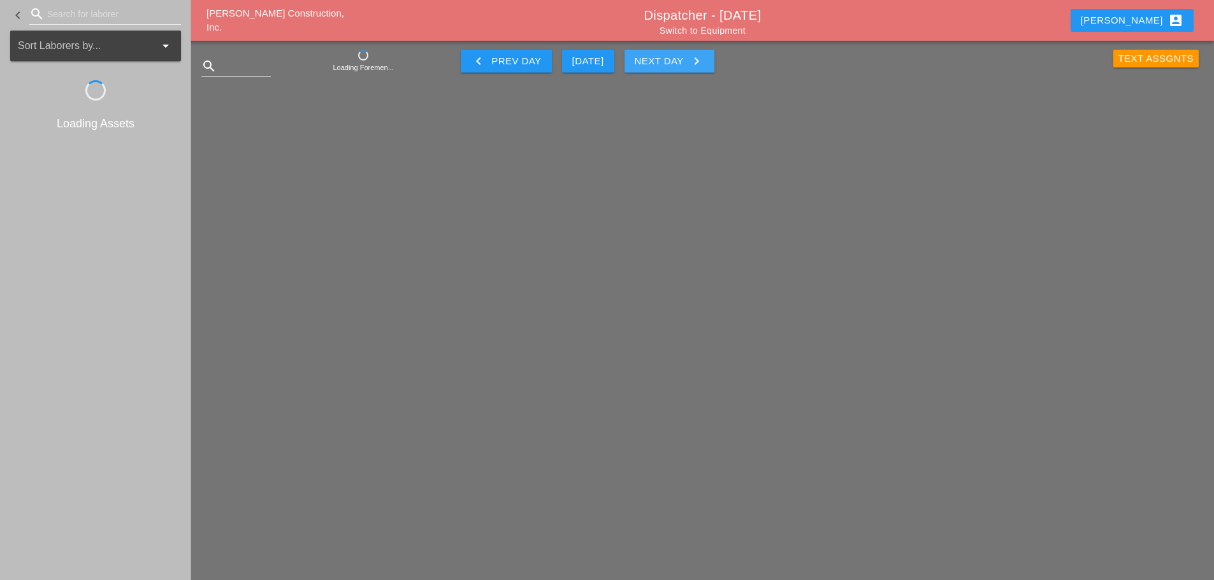
click at [663, 54] on div "Next Day keyboard_arrow_right" at bounding box center [669, 61] width 69 height 15
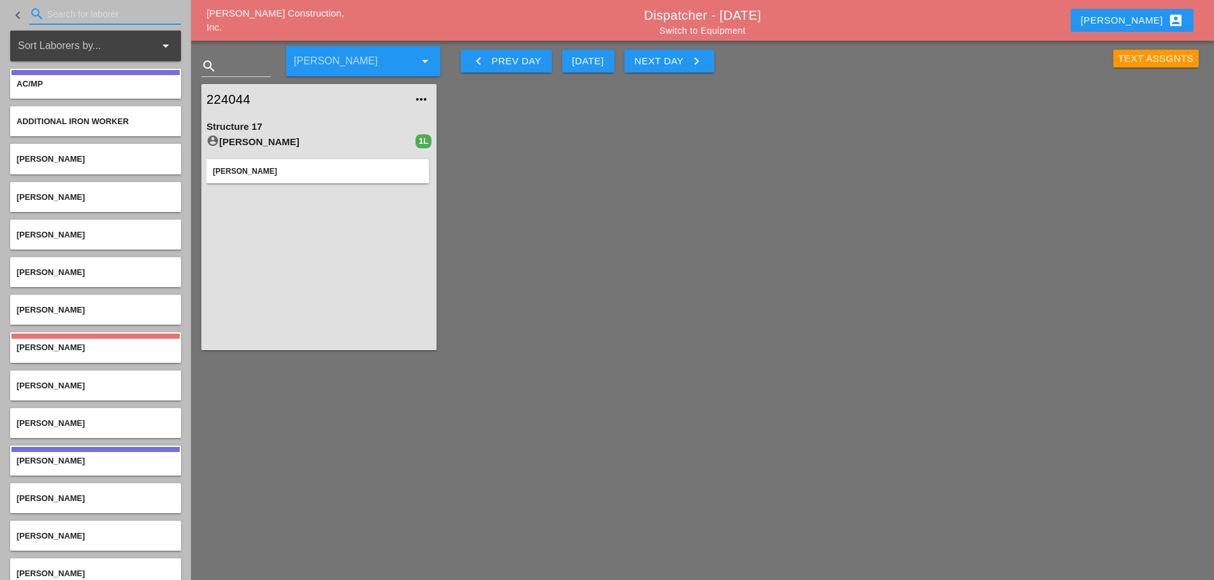
click at [72, 6] on input "Search for laborer" at bounding box center [105, 14] width 116 height 20
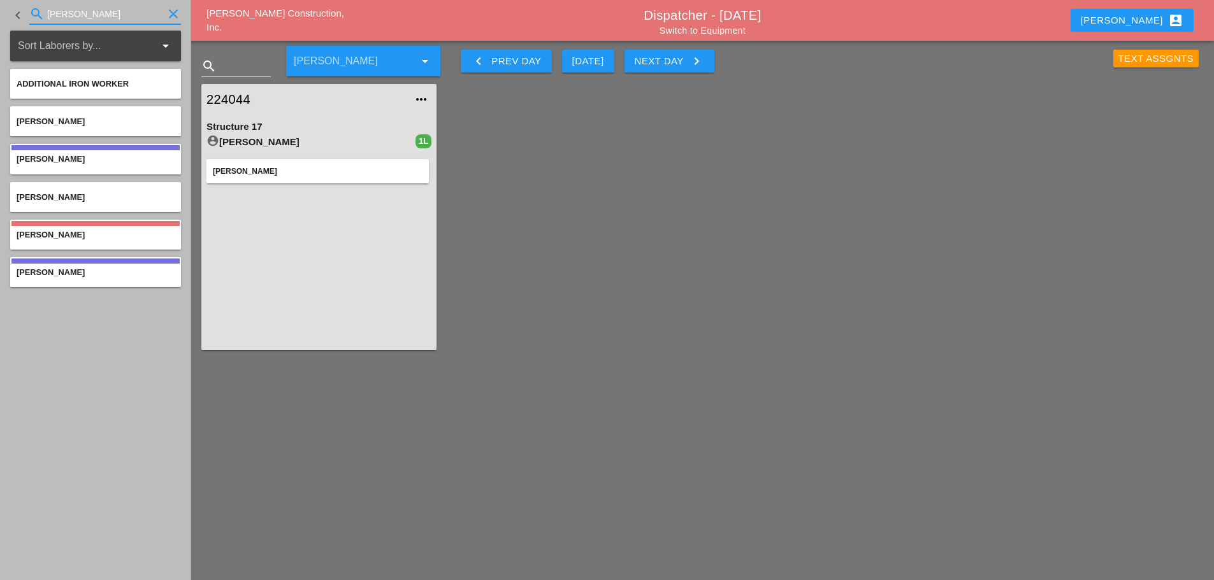
type input "[PERSON_NAME]"
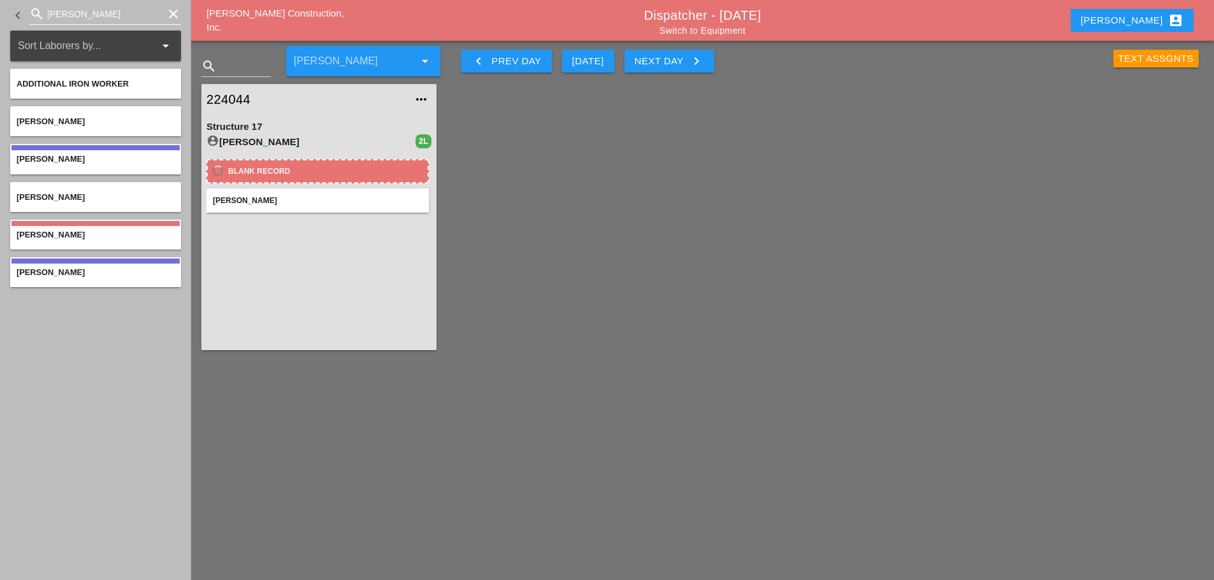
click at [110, 17] on input "[PERSON_NAME]" at bounding box center [105, 14] width 116 height 20
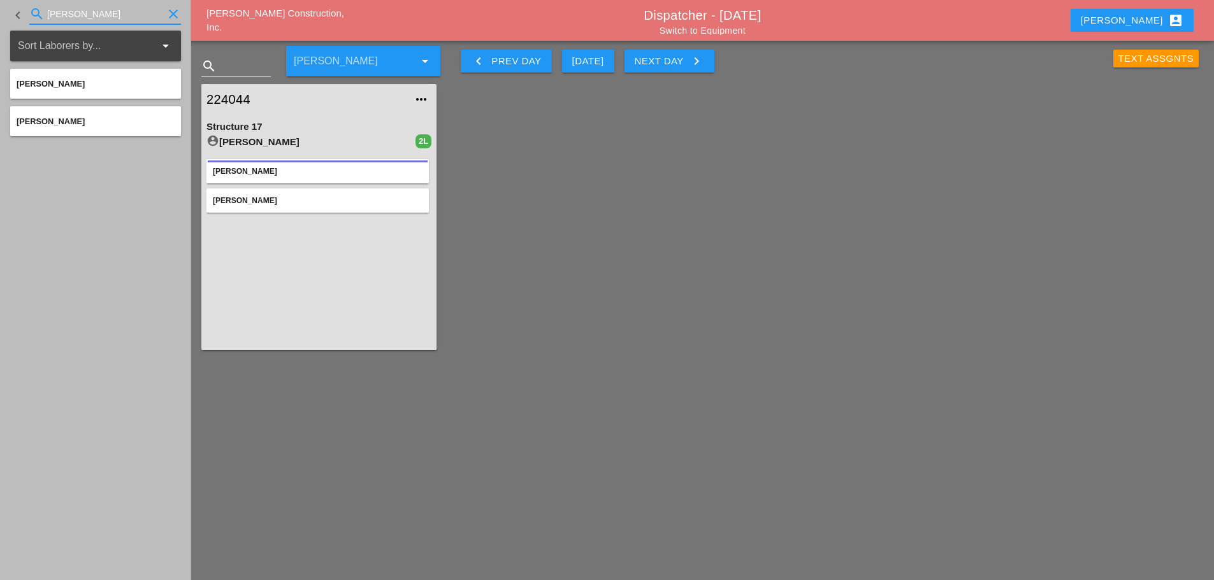
type input "[PERSON_NAME]"
